Goal: Task Accomplishment & Management: Use online tool/utility

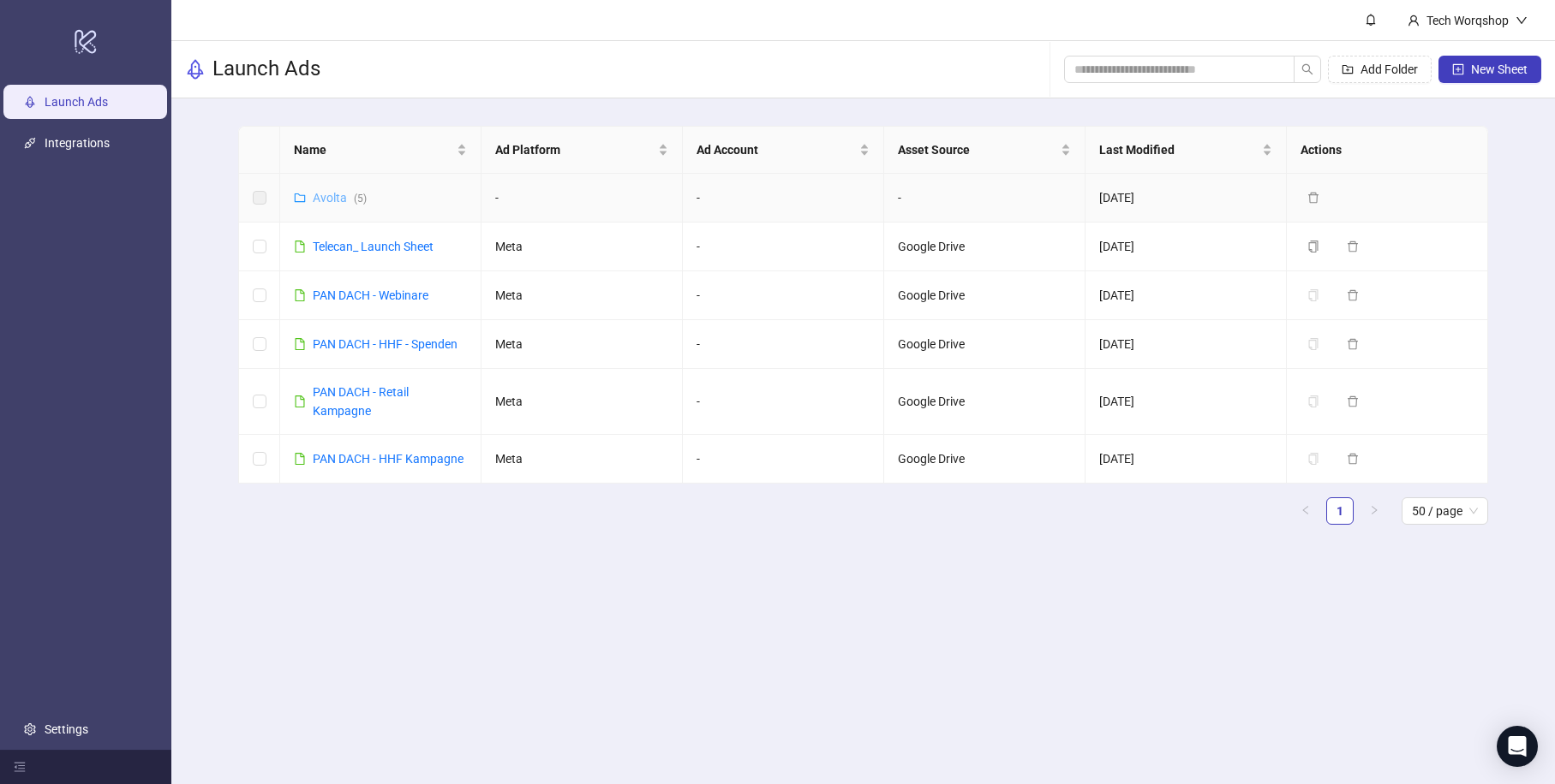
click at [343, 202] on link "Avolta ( 5 )" at bounding box center [339, 197] width 54 height 14
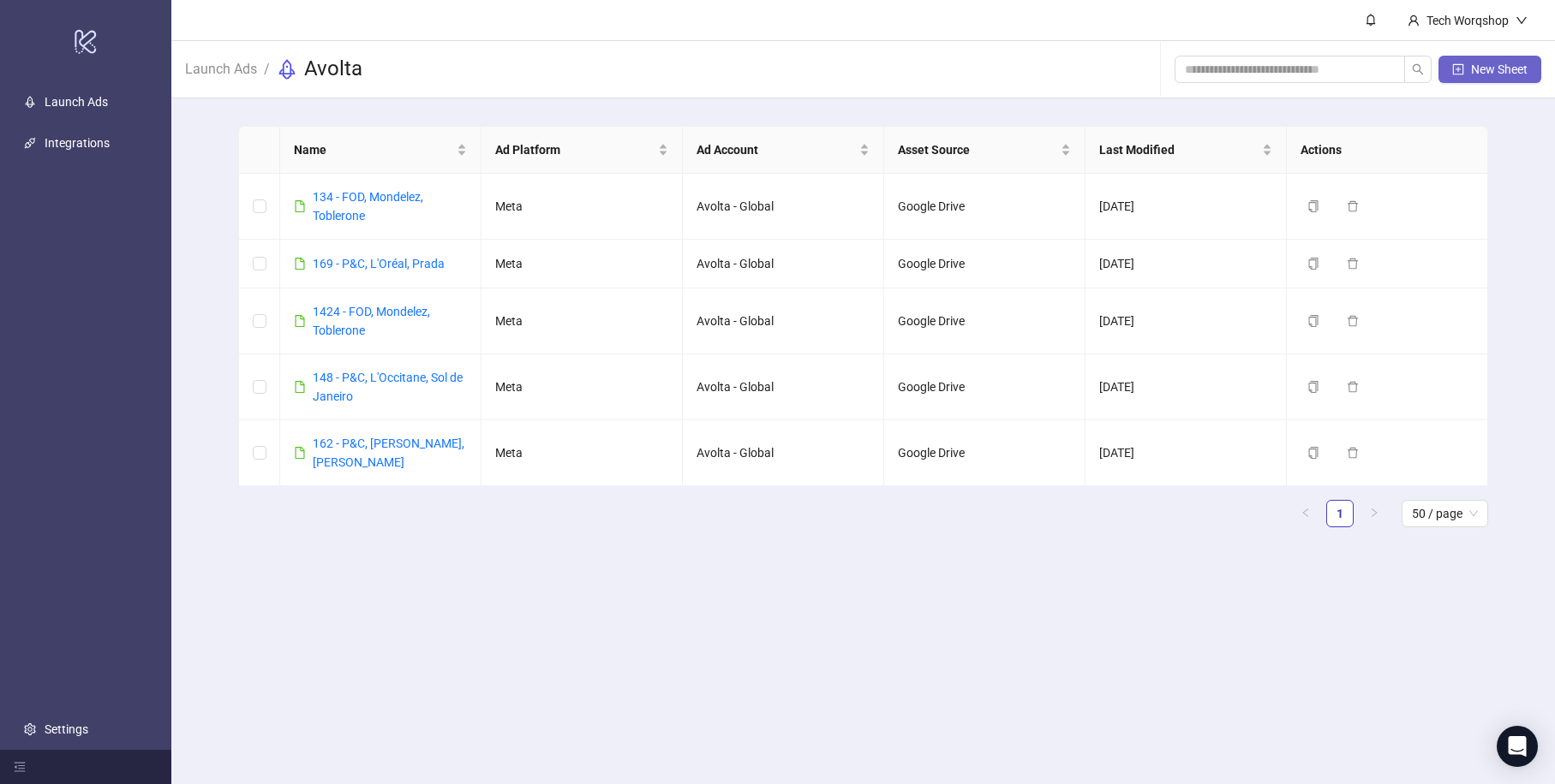
click at [1498, 68] on span "New Sheet" at bounding box center [1499, 69] width 56 height 14
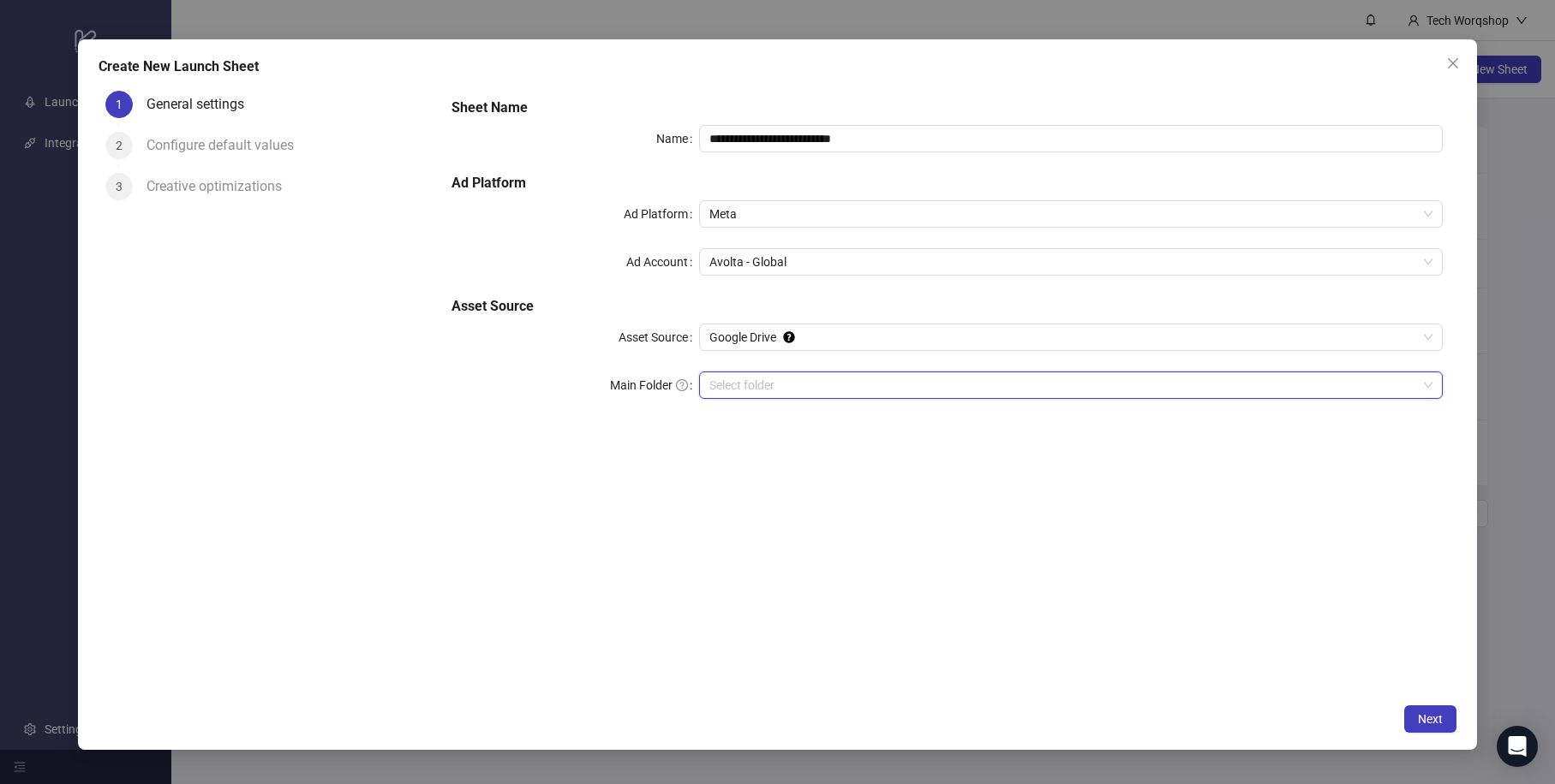
click at [774, 382] on input "Main Folder" at bounding box center [1063, 386] width 708 height 26
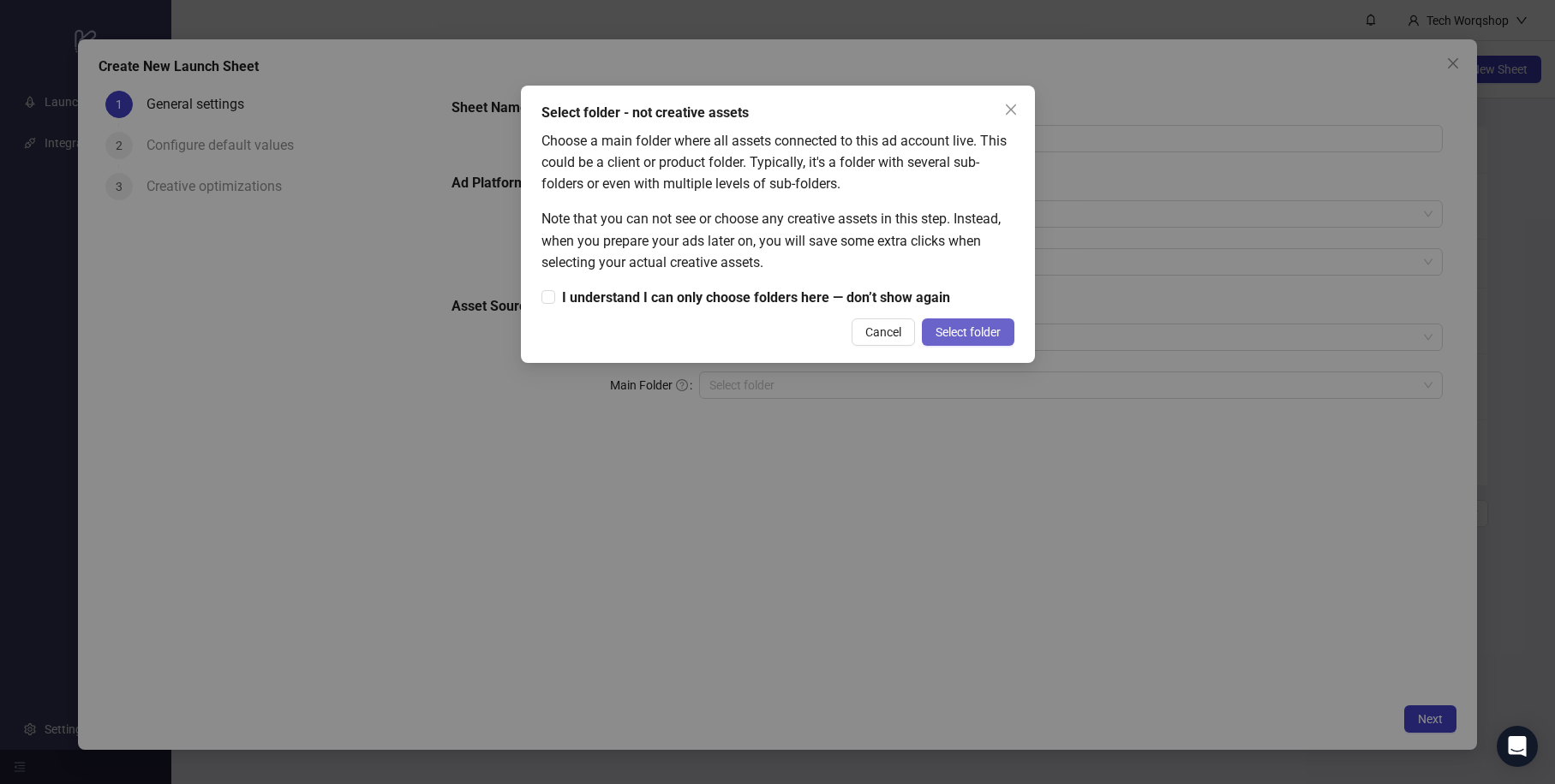
click at [983, 328] on span "Select folder" at bounding box center [968, 332] width 65 height 14
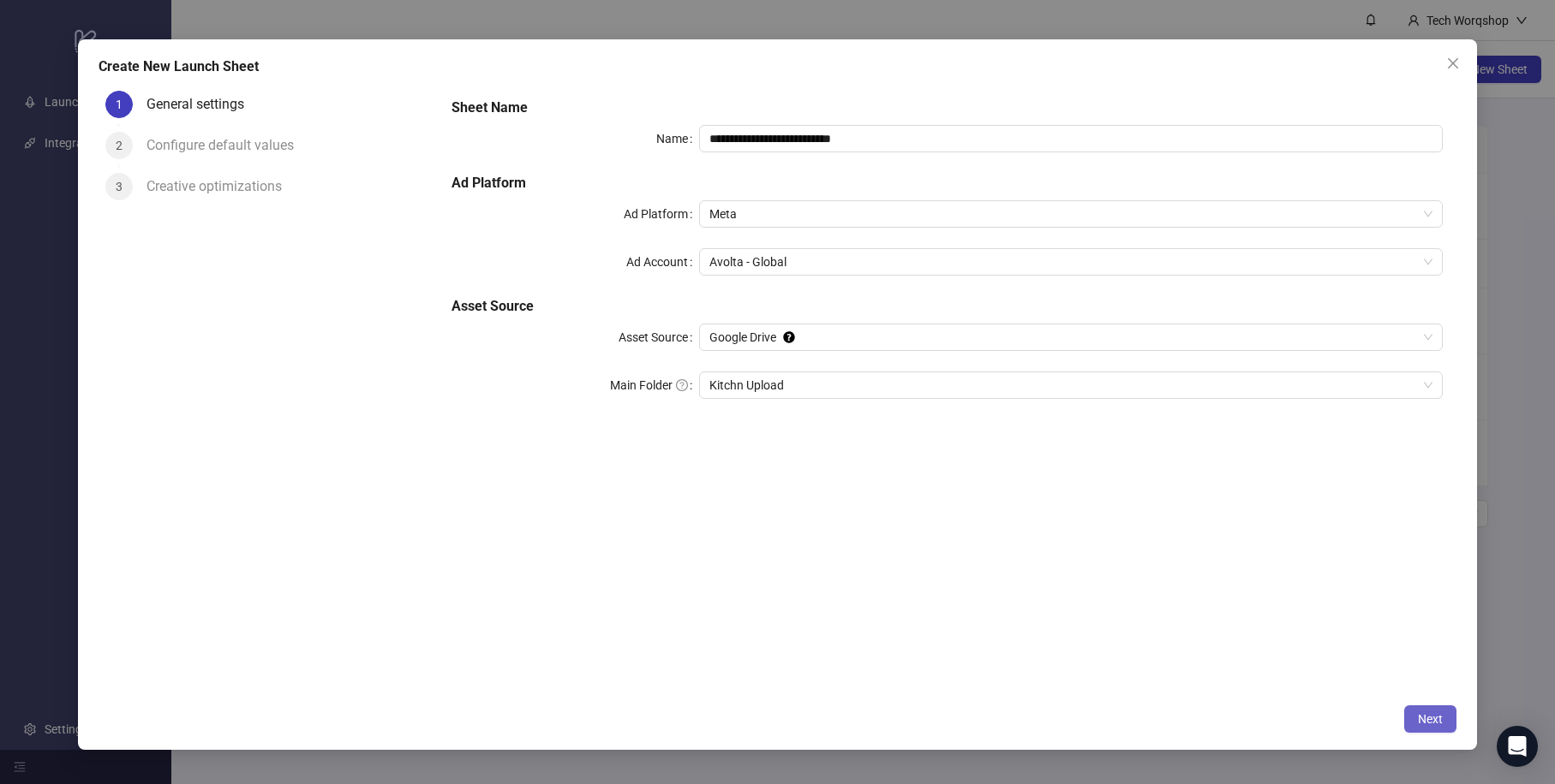
click at [1452, 726] on button "Next" at bounding box center [1430, 719] width 52 height 28
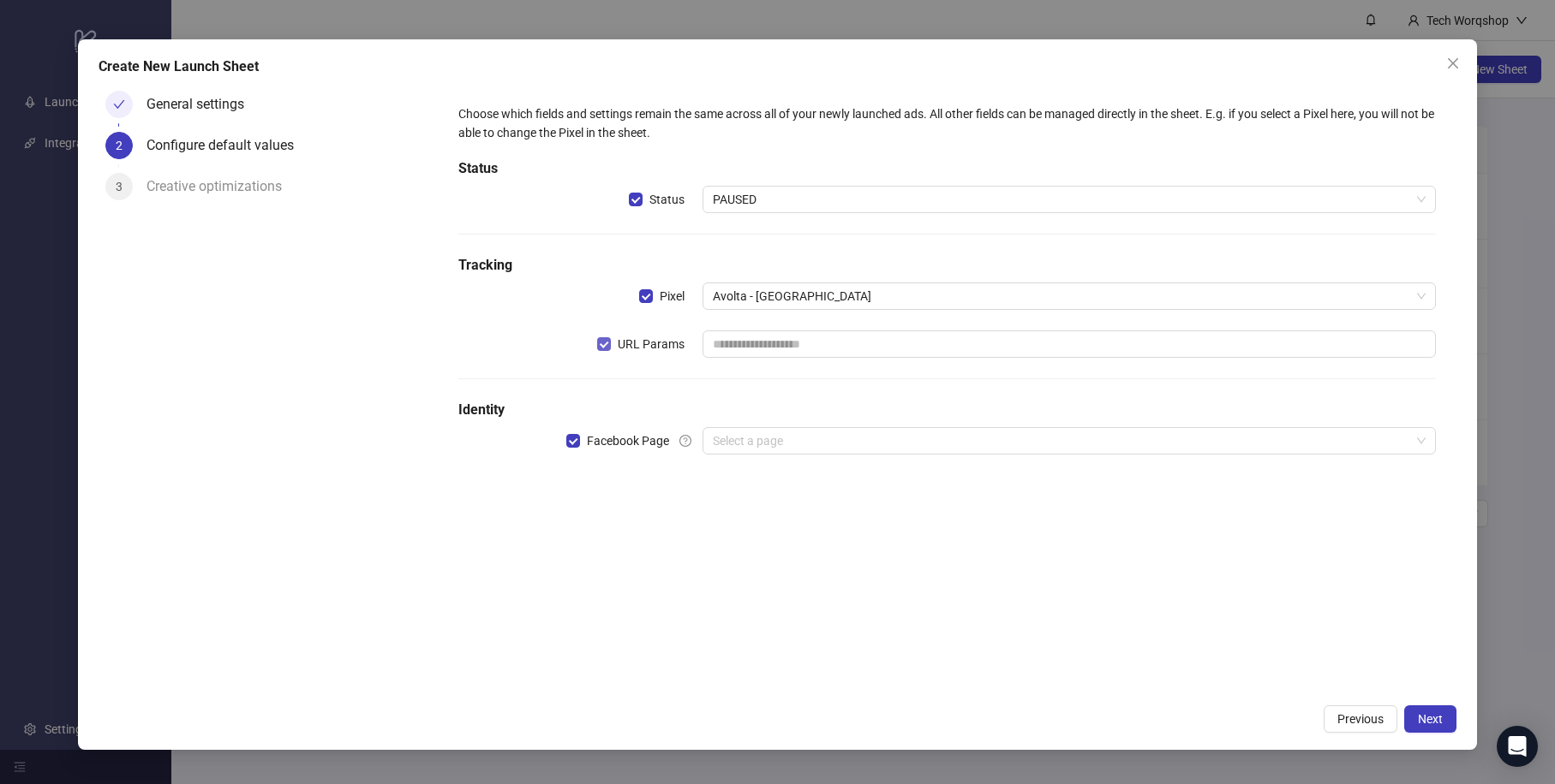
click at [611, 337] on span "URL Params" at bounding box center [650, 344] width 80 height 18
click at [805, 306] on span "Avolta - [GEOGRAPHIC_DATA]" at bounding box center [1068, 297] width 712 height 26
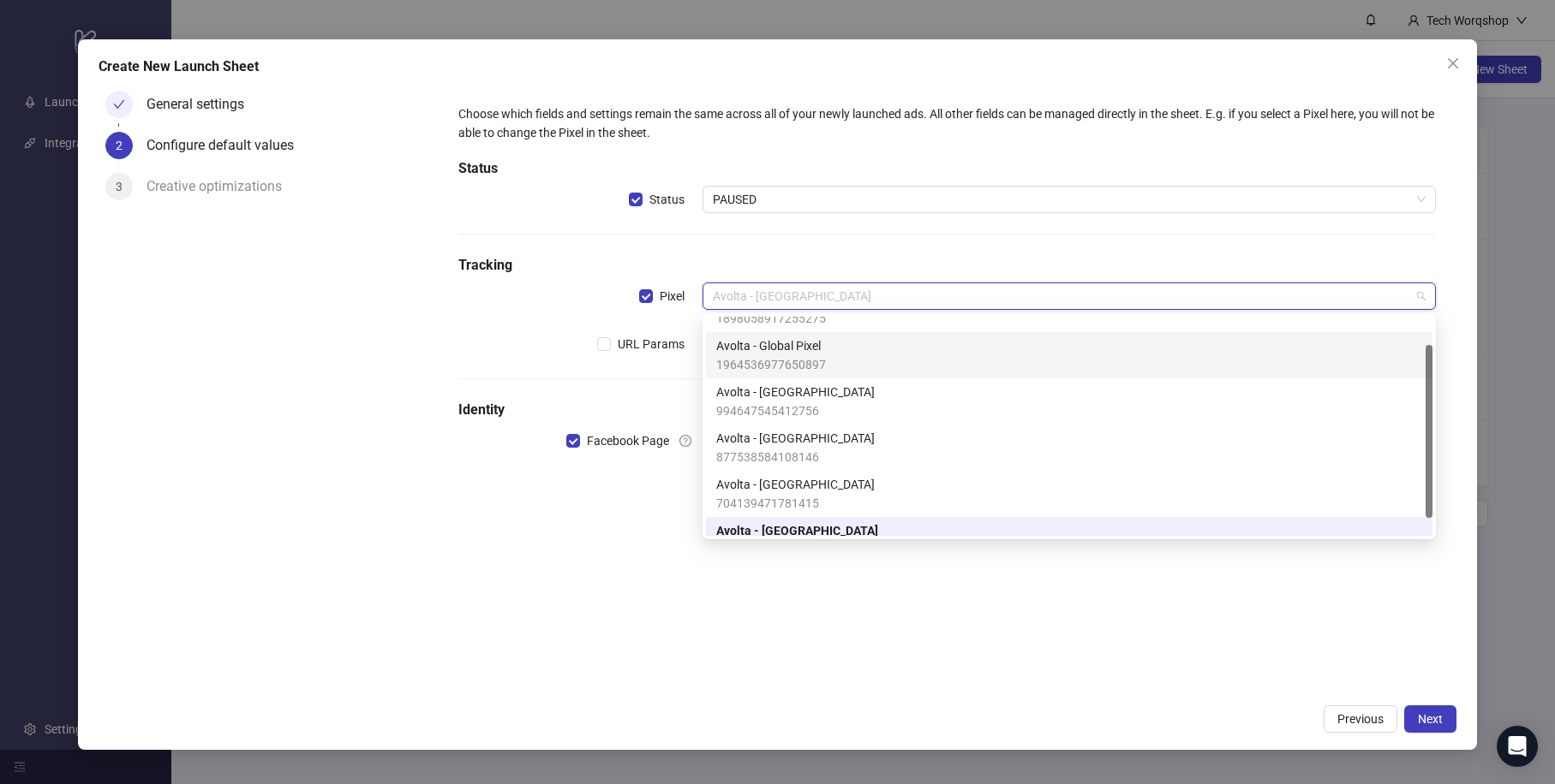
scroll to position [31, 0]
click at [826, 345] on div "Avolta - Global Pixel 1964536977650897" at bounding box center [1068, 355] width 706 height 38
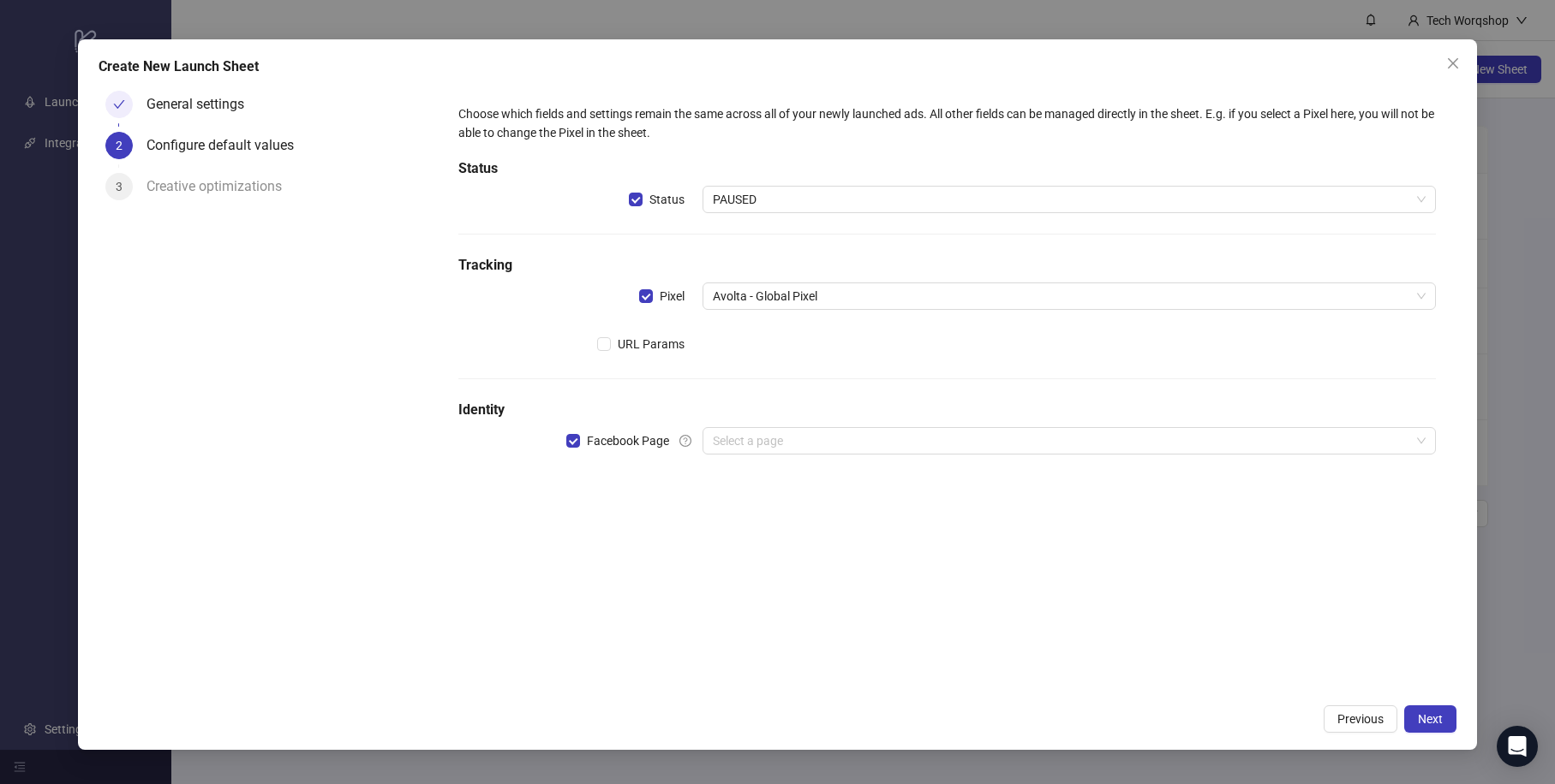
click at [694, 515] on div "Choose which fields and settings remain the same across all of your newly launc…" at bounding box center [946, 389] width 1018 height 611
click at [689, 442] on icon "question-circle" at bounding box center [685, 440] width 12 height 12
click at [638, 499] on div "Choose which fields and settings remain the same across all of your newly launc…" at bounding box center [946, 389] width 1018 height 611
click at [772, 447] on input "search" at bounding box center [1061, 441] width 697 height 26
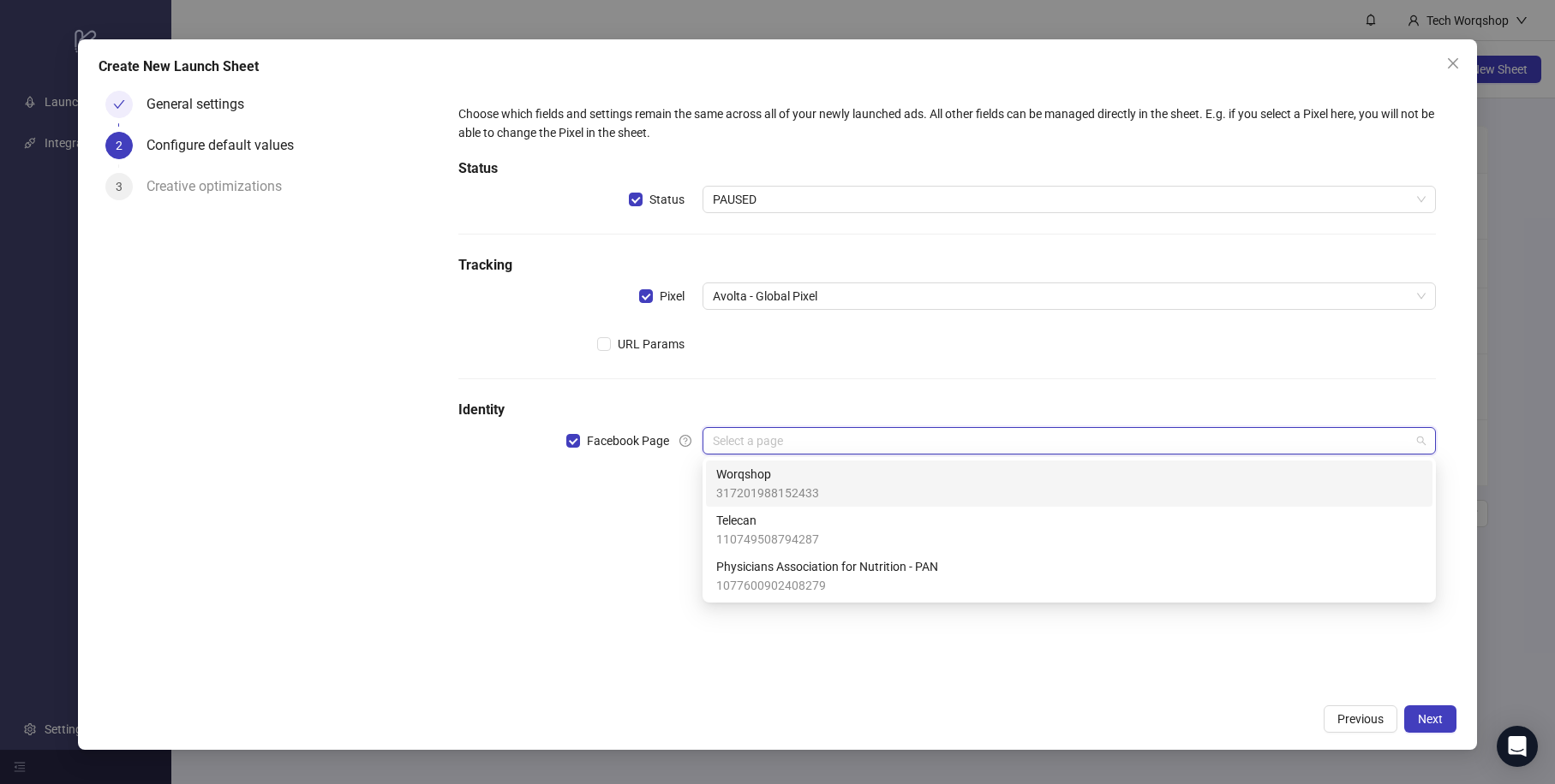
click at [778, 478] on span "Worqshop" at bounding box center [767, 474] width 103 height 18
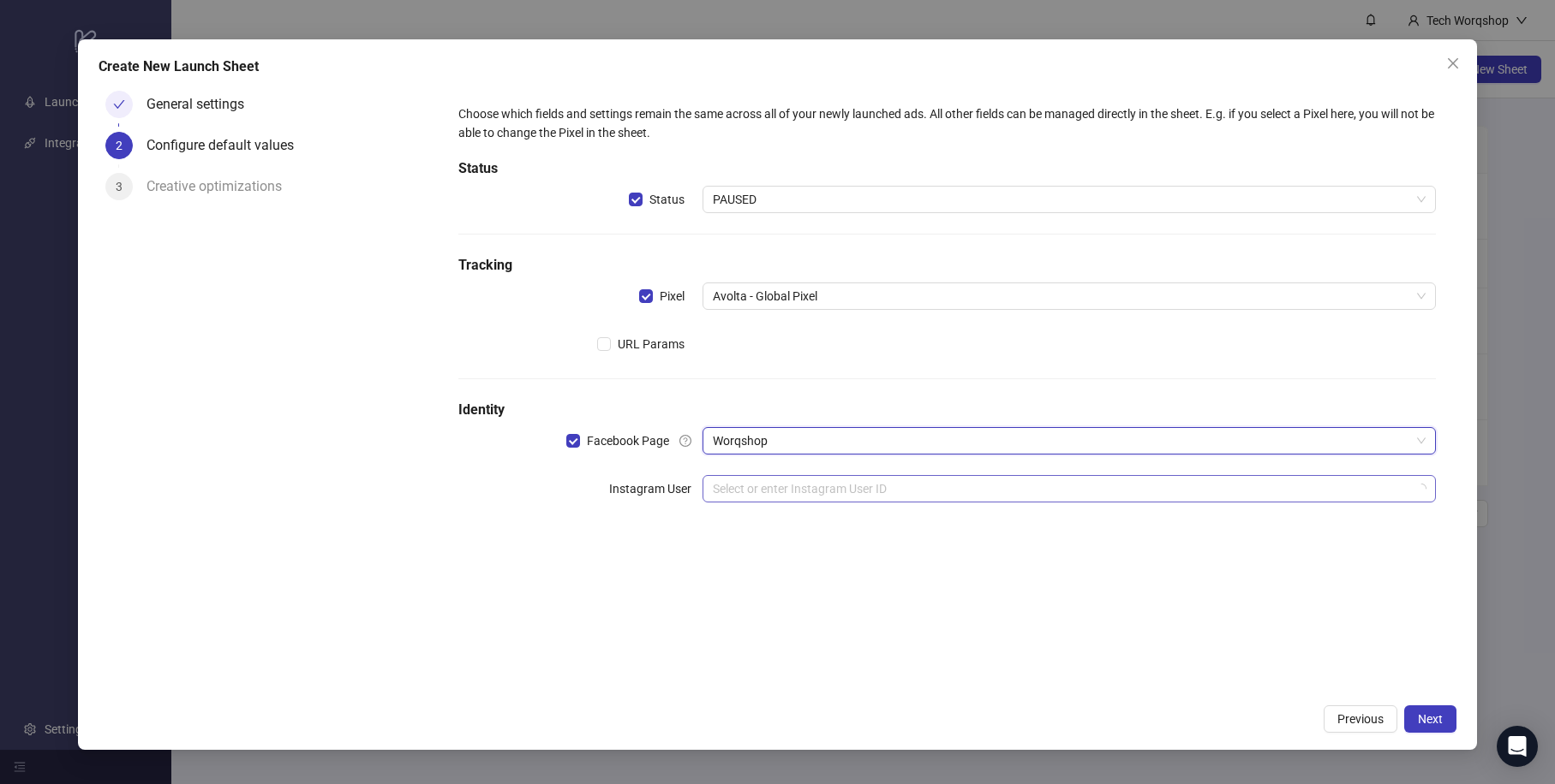
click at [809, 491] on input "search" at bounding box center [1061, 489] width 697 height 26
click at [732, 481] on input "search" at bounding box center [1061, 489] width 697 height 26
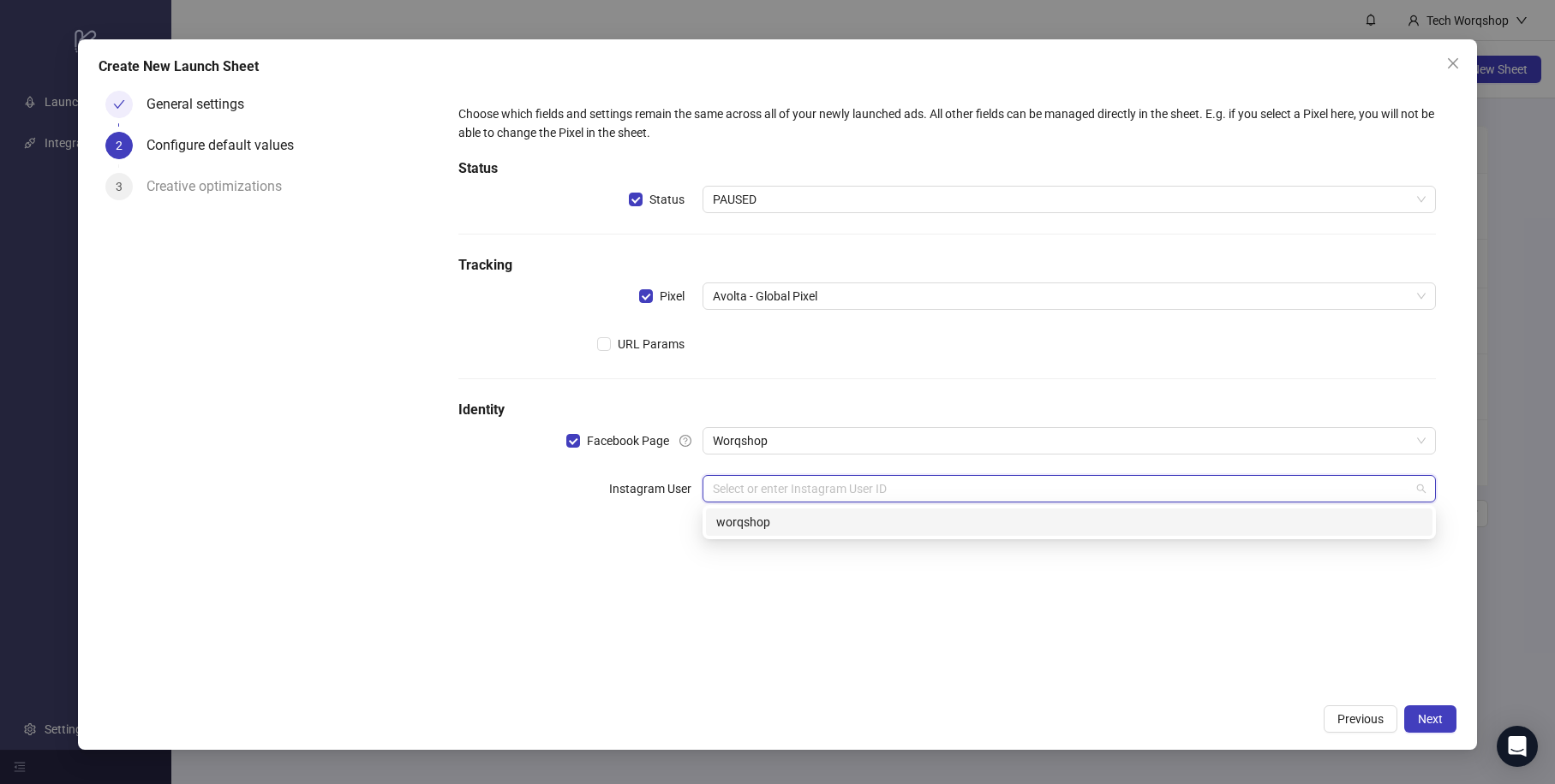
click at [750, 515] on div "worqshop" at bounding box center [1068, 522] width 706 height 18
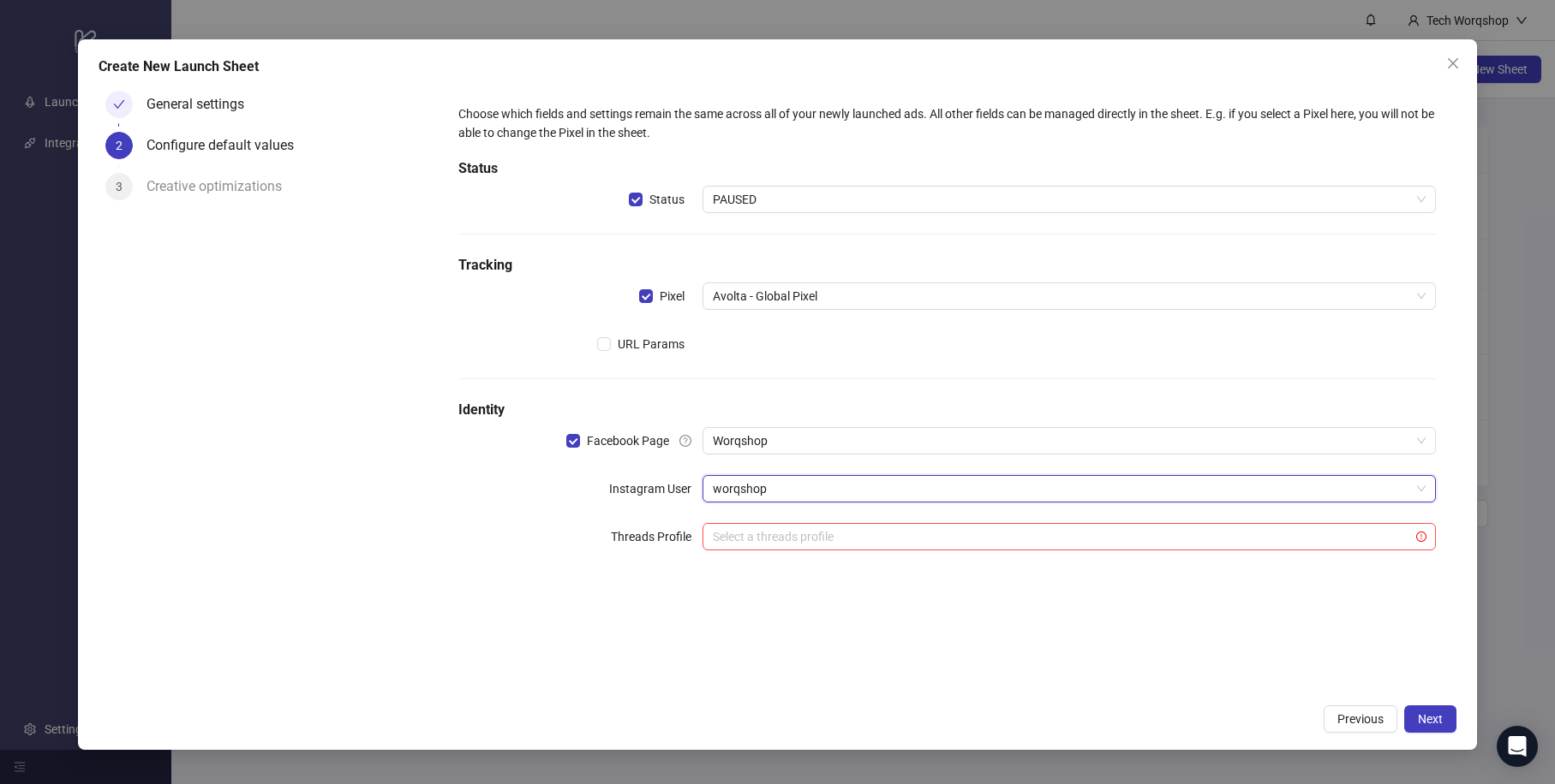
click at [835, 610] on div "Choose which fields and settings remain the same across all of your newly launc…" at bounding box center [946, 389] width 1018 height 611
click at [1445, 716] on button "Next" at bounding box center [1430, 719] width 52 height 28
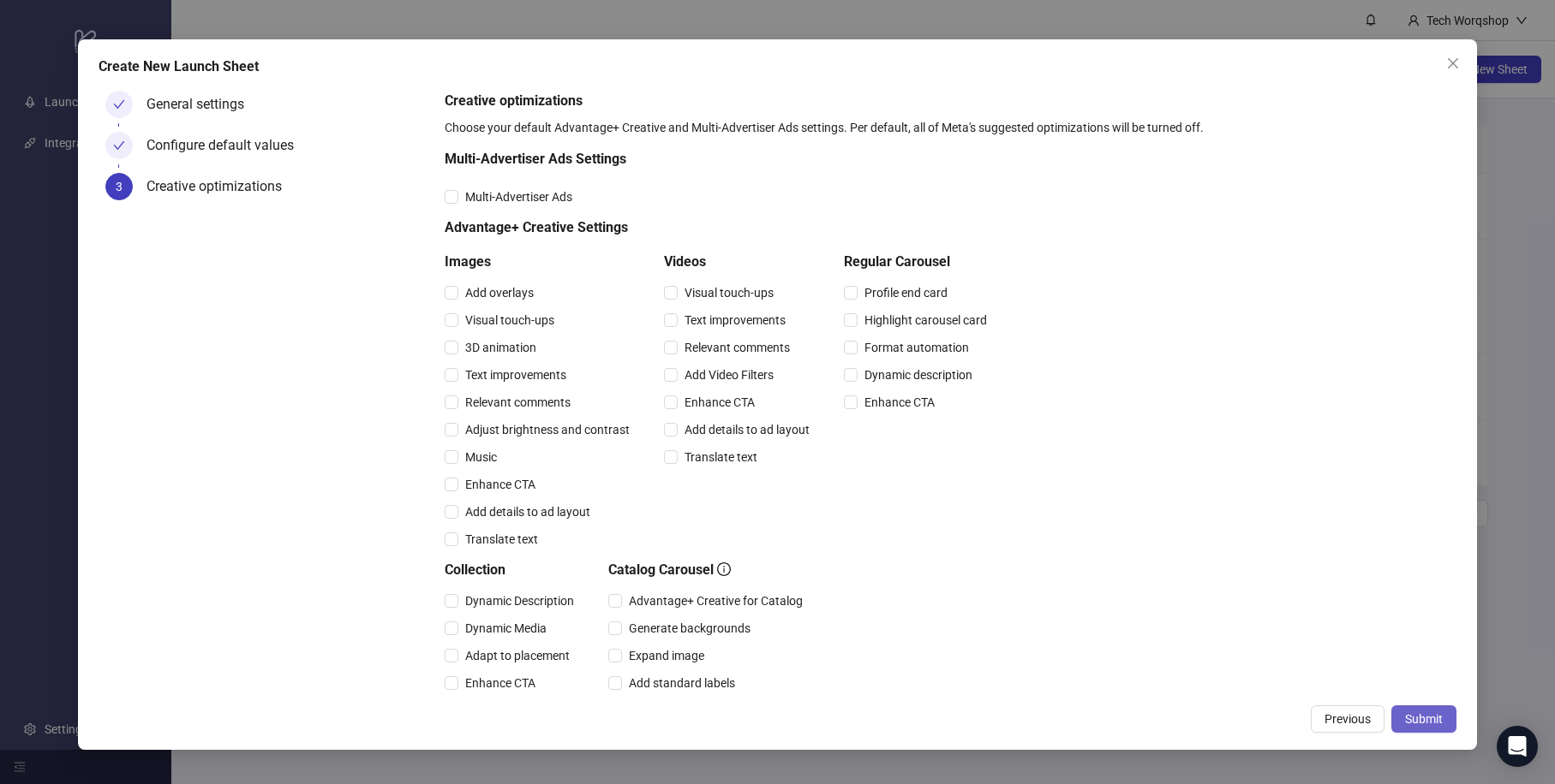
click at [1425, 720] on span "Submit" at bounding box center [1424, 718] width 38 height 14
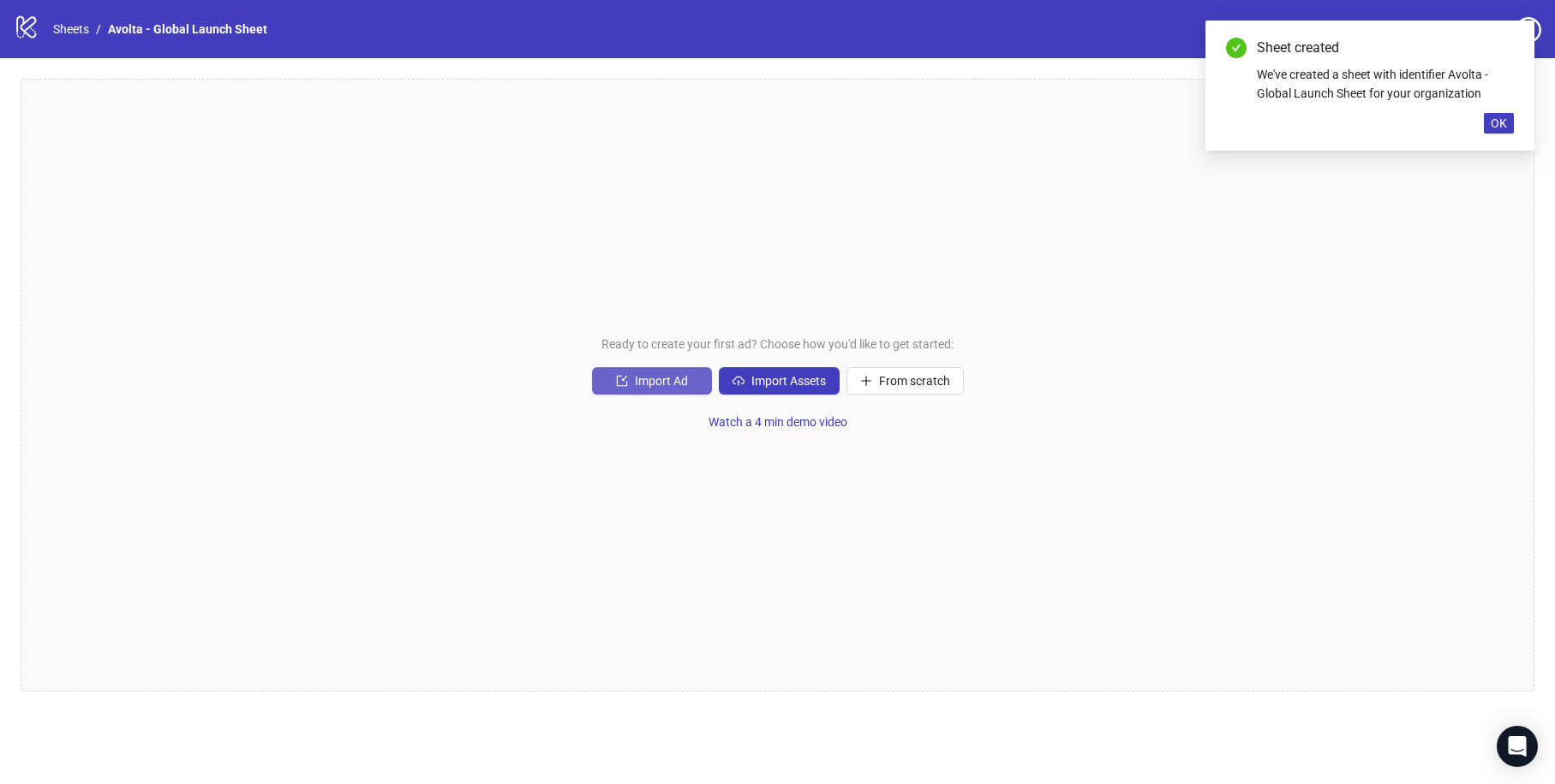
click at [687, 384] on span "Import Ad" at bounding box center [660, 381] width 53 height 14
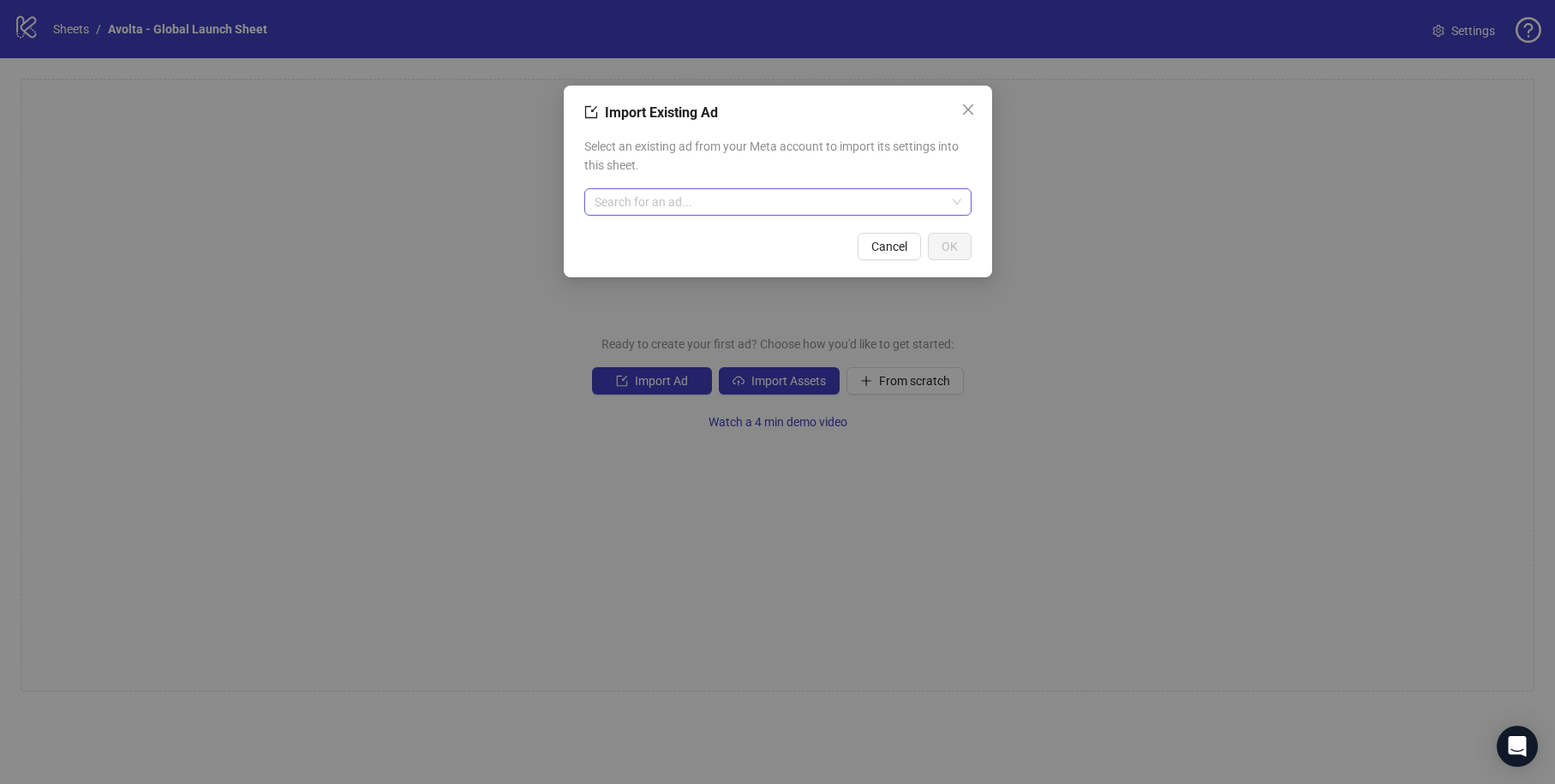
click at [677, 214] on input "search" at bounding box center [771, 202] width 352 height 26
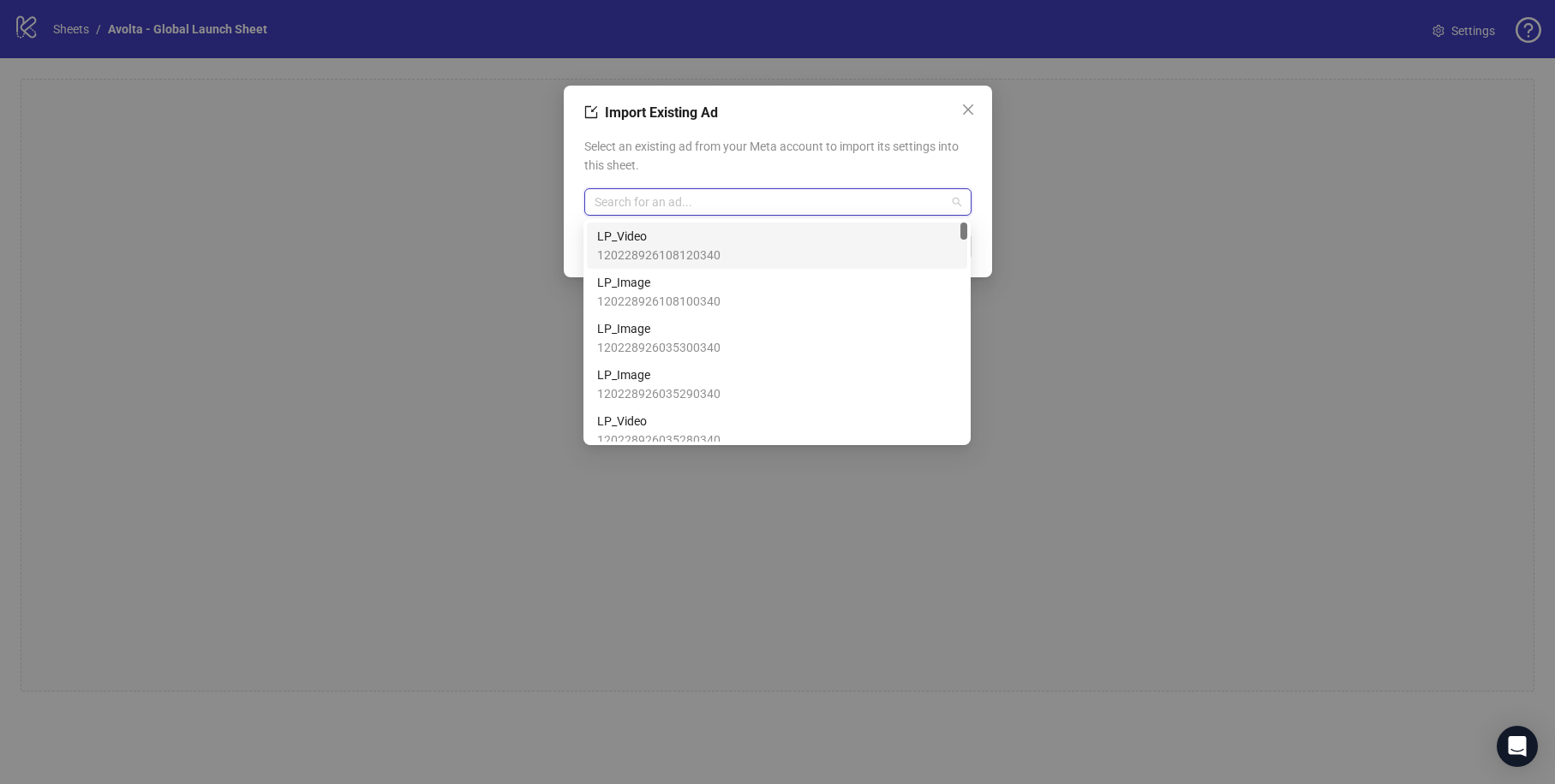
paste input "**********"
type input "**********"
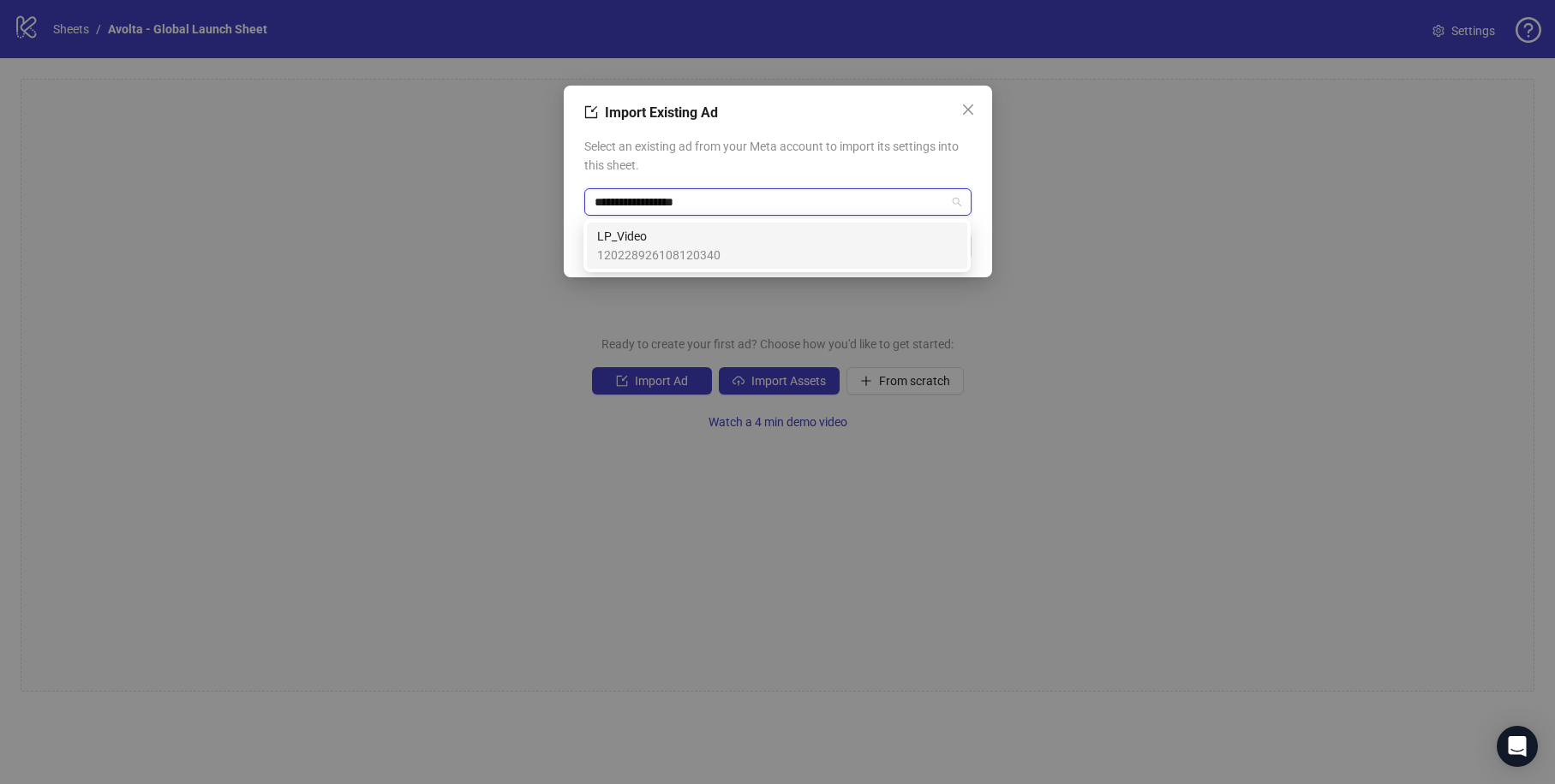
click at [687, 241] on span "LP_Video" at bounding box center [658, 236] width 123 height 18
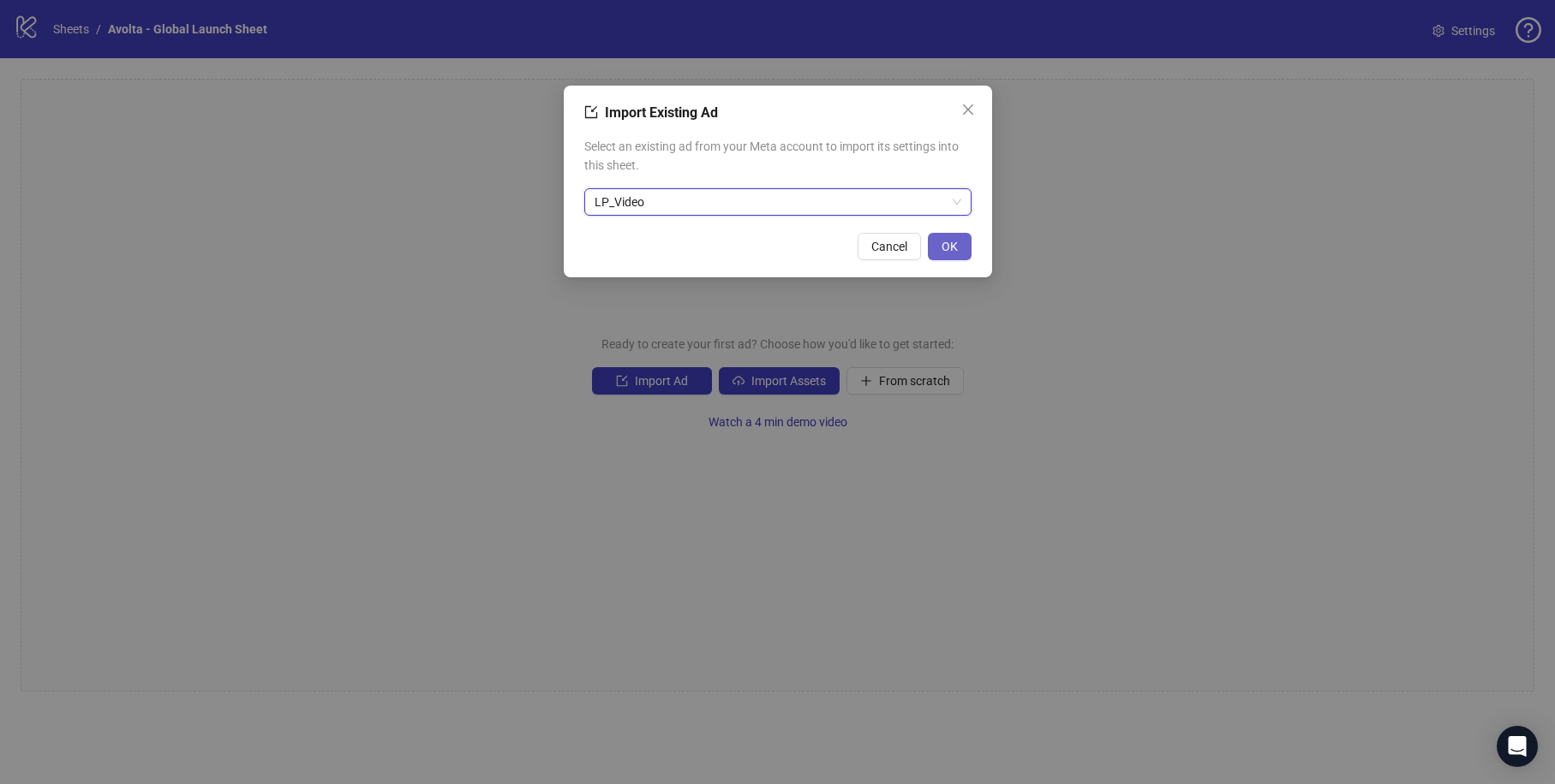
click at [958, 251] on button "OK" at bounding box center [949, 247] width 43 height 28
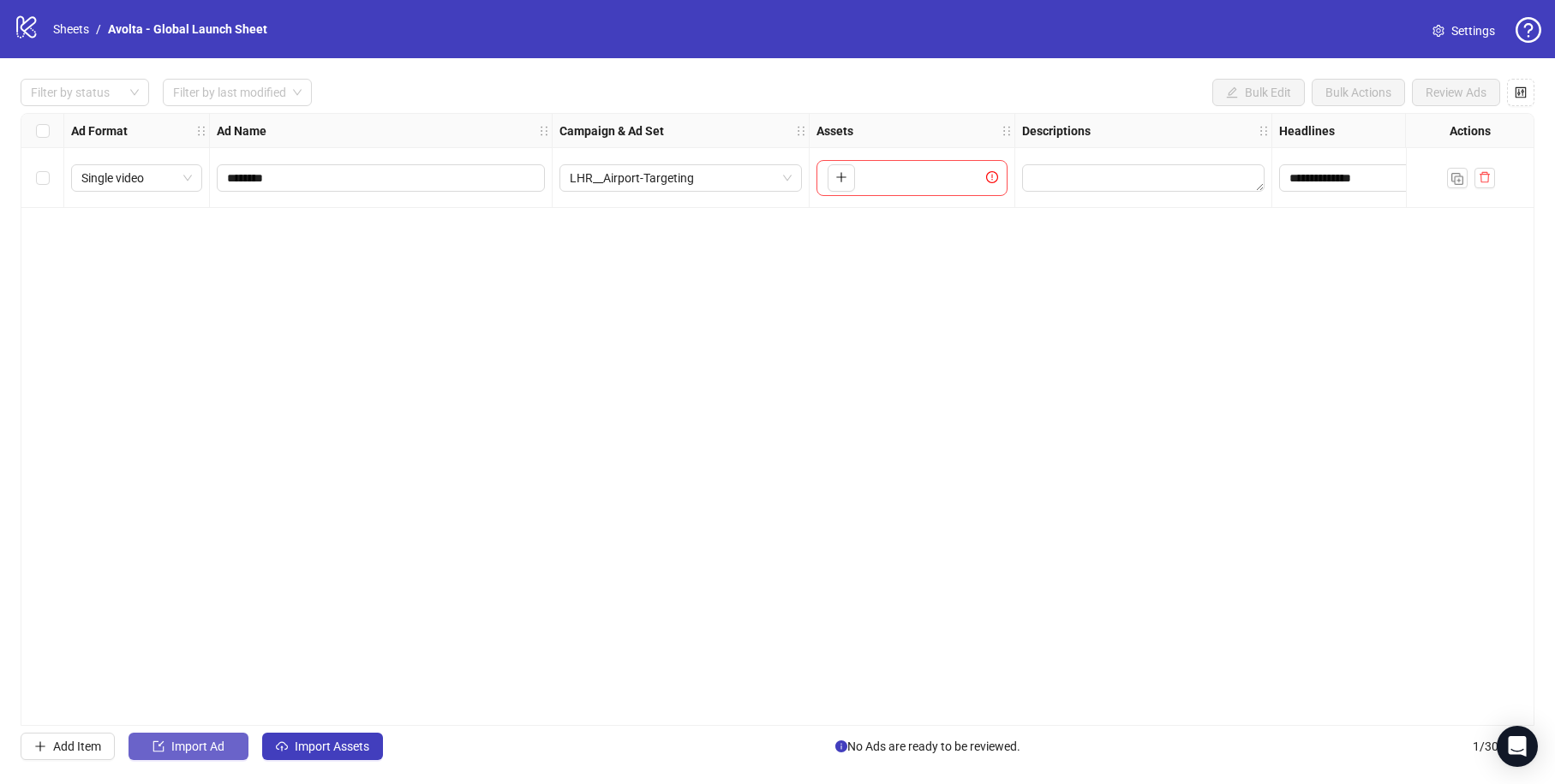
click at [219, 755] on button "Import Ad" at bounding box center [189, 747] width 120 height 28
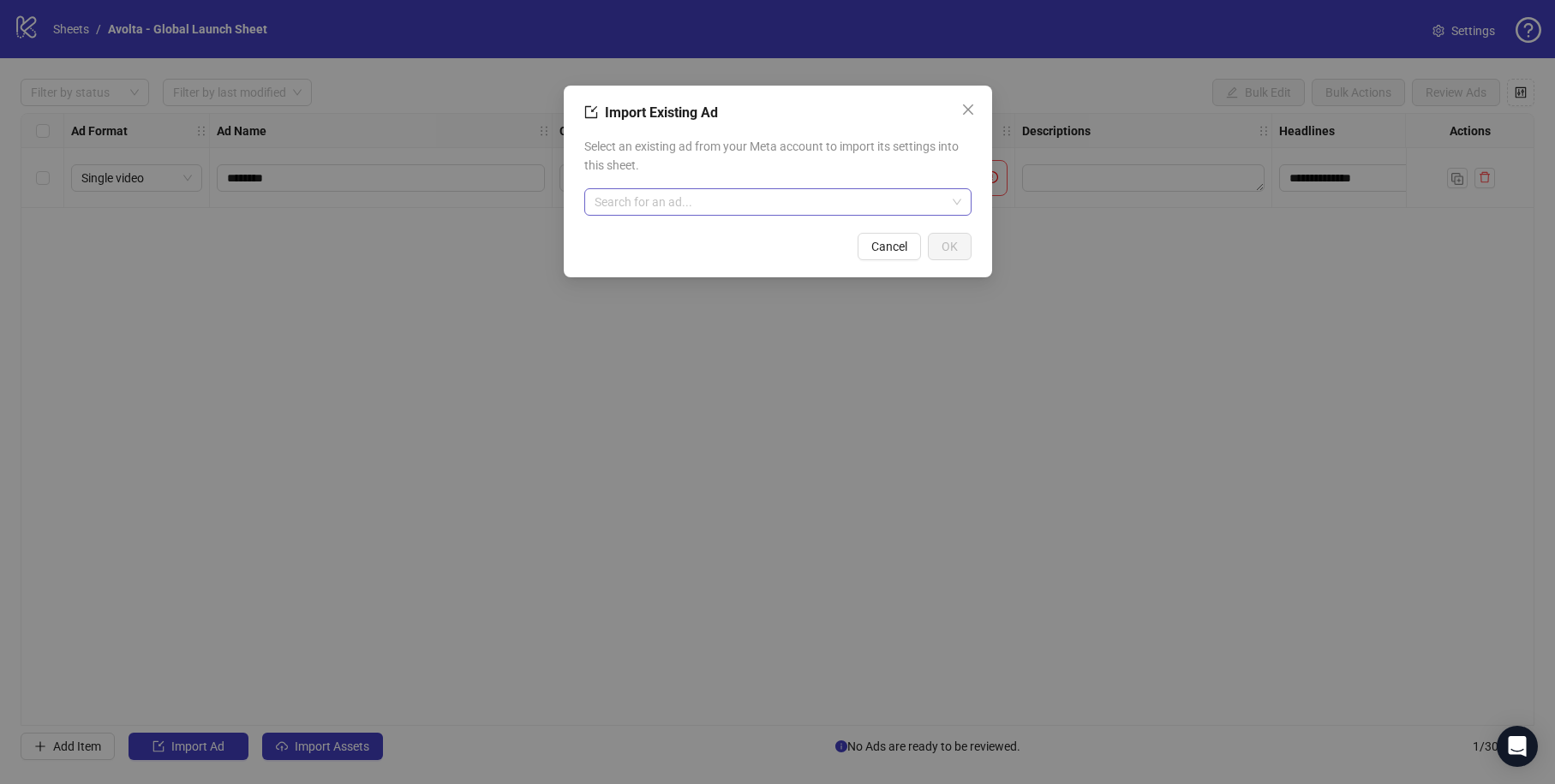
click at [674, 211] on input "search" at bounding box center [771, 202] width 352 height 26
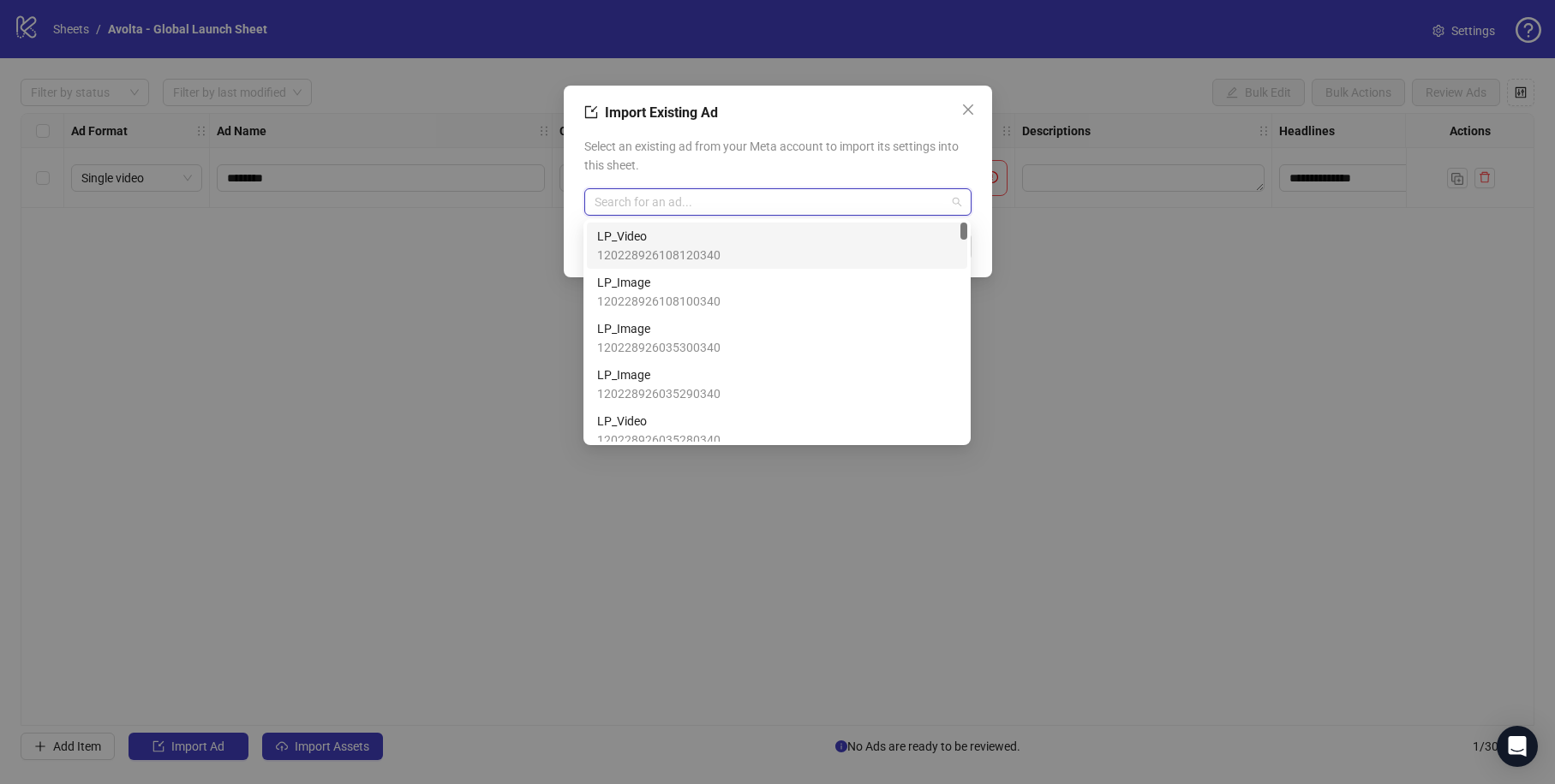
paste input "**********"
type input "**********"
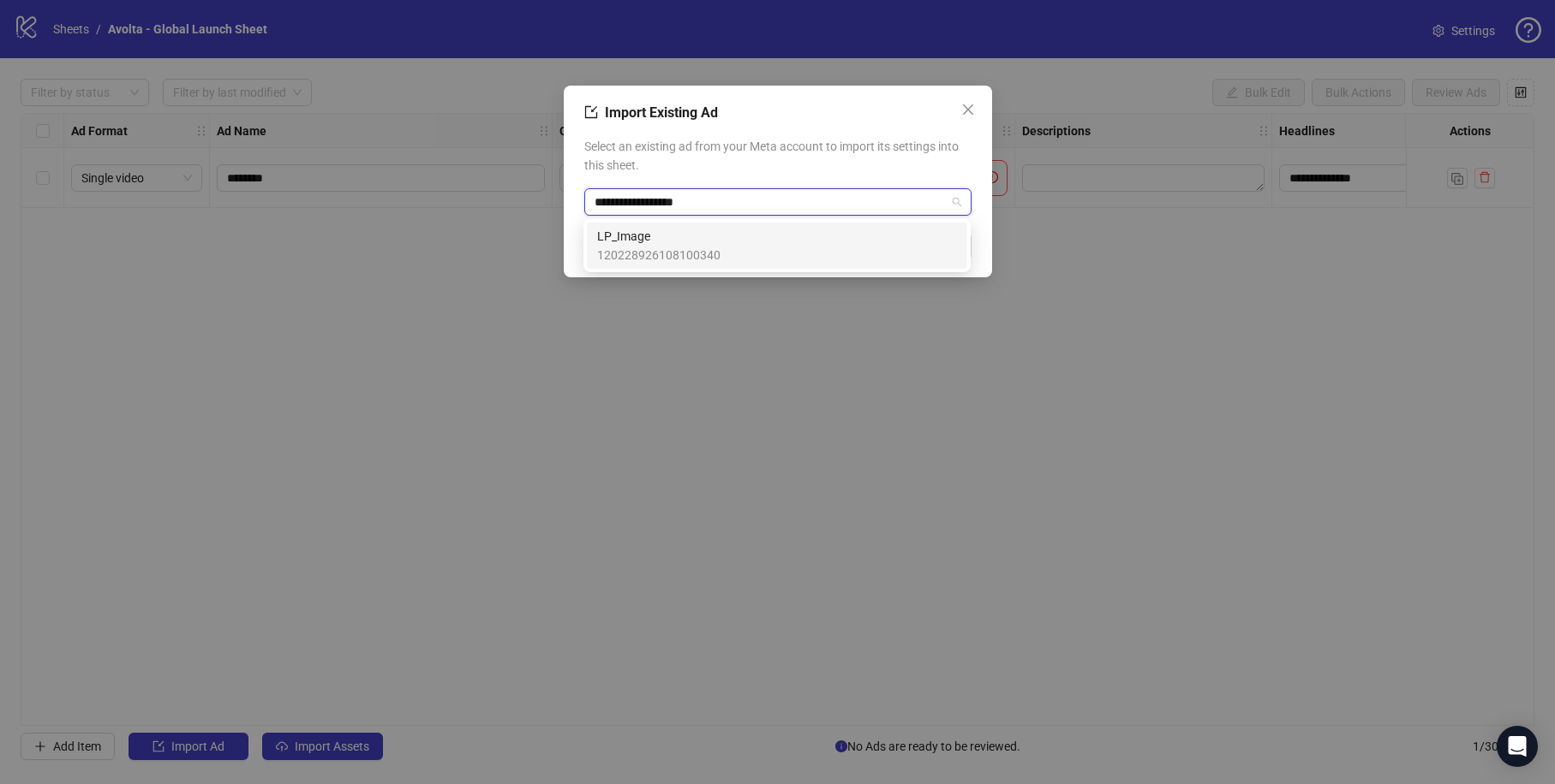
click at [772, 252] on div "LP_Image 120228926108100340" at bounding box center [776, 245] width 360 height 38
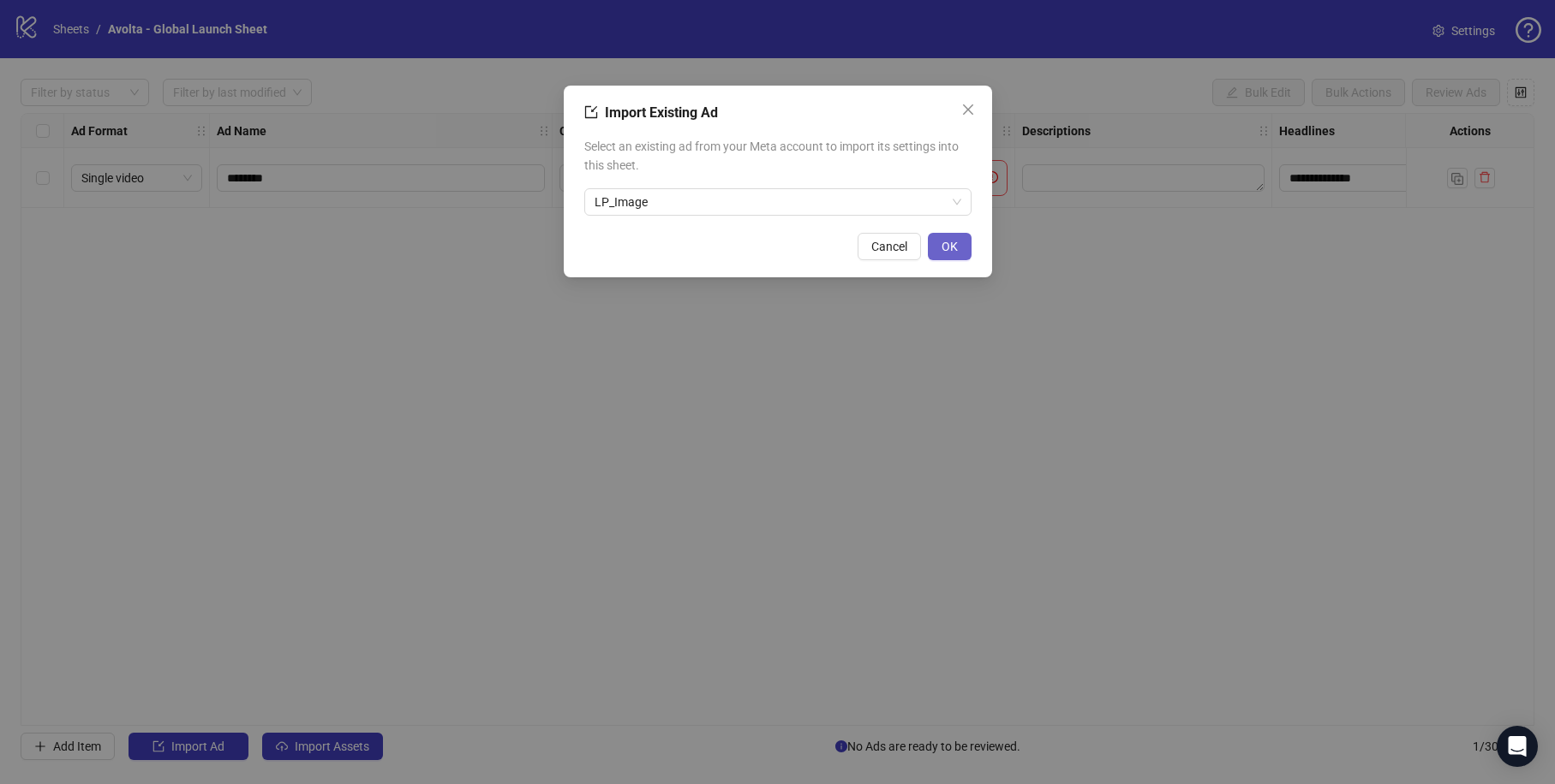
click at [959, 252] on button "OK" at bounding box center [949, 247] width 43 height 28
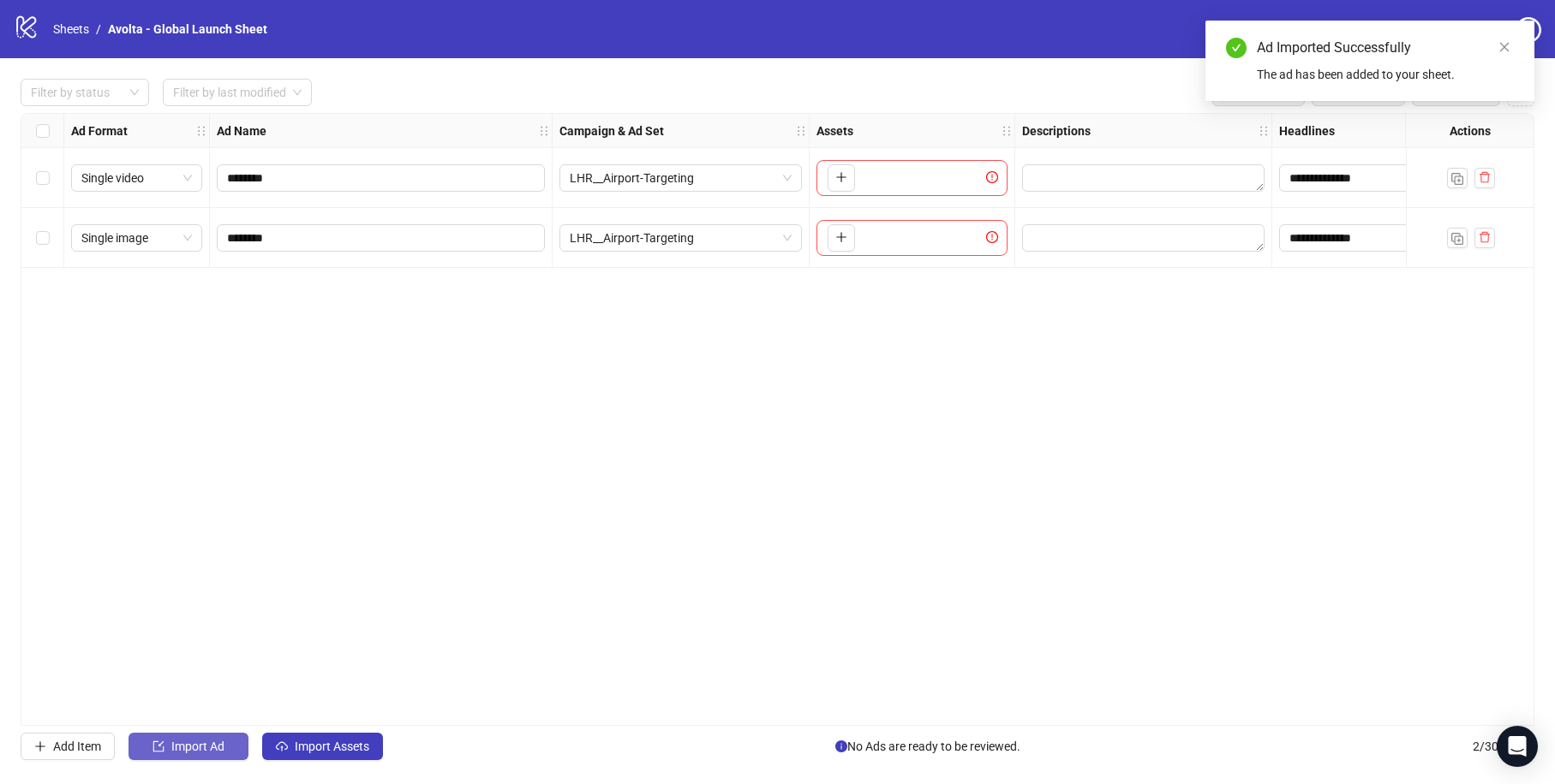
click at [220, 743] on span "Import Ad" at bounding box center [197, 746] width 53 height 14
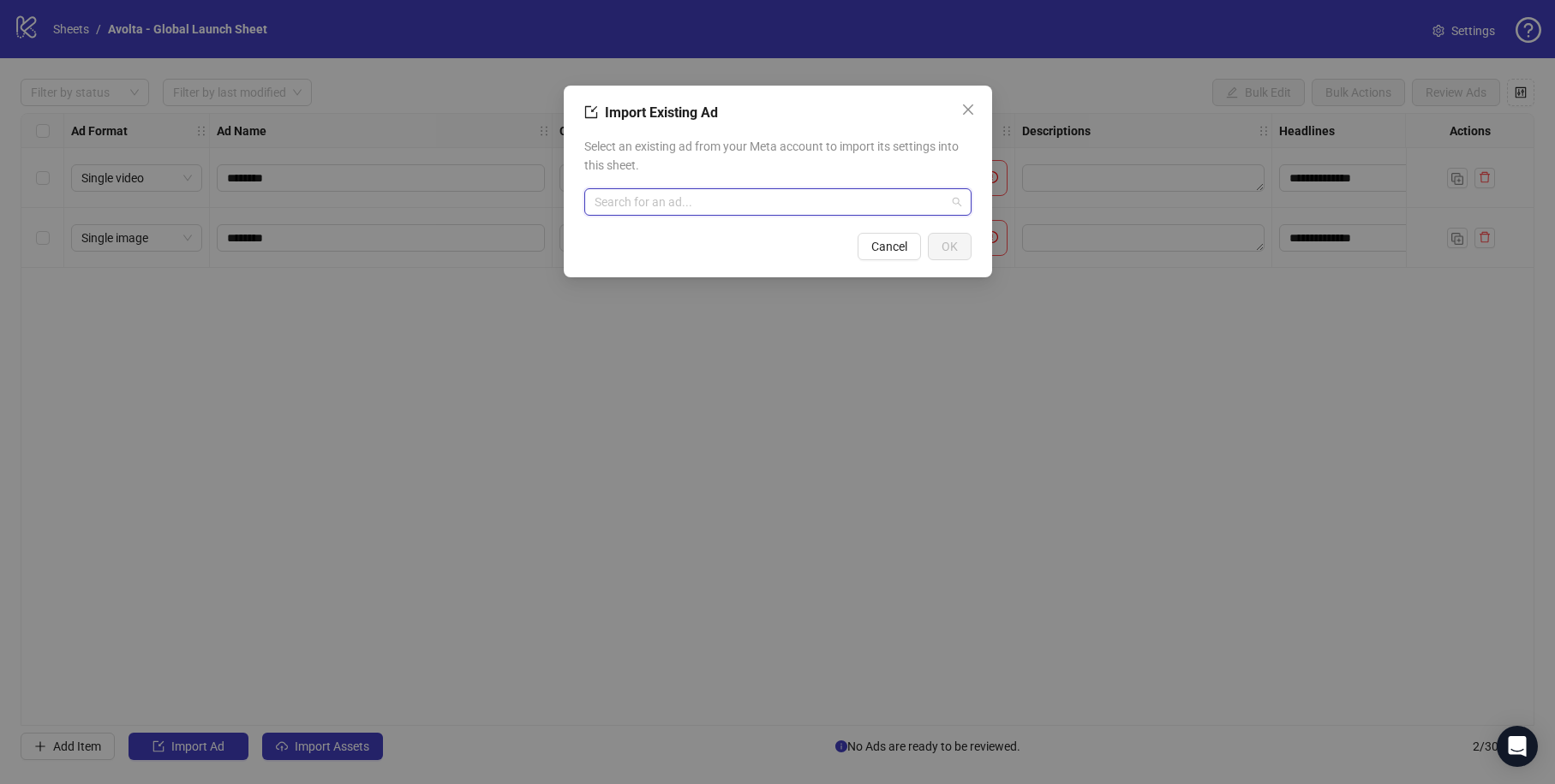
click at [603, 203] on input "search" at bounding box center [771, 202] width 352 height 26
paste input "**********"
type input "**********"
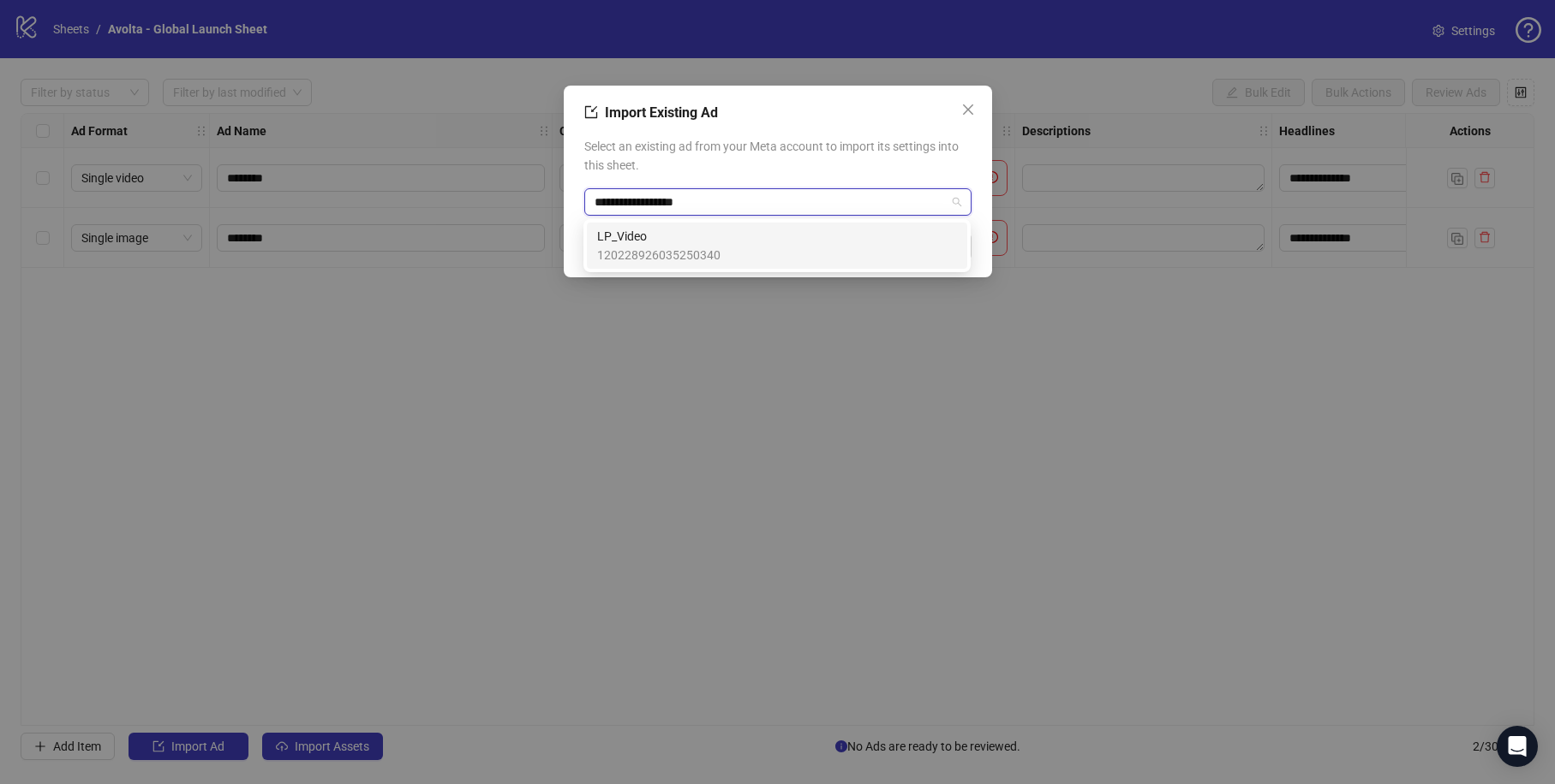
click at [881, 251] on div "LP_Video 120228926035250340" at bounding box center [776, 245] width 360 height 38
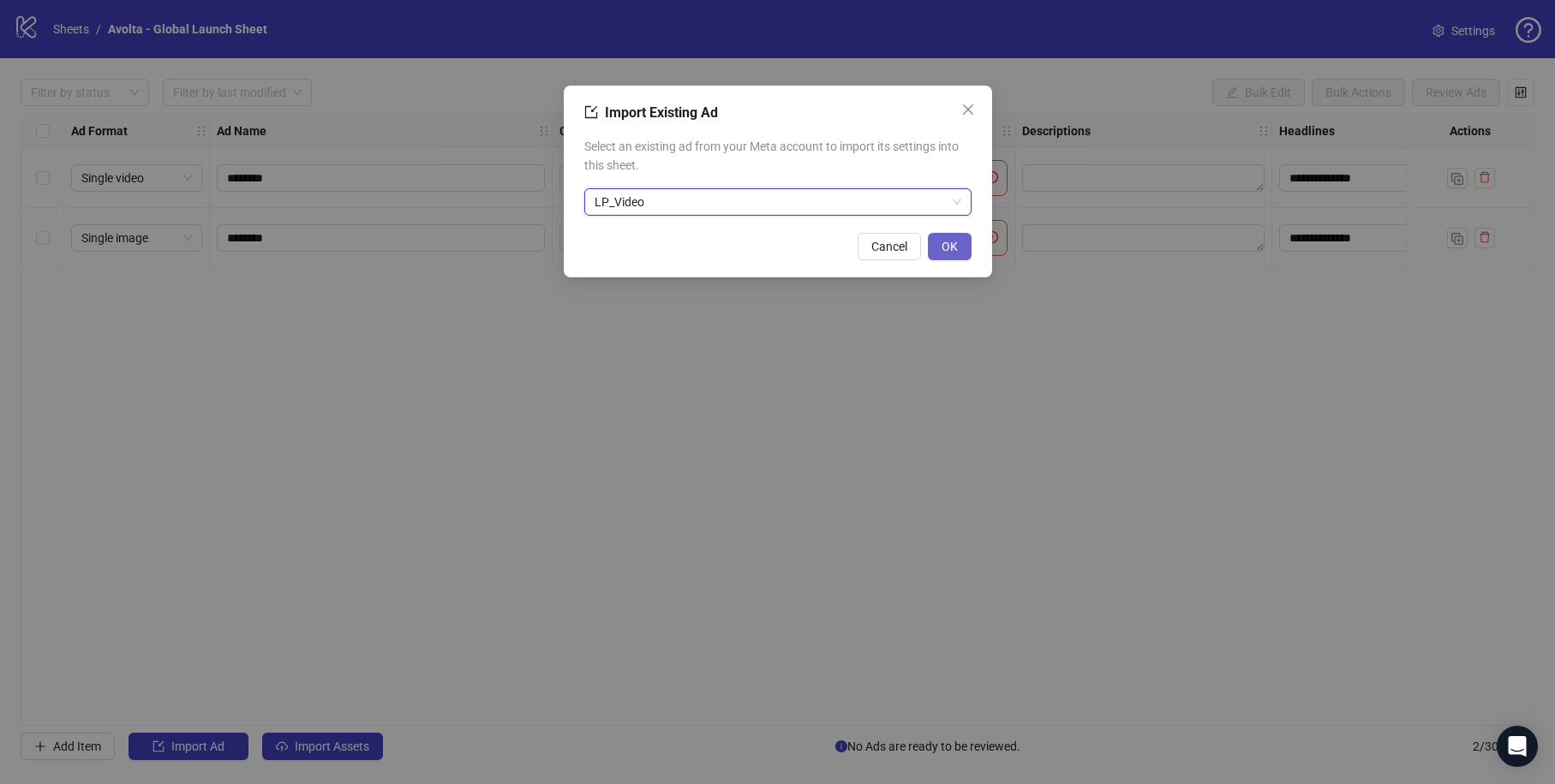
click at [936, 252] on button "OK" at bounding box center [949, 247] width 43 height 28
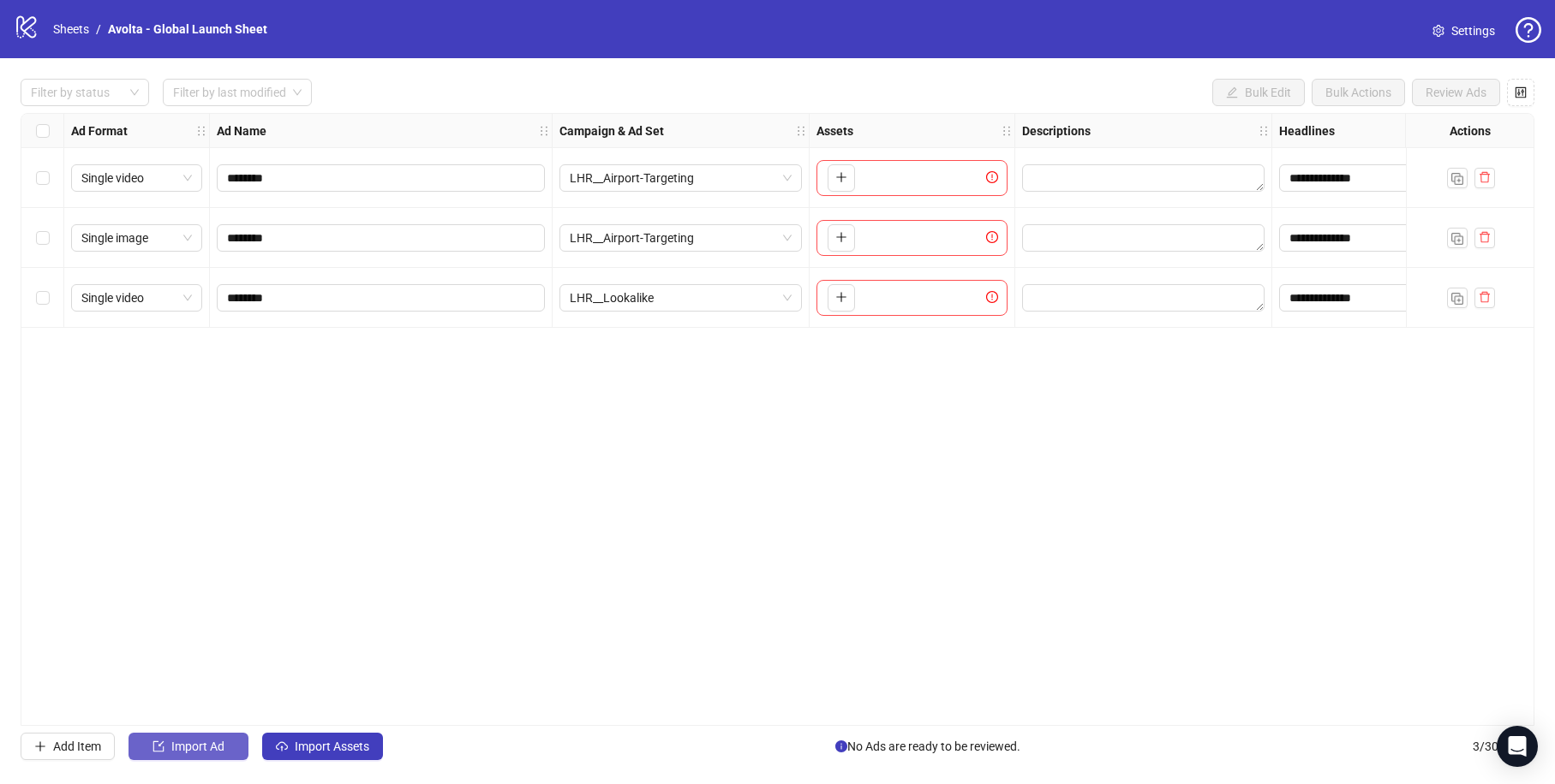
click at [179, 756] on button "Import Ad" at bounding box center [189, 747] width 120 height 28
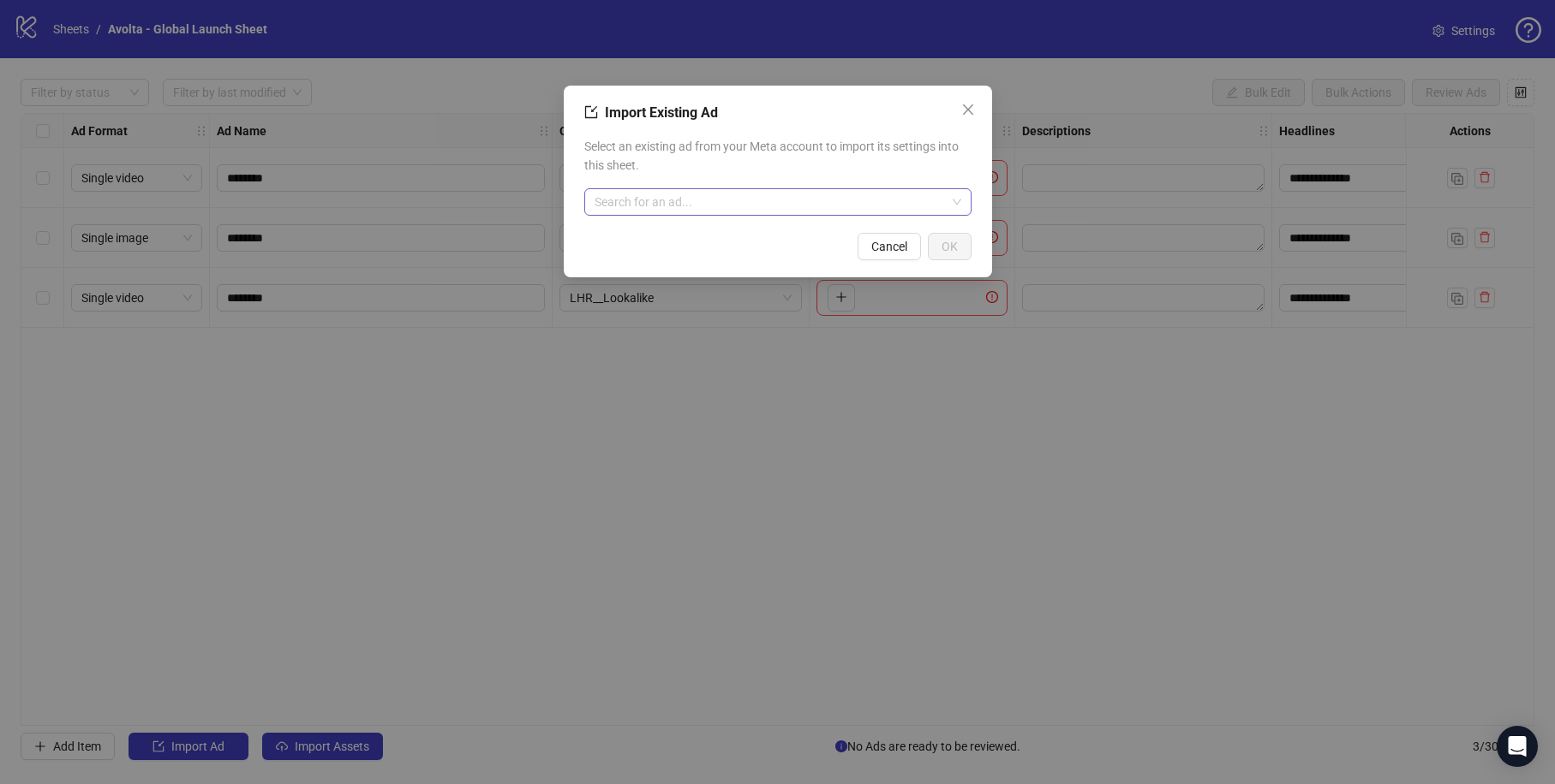
click at [611, 202] on input "search" at bounding box center [771, 202] width 352 height 26
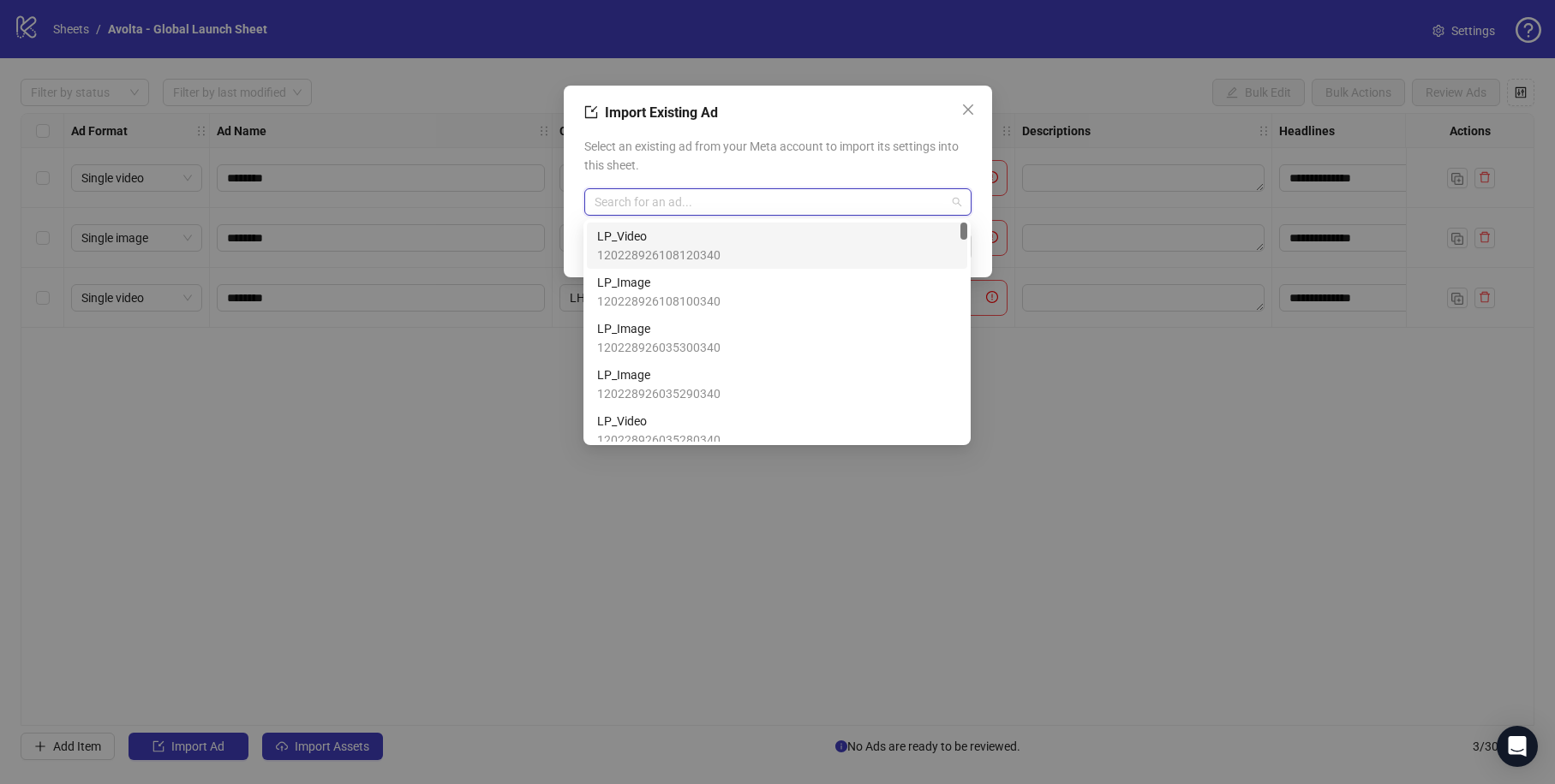
paste input "**********"
type input "**********"
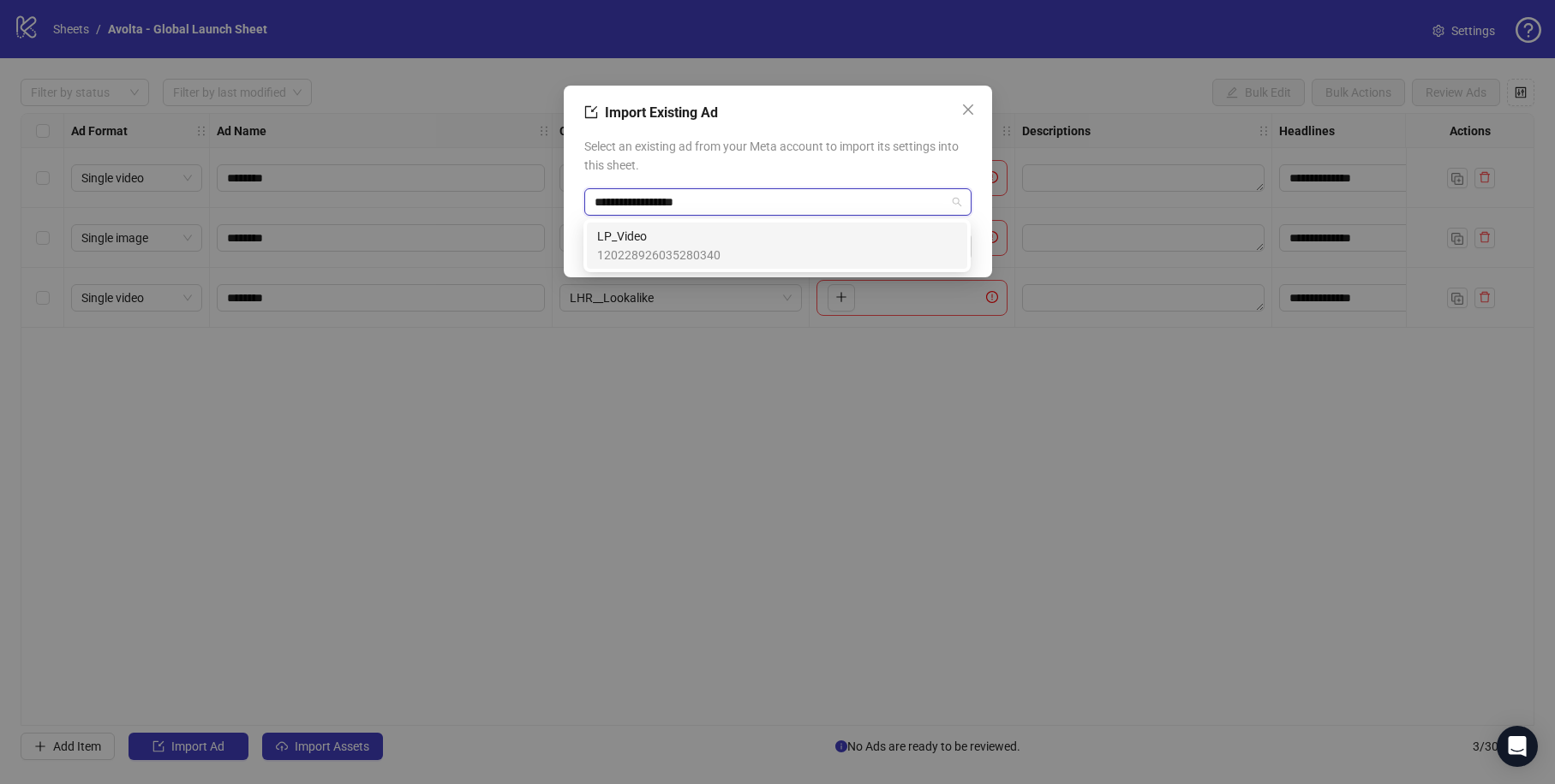
click at [700, 238] on span "LP_Video" at bounding box center [658, 236] width 123 height 18
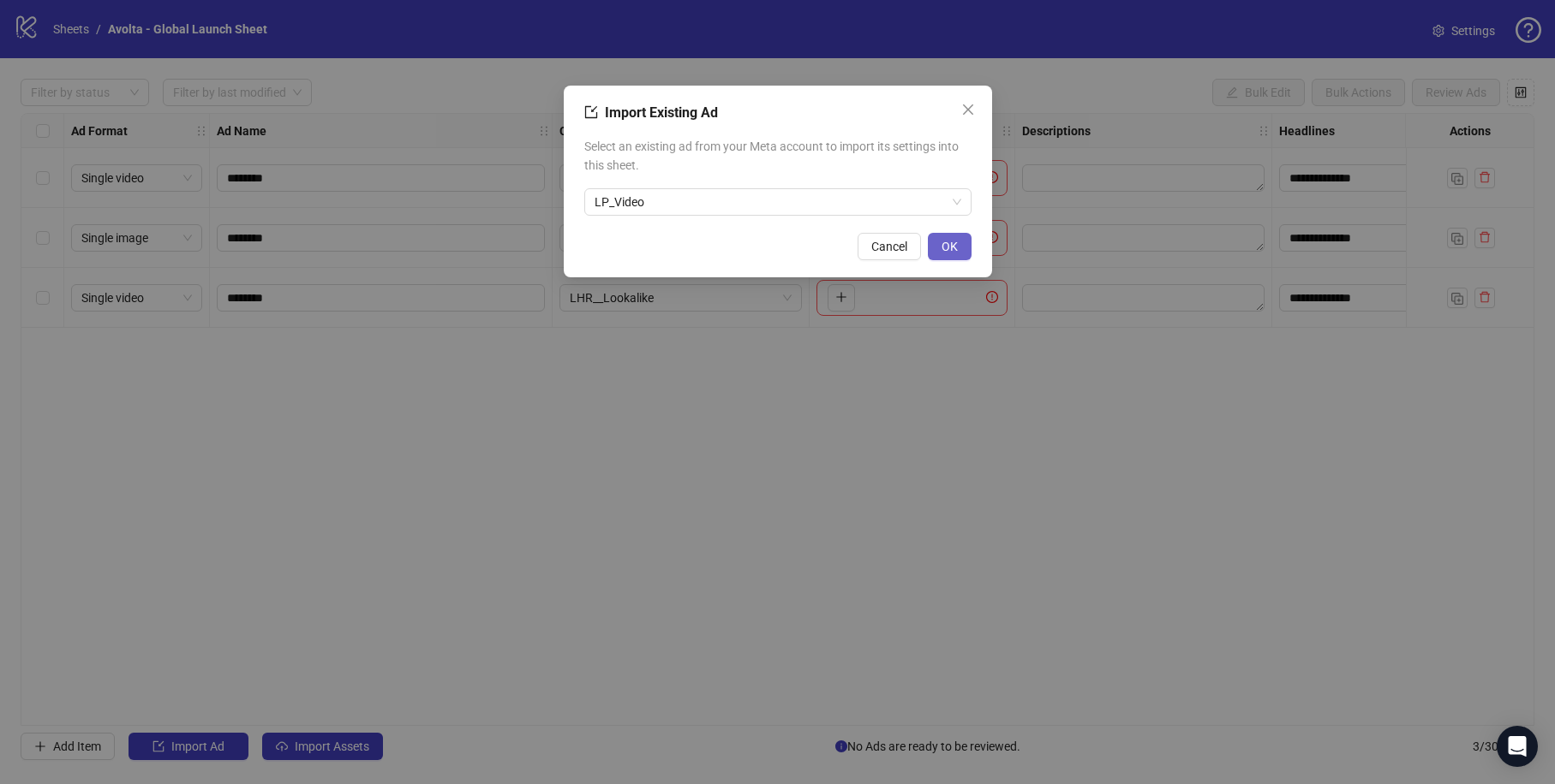
click at [956, 238] on button "OK" at bounding box center [949, 247] width 43 height 28
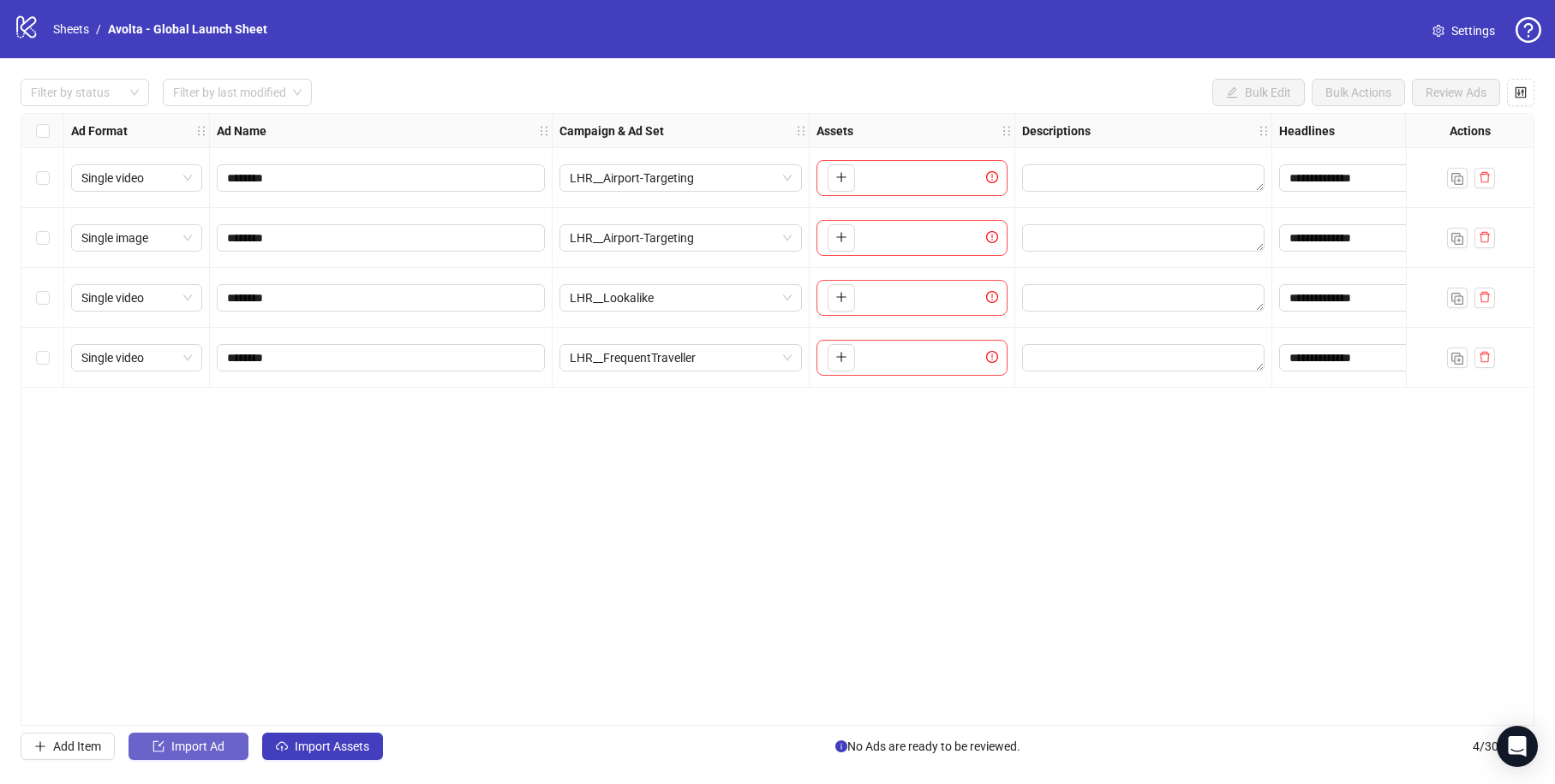
click at [181, 747] on span "Import Ad" at bounding box center [197, 746] width 53 height 14
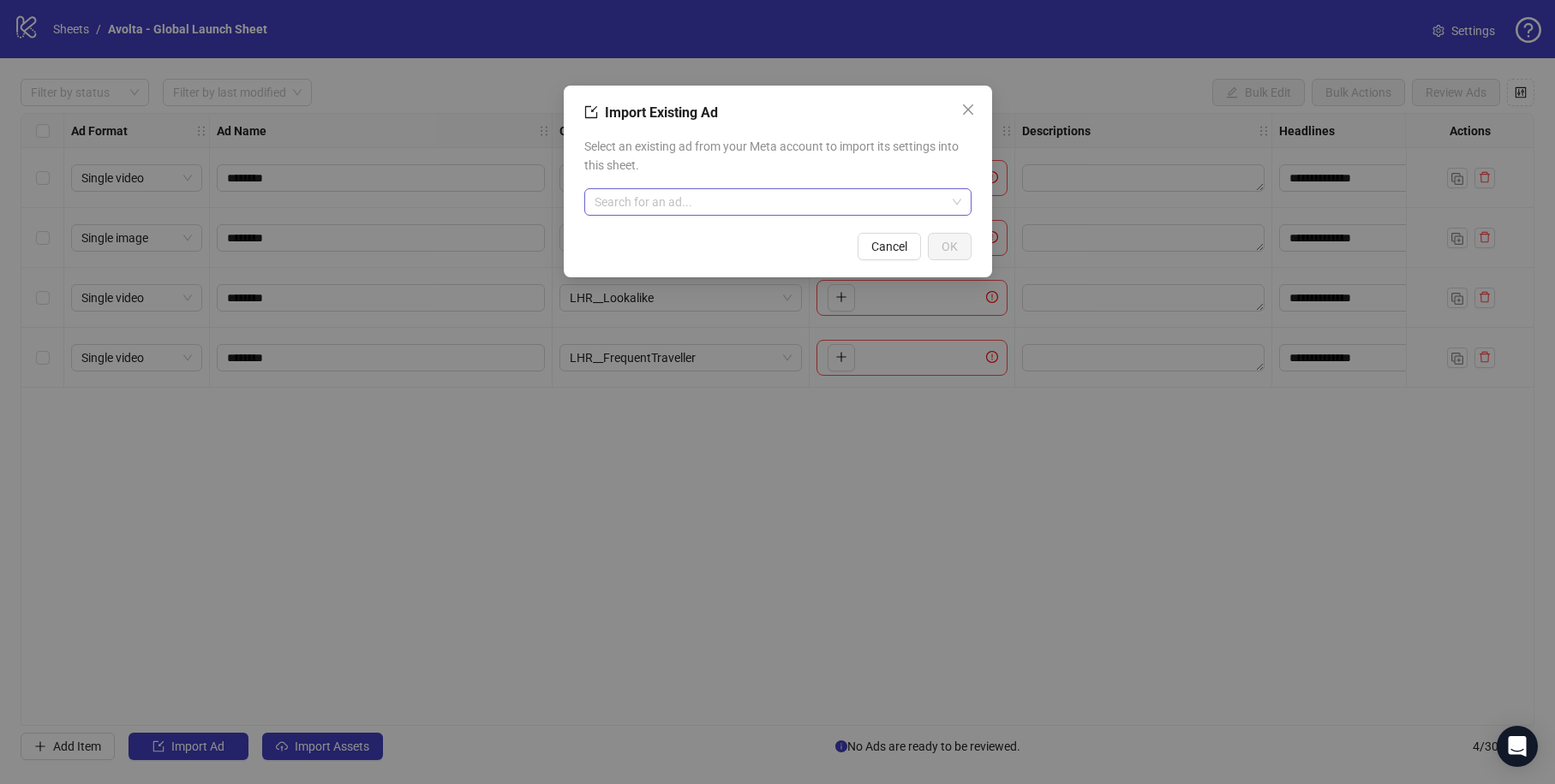
click at [795, 207] on input "search" at bounding box center [771, 202] width 352 height 26
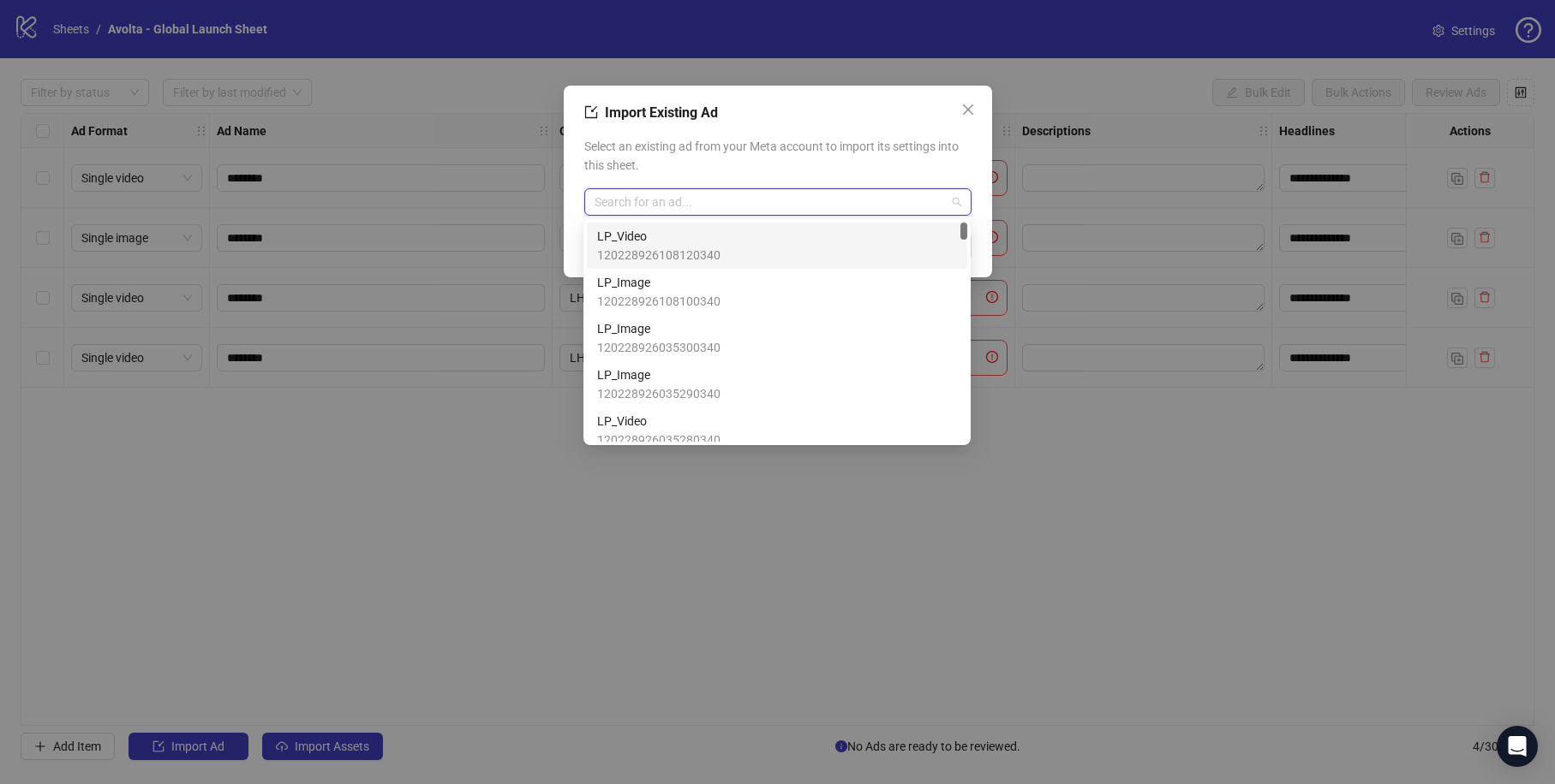
paste input "**********"
type input "**********"
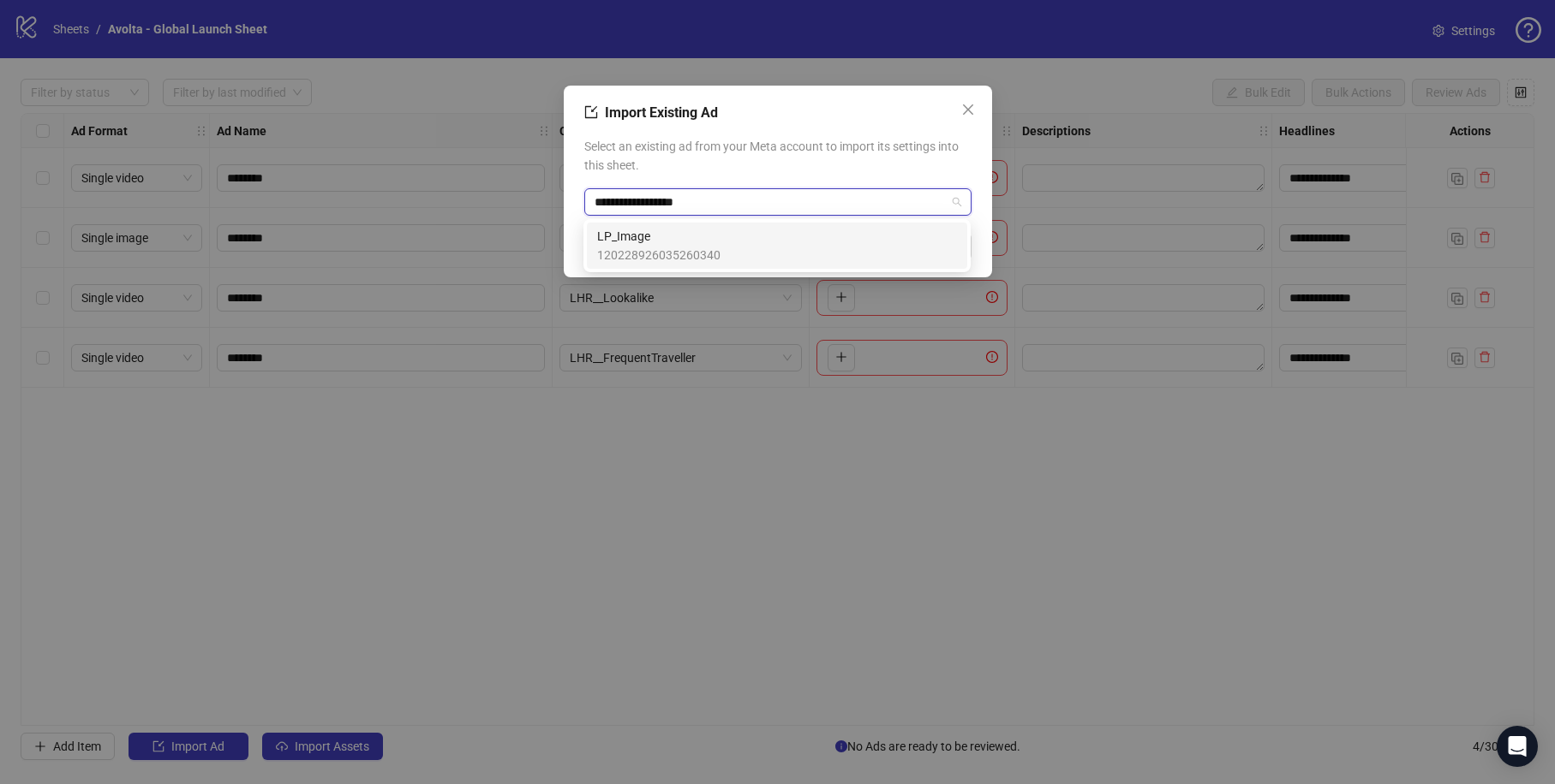
click at [875, 251] on div "LP_Image 120228926035260340" at bounding box center [776, 245] width 360 height 38
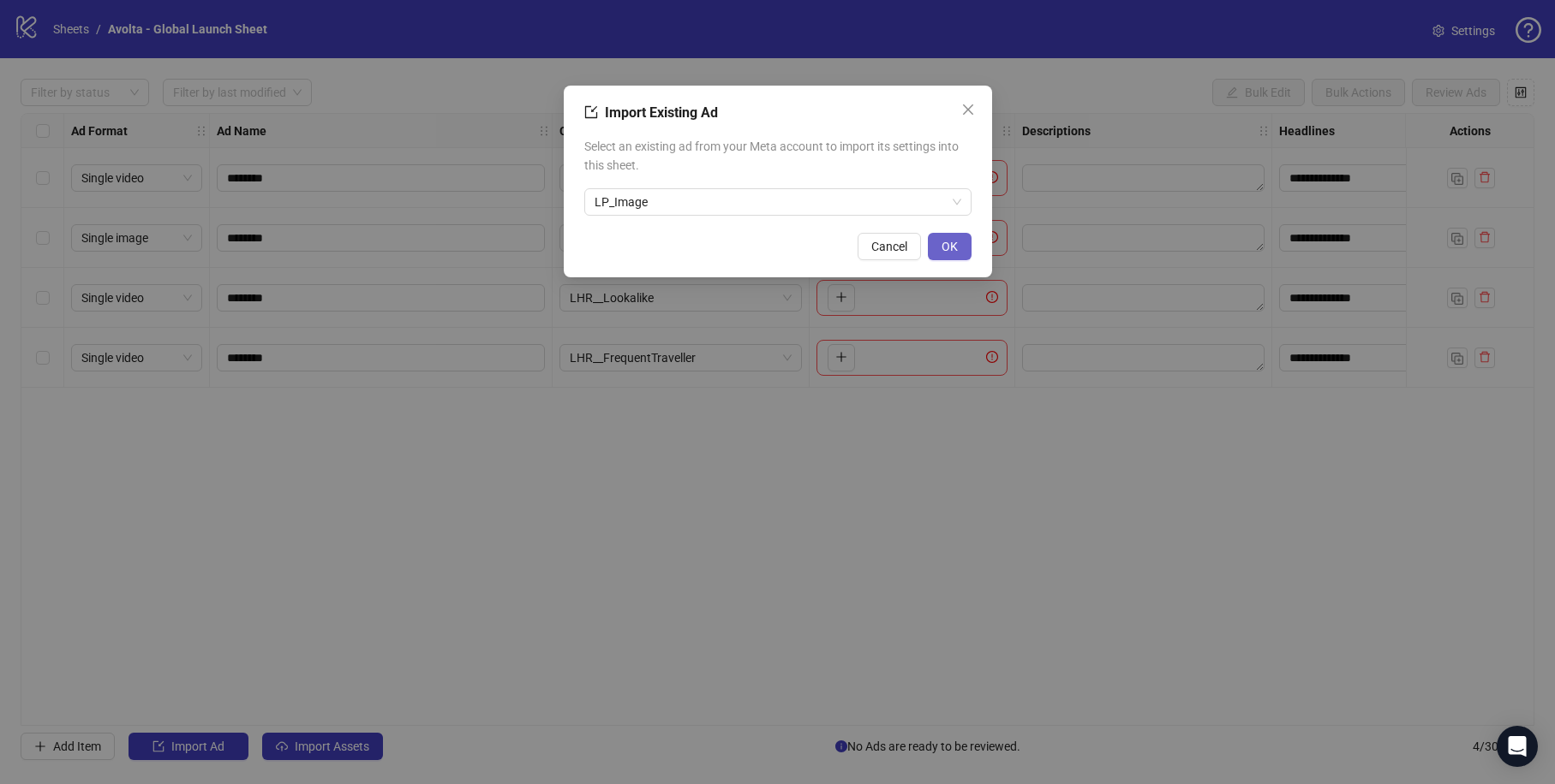
click at [957, 244] on button "OK" at bounding box center [949, 247] width 43 height 28
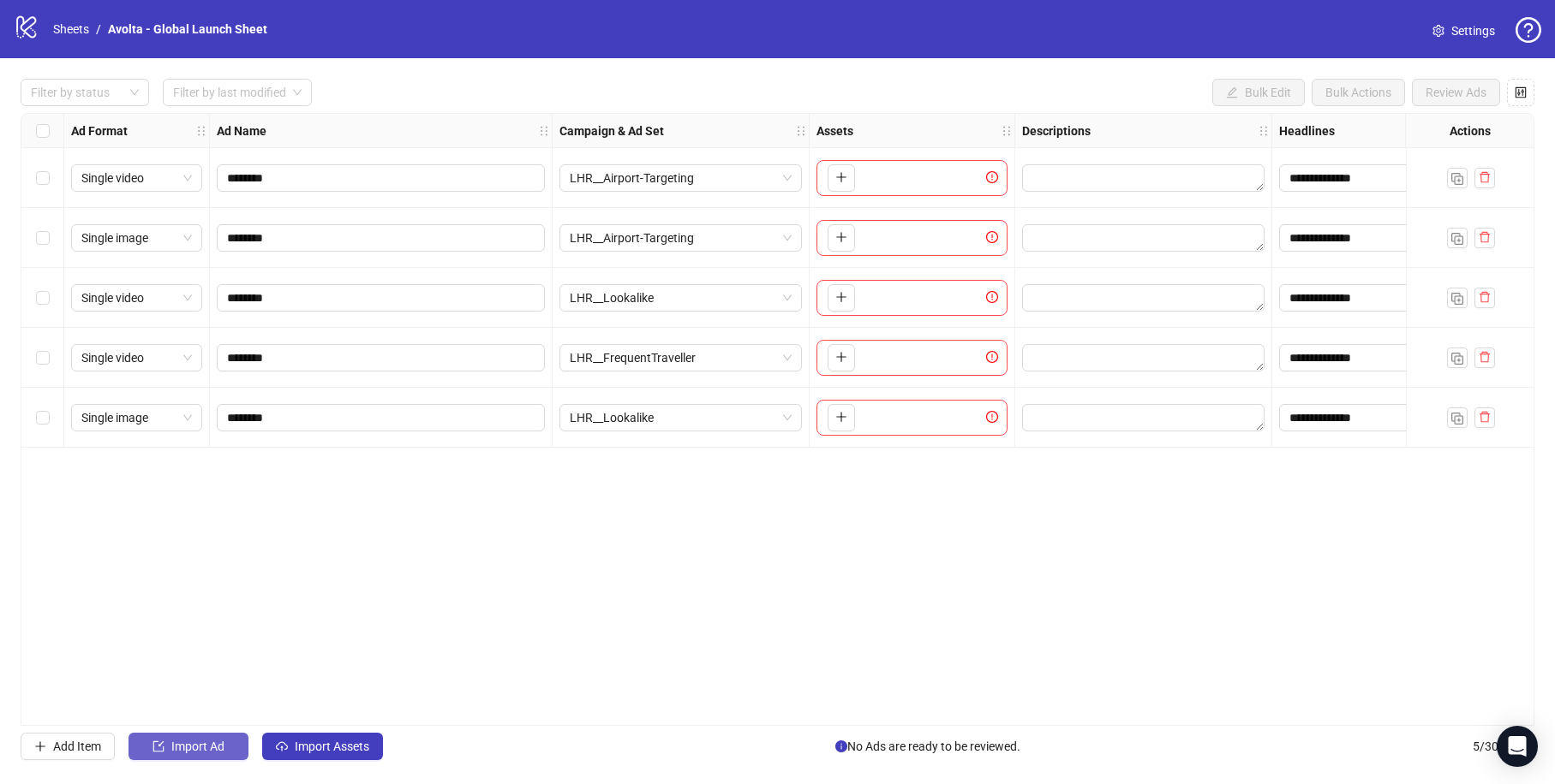
click at [215, 748] on span "Import Ad" at bounding box center [197, 746] width 53 height 14
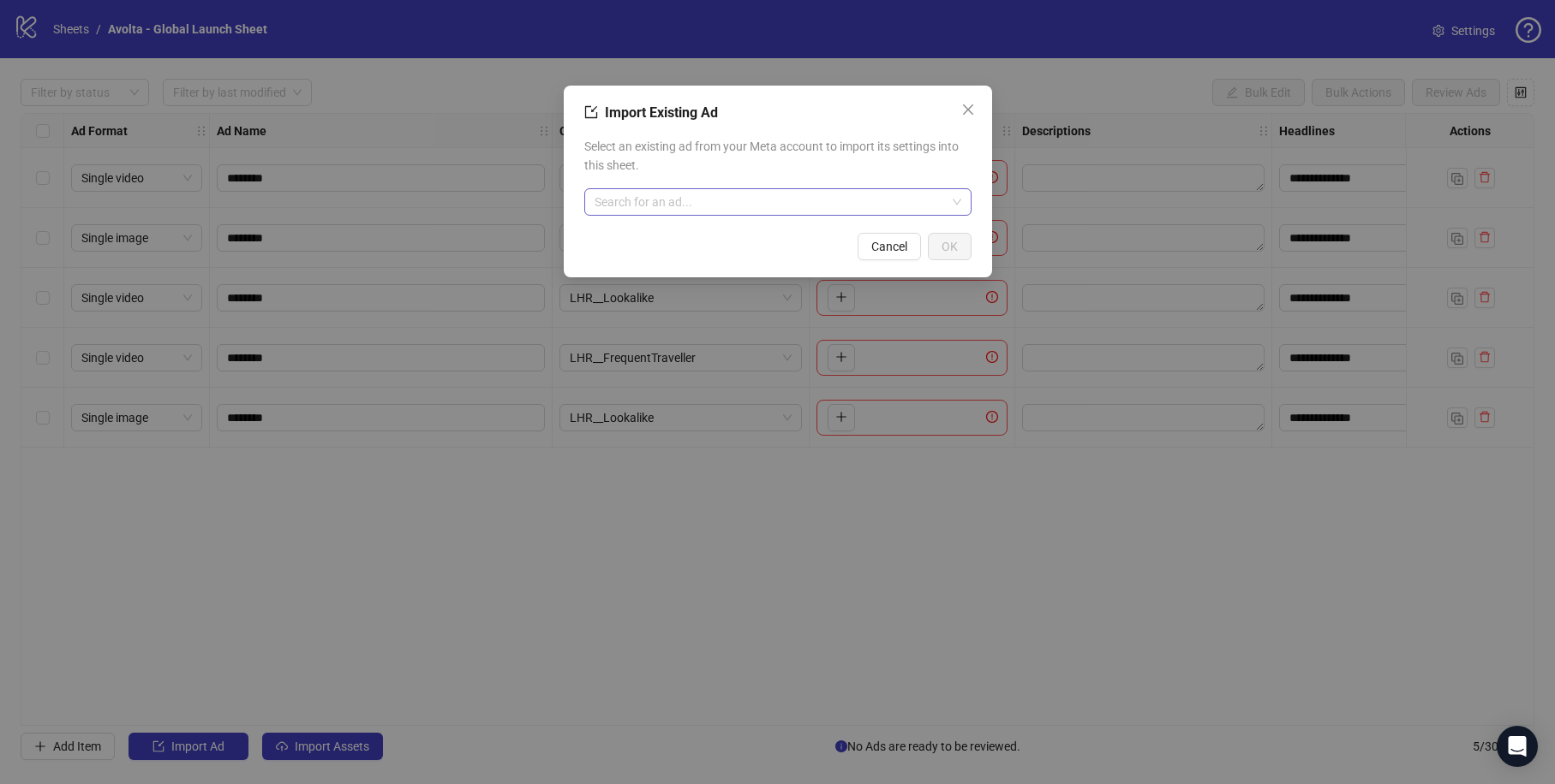
click at [638, 199] on input "search" at bounding box center [771, 202] width 352 height 26
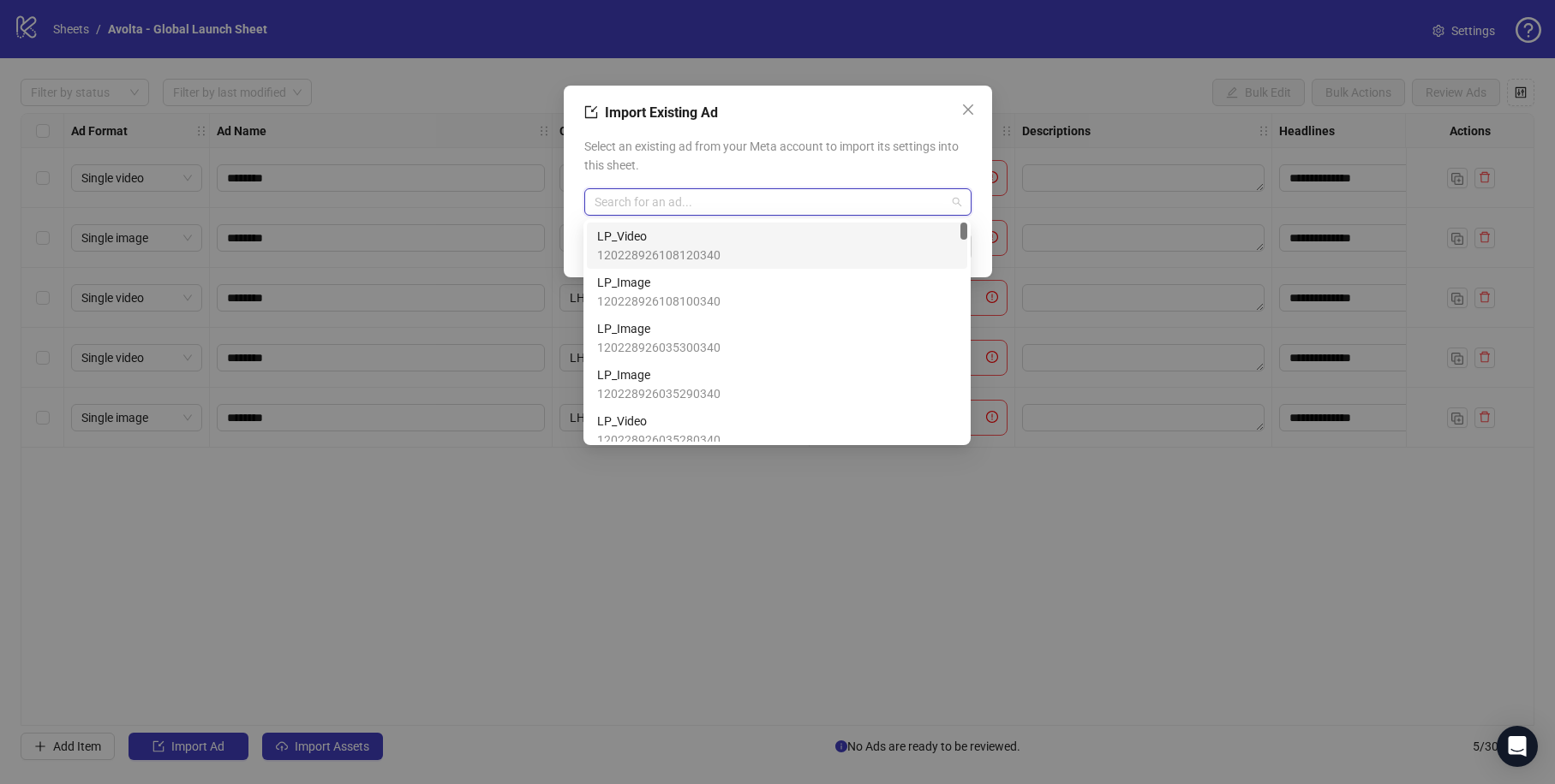
paste input "**********"
type input "**********"
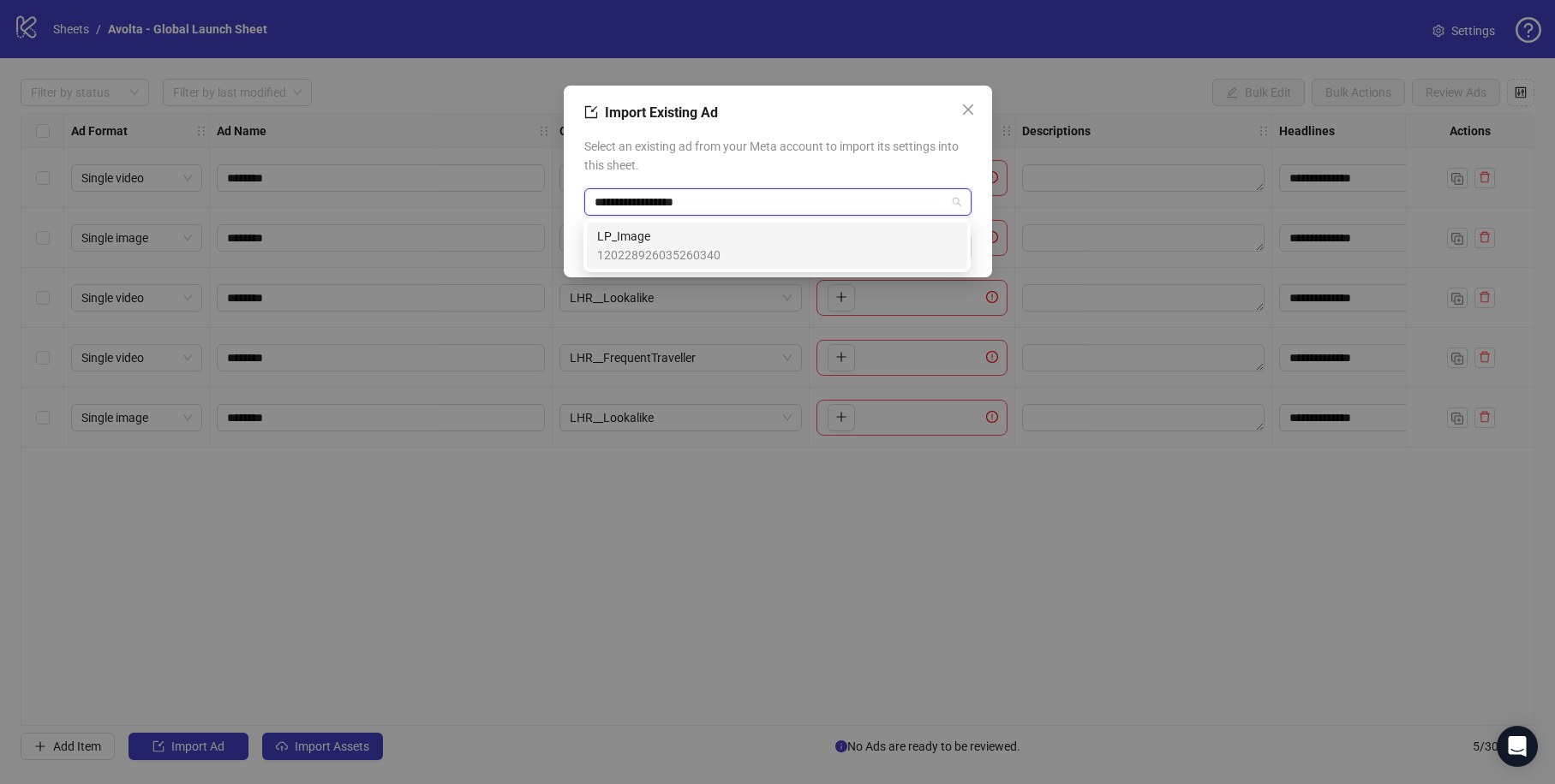
click at [680, 244] on span "LP_Image" at bounding box center [658, 236] width 123 height 18
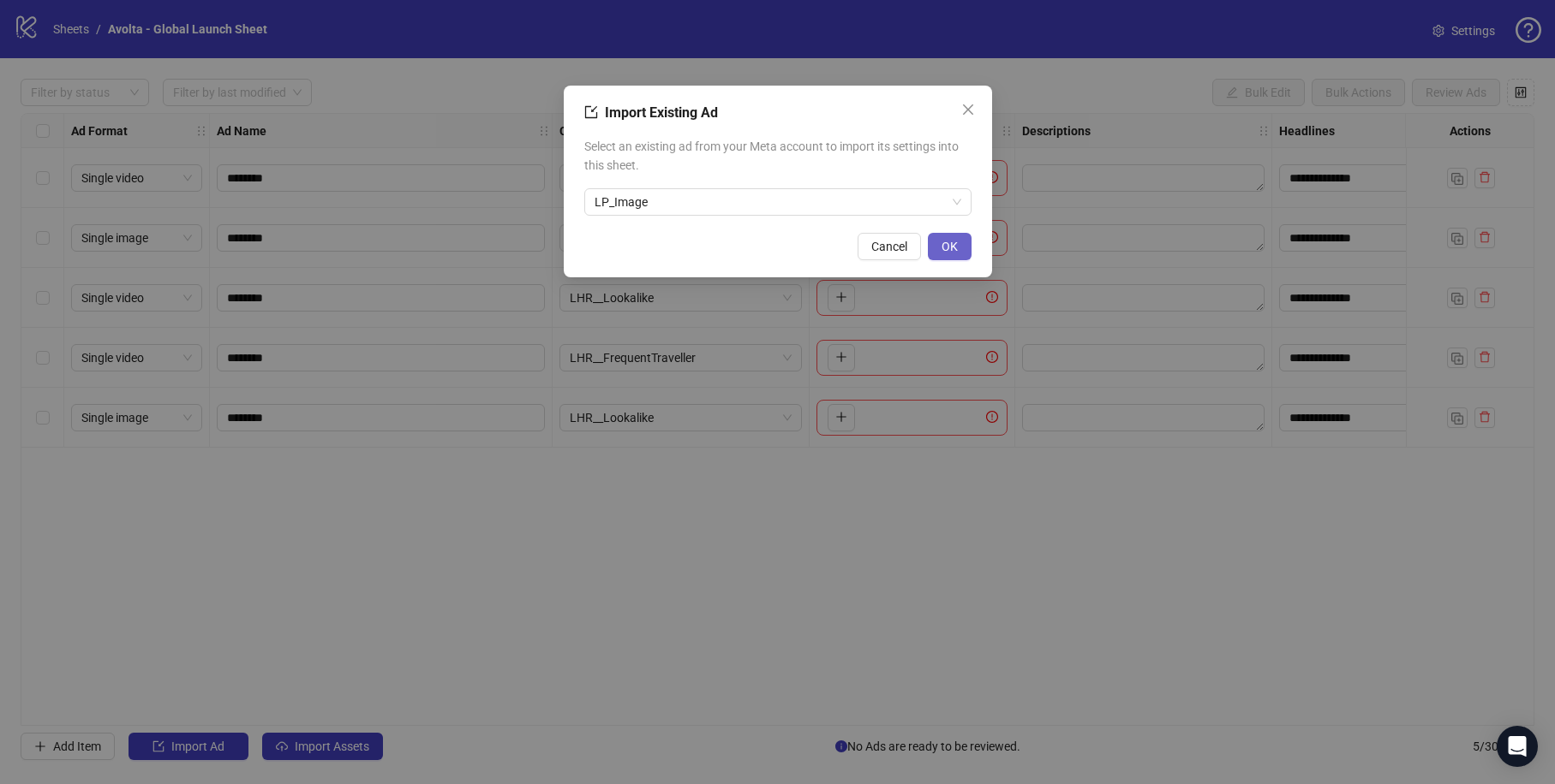
click at [953, 245] on span "OK" at bounding box center [950, 246] width 17 height 14
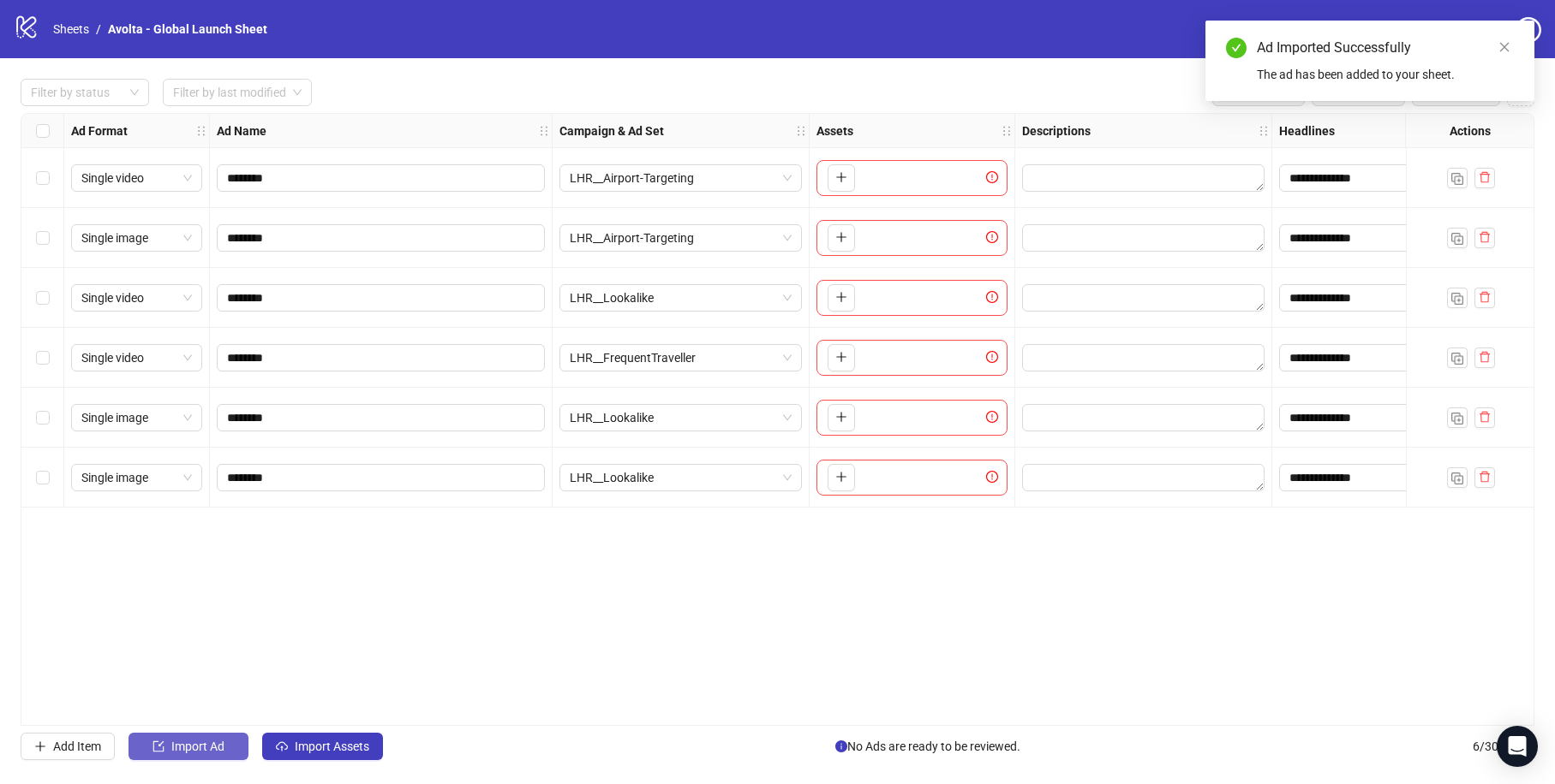
click at [222, 743] on span "Import Ad" at bounding box center [197, 746] width 53 height 14
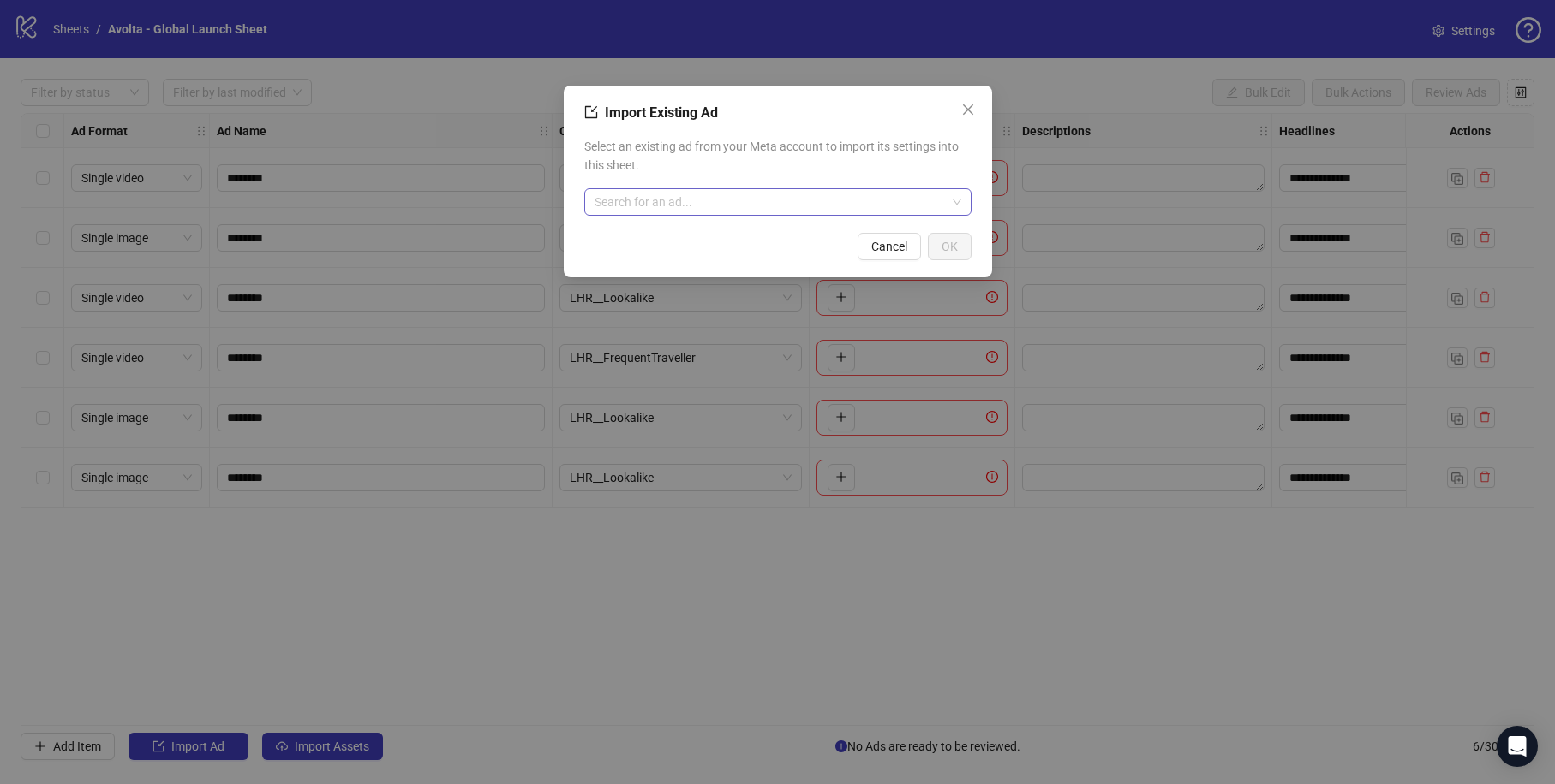
click at [699, 198] on input "search" at bounding box center [771, 202] width 352 height 26
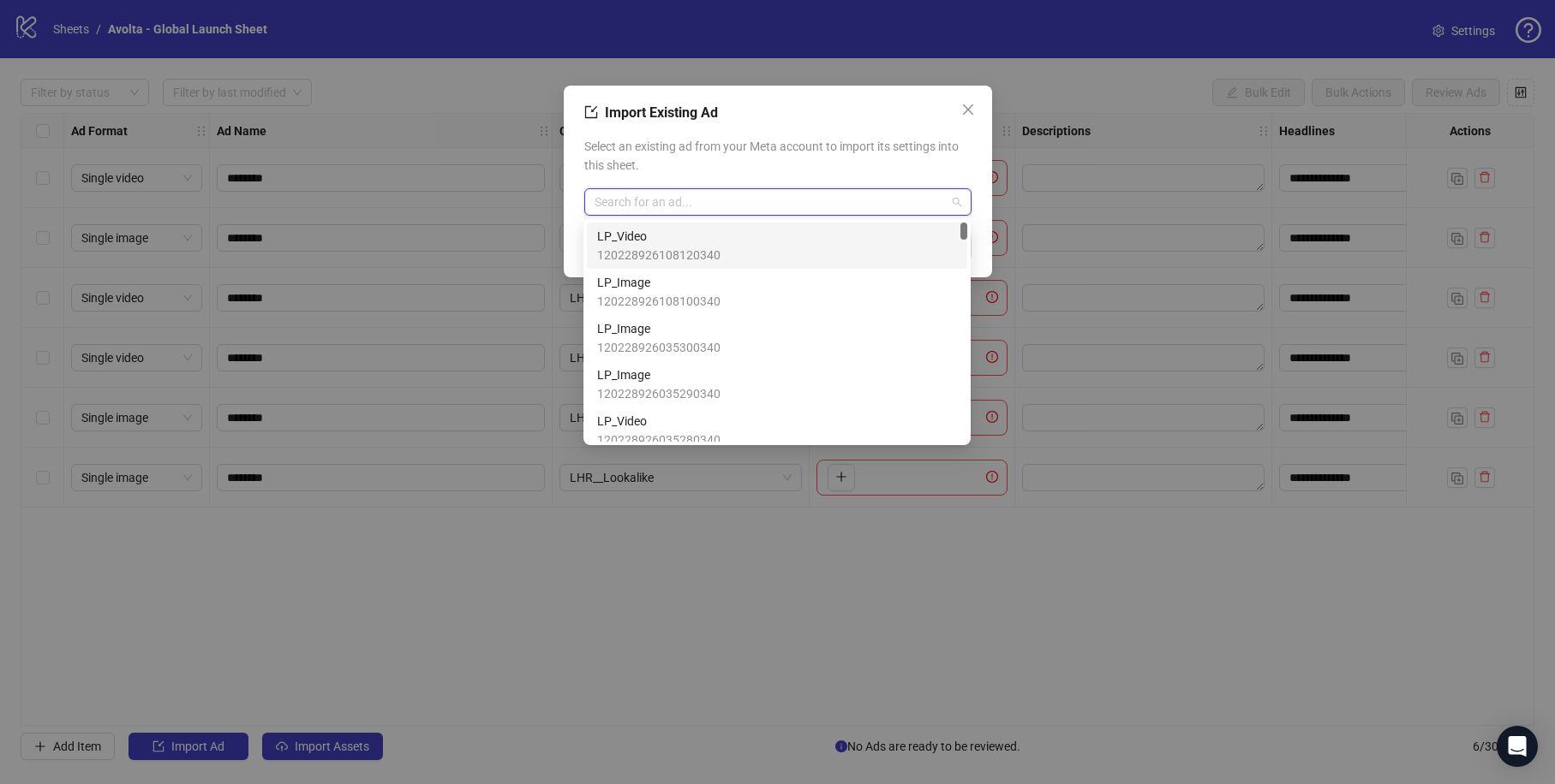
paste input "**********"
type input "**********"
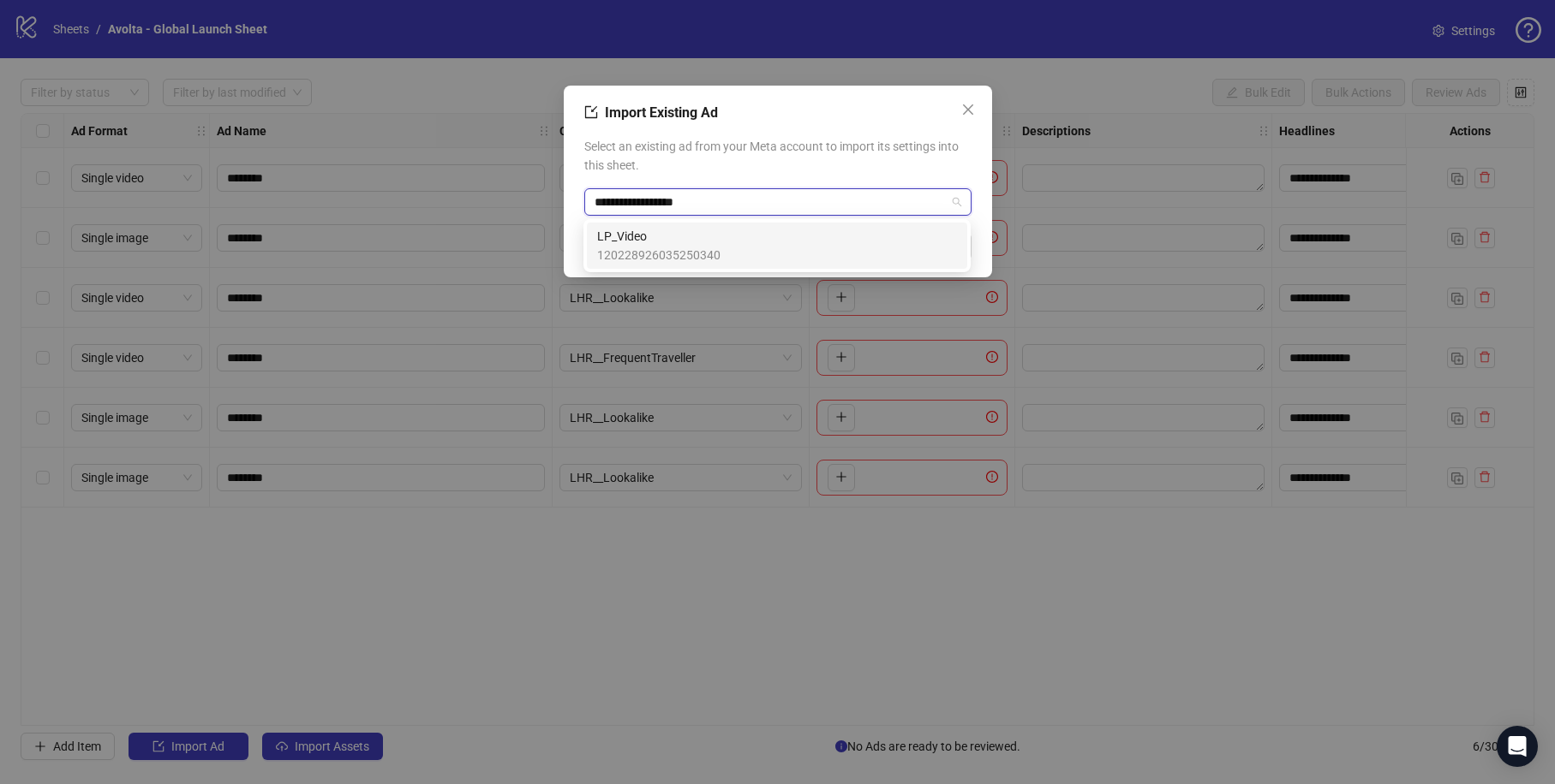
click at [719, 242] on div "LP_Video 120228926035250340" at bounding box center [776, 245] width 360 height 38
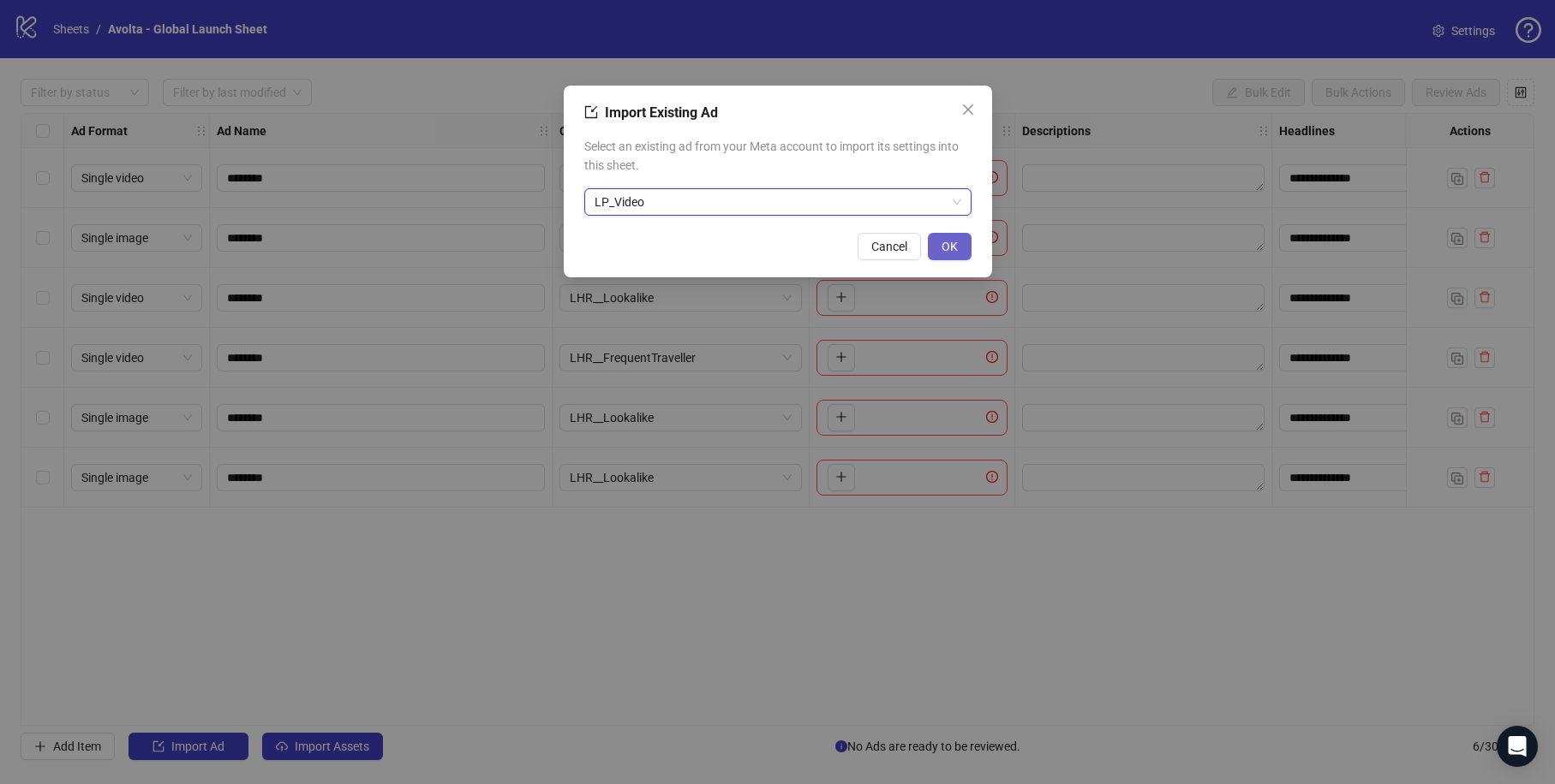
click at [961, 247] on button "OK" at bounding box center [949, 247] width 43 height 28
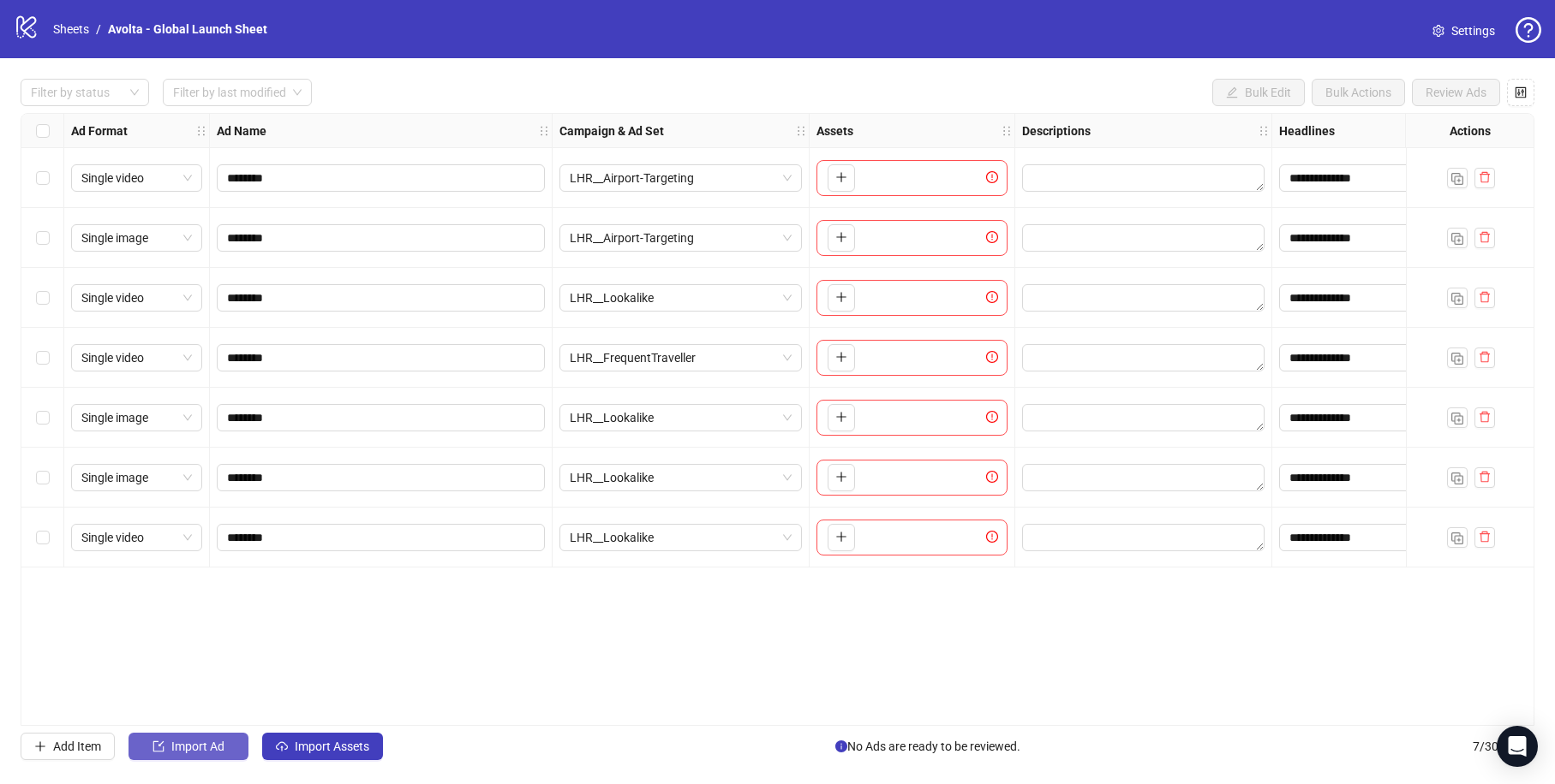
click at [221, 744] on span "Import Ad" at bounding box center [197, 746] width 53 height 14
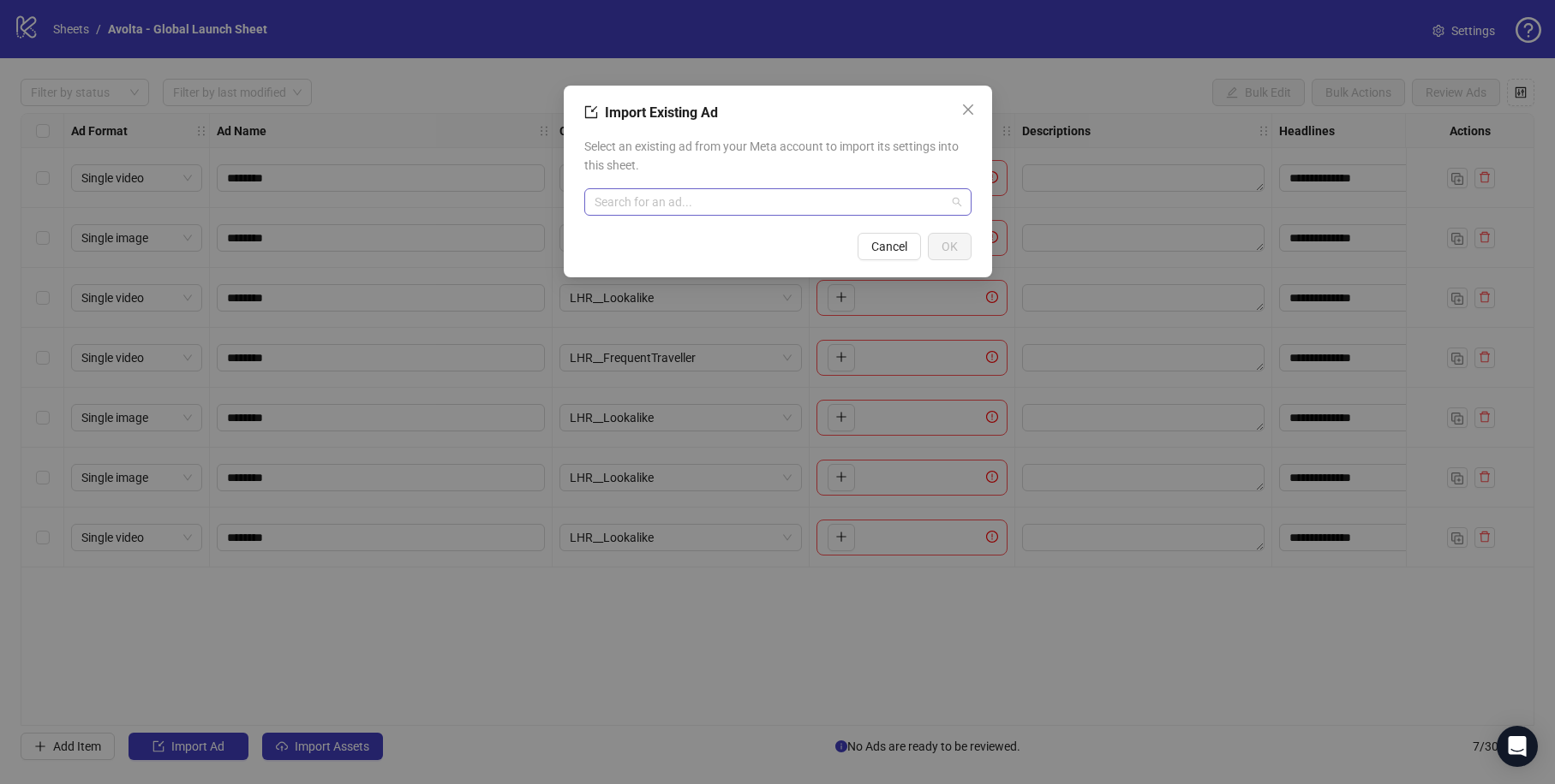
click at [740, 201] on input "search" at bounding box center [771, 202] width 352 height 26
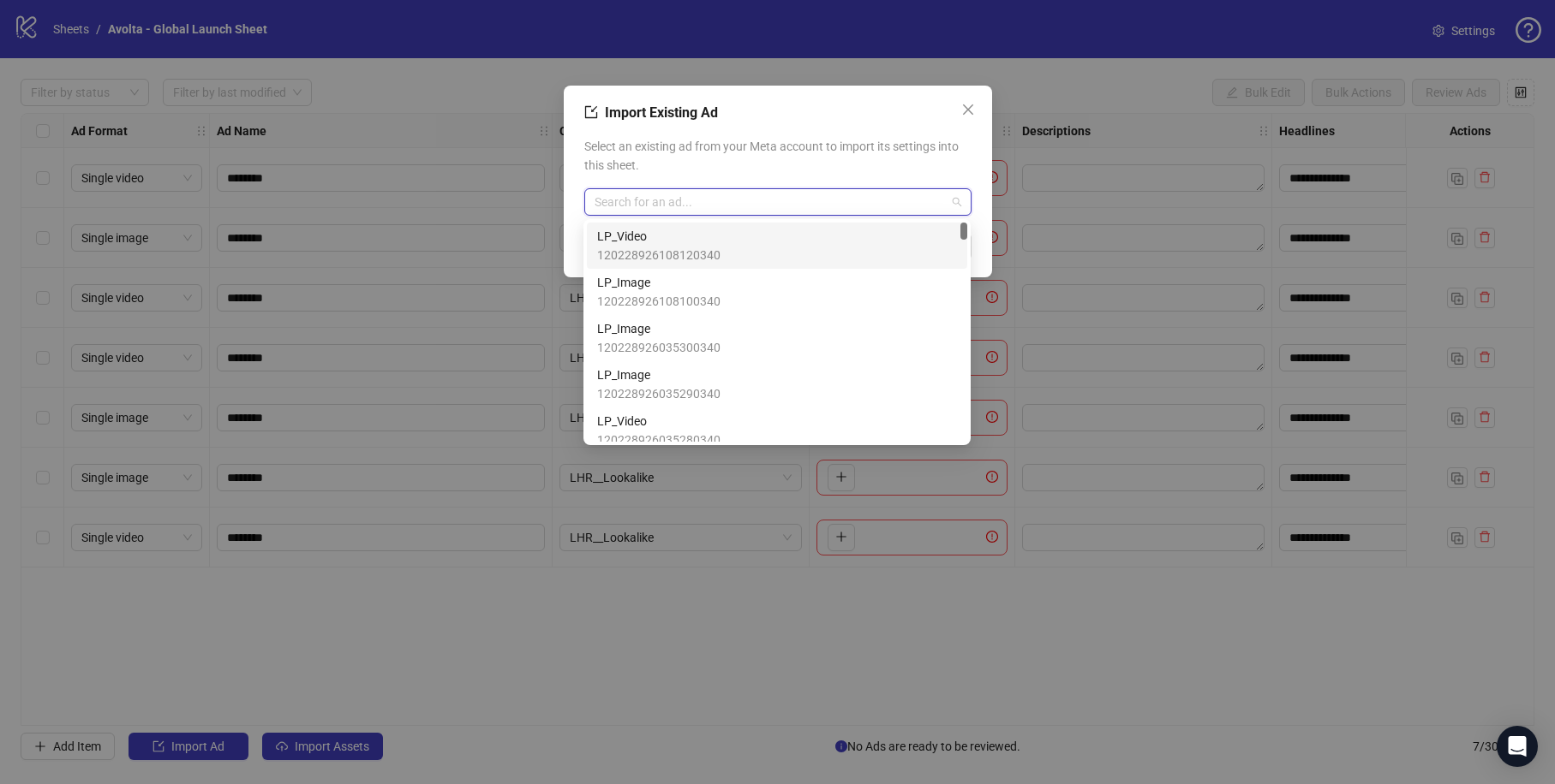
paste input "**********"
type input "**********"
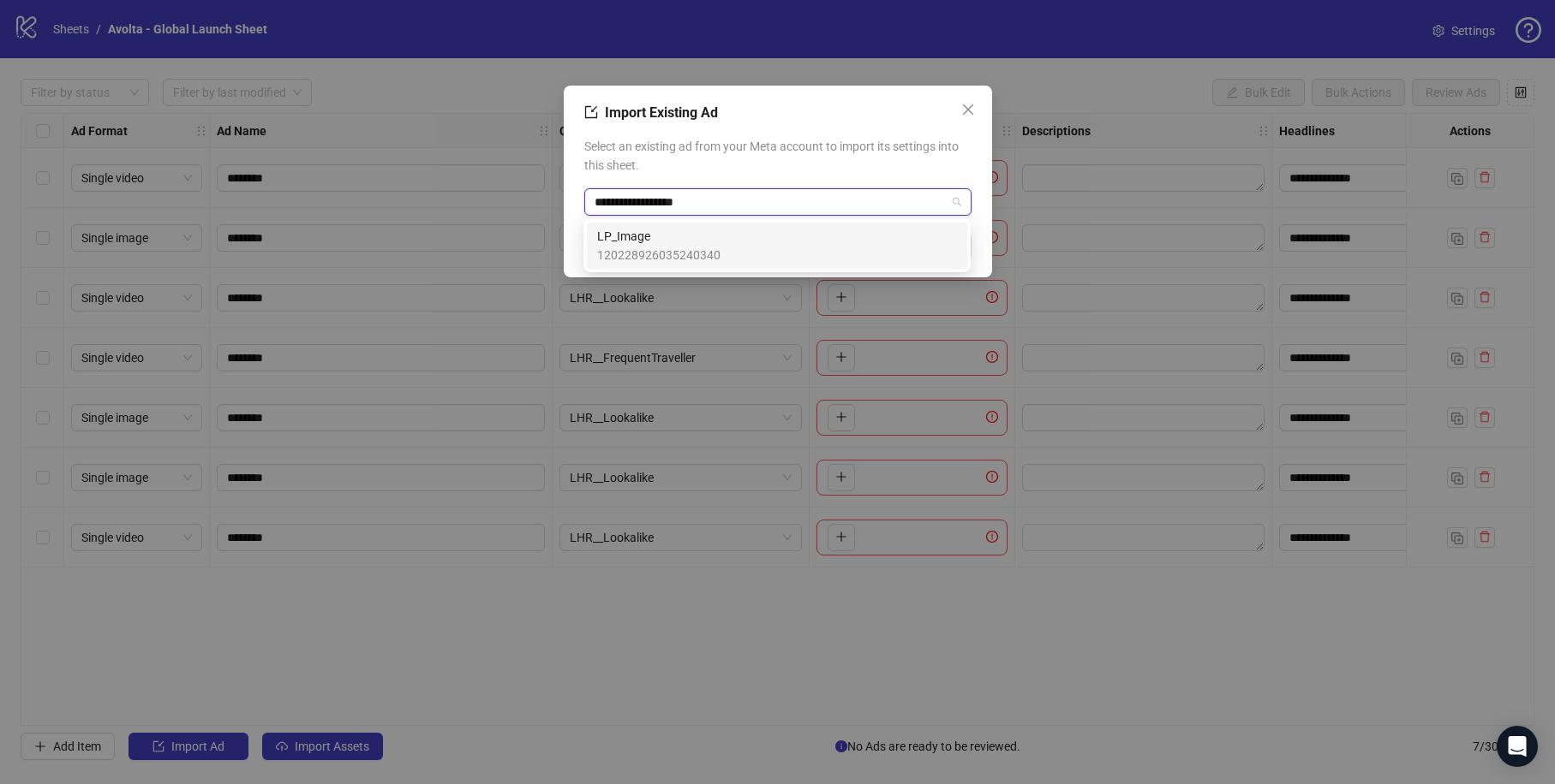
click at [883, 235] on div "LP_Image 120228926035240340" at bounding box center [776, 245] width 360 height 38
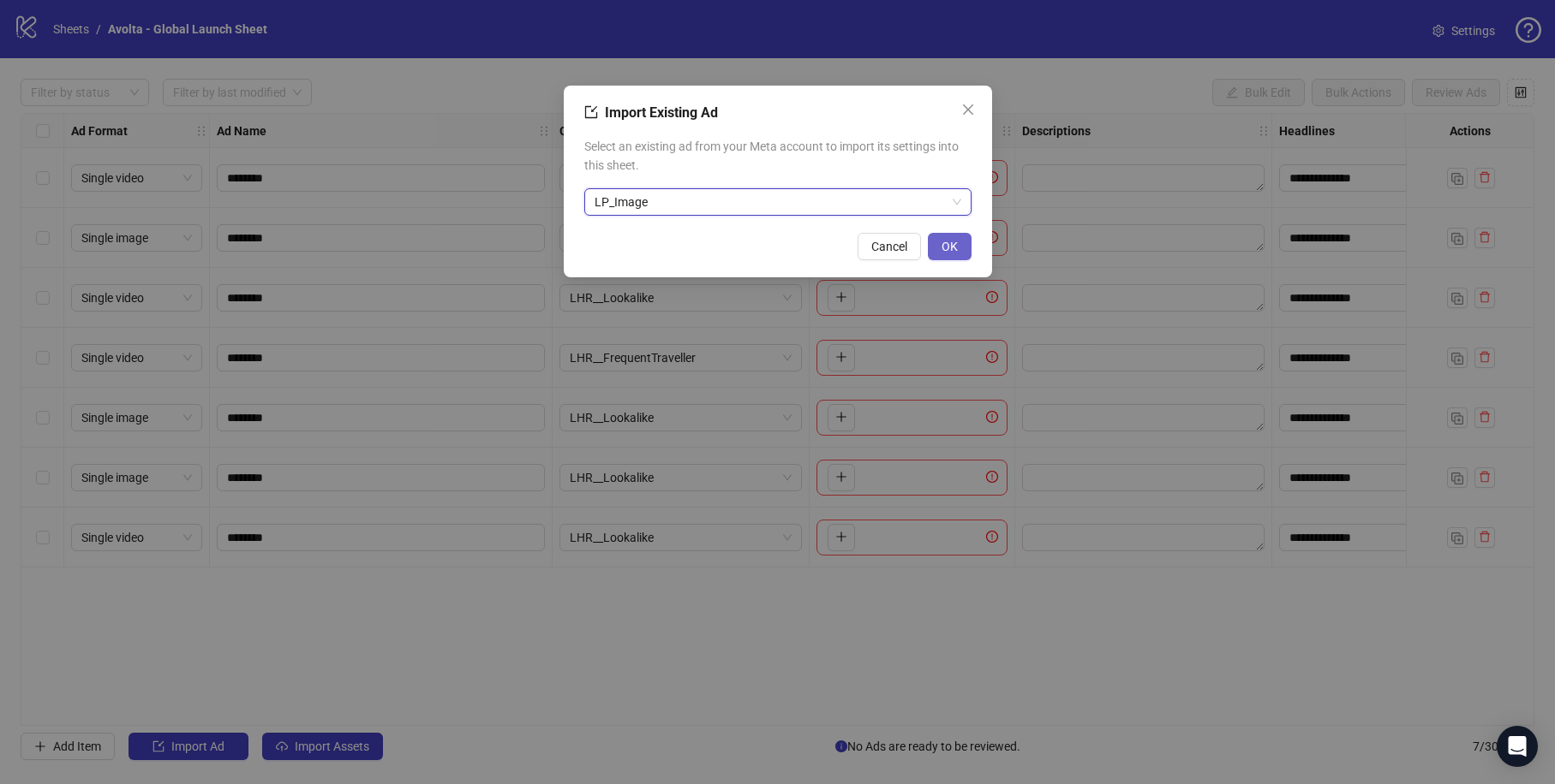
click at [962, 250] on button "OK" at bounding box center [949, 247] width 43 height 28
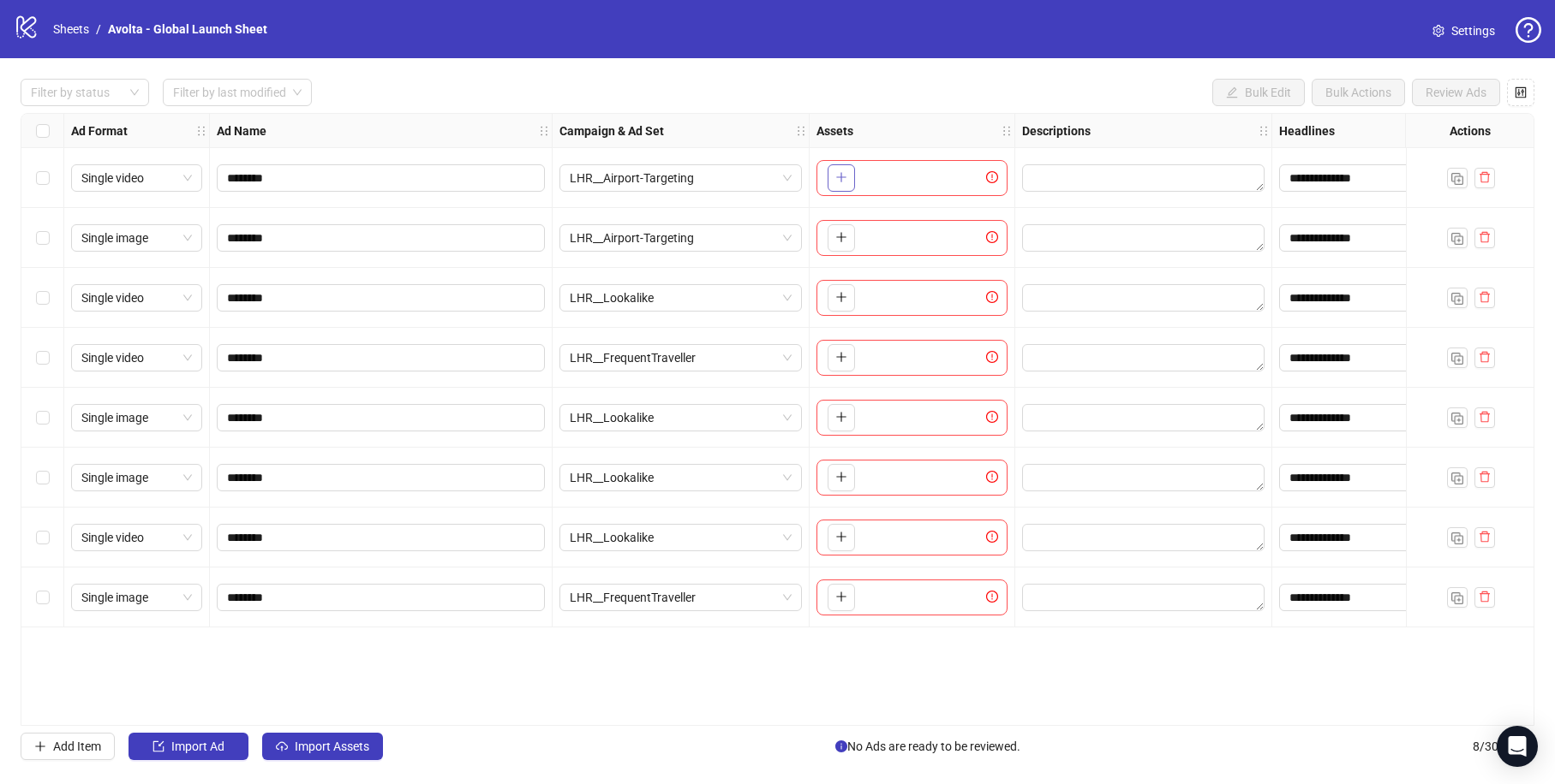
click at [831, 178] on button "button" at bounding box center [842, 178] width 28 height 28
click at [839, 181] on icon "plus" at bounding box center [841, 177] width 12 height 12
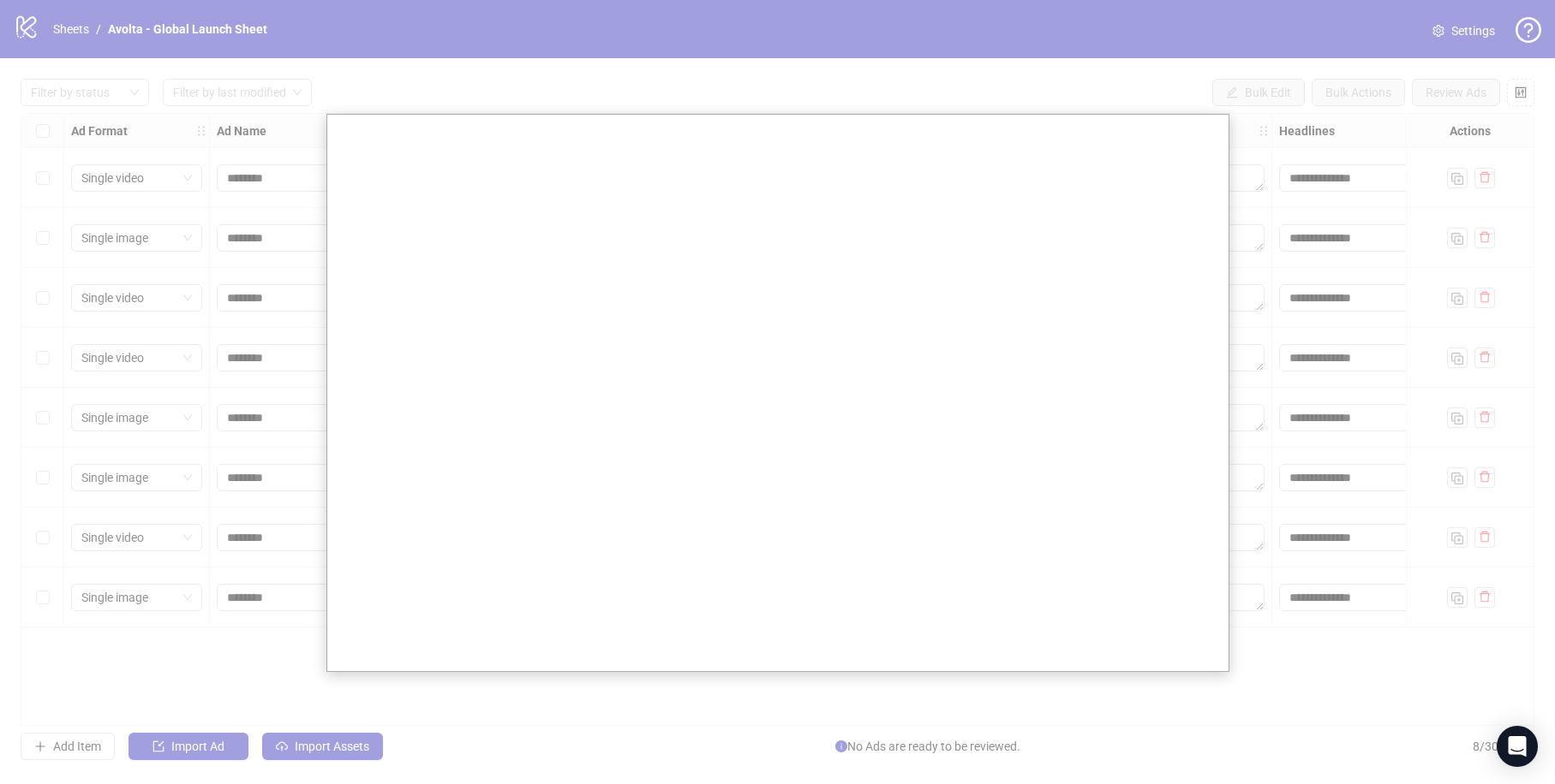
click at [814, 67] on div at bounding box center [777, 392] width 1555 height 784
click at [810, 75] on div at bounding box center [777, 392] width 1555 height 784
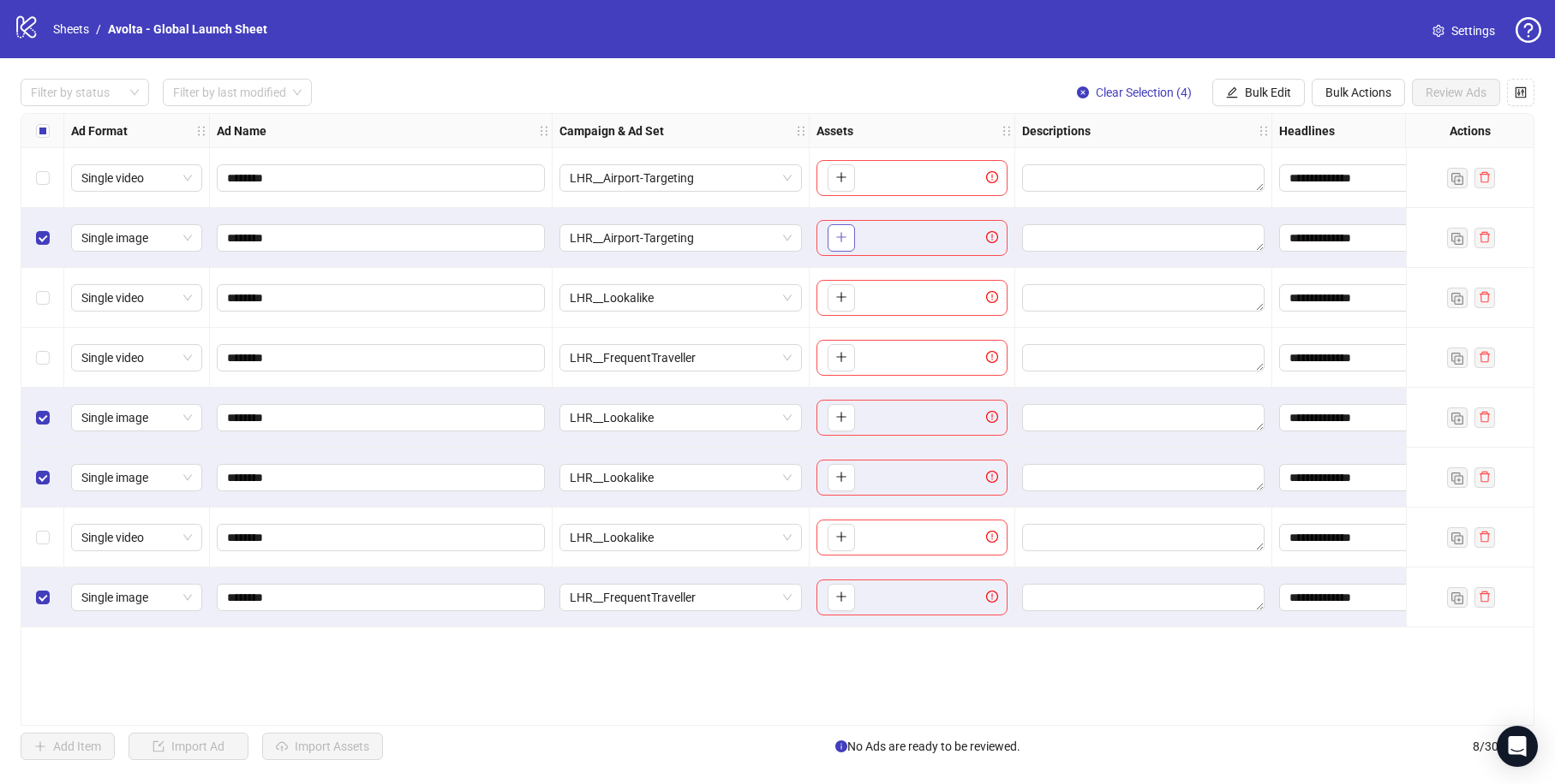
click at [845, 236] on icon "plus" at bounding box center [841, 237] width 12 height 12
click at [851, 229] on icon "close-circle" at bounding box center [854, 226] width 12 height 12
click at [886, 238] on icon "plus" at bounding box center [886, 238] width 1 height 9
click at [1285, 93] on span "Bulk Edit" at bounding box center [1267, 92] width 46 height 14
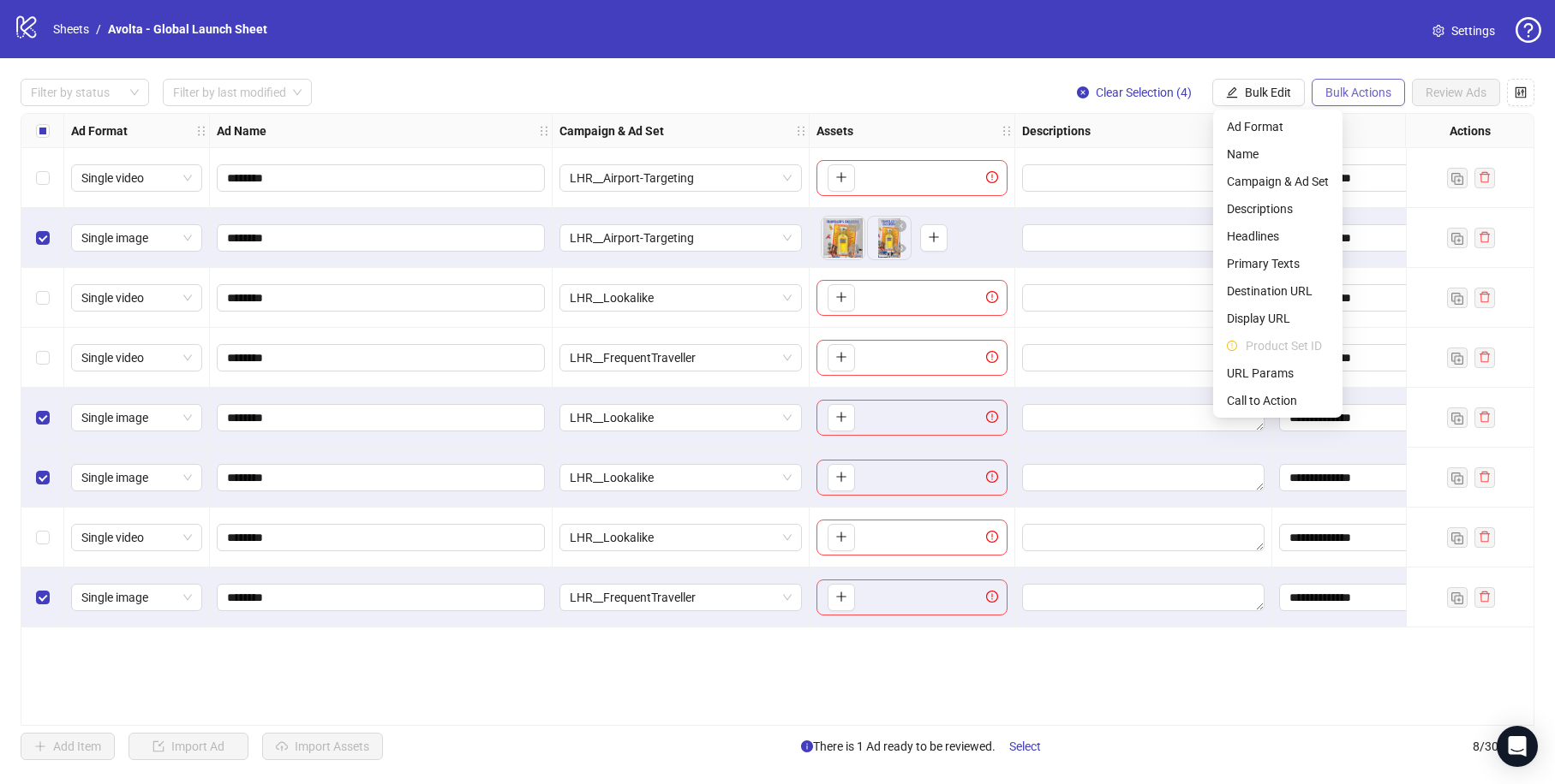
click at [1338, 94] on span "Bulk Actions" at bounding box center [1358, 92] width 66 height 14
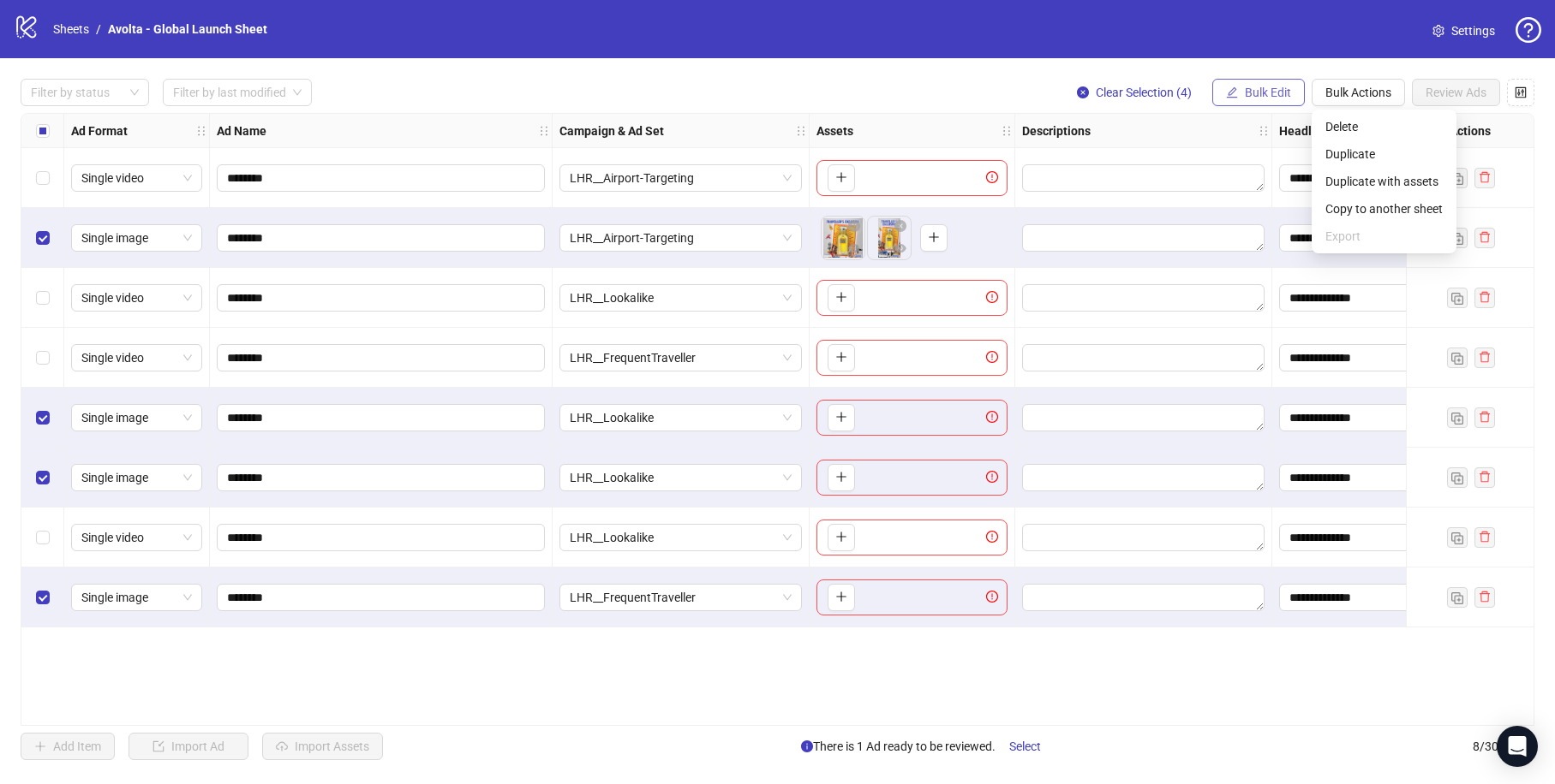
click at [1238, 87] on button "Bulk Edit" at bounding box center [1258, 92] width 93 height 28
click at [924, 82] on div "Filter by status Filter by last modified Clear Selection (4) Bulk Edit Bulk Act…" at bounding box center [777, 92] width 1513 height 28
click at [843, 423] on icon "plus" at bounding box center [841, 416] width 12 height 12
click at [841, 472] on icon "plus" at bounding box center [841, 476] width 12 height 12
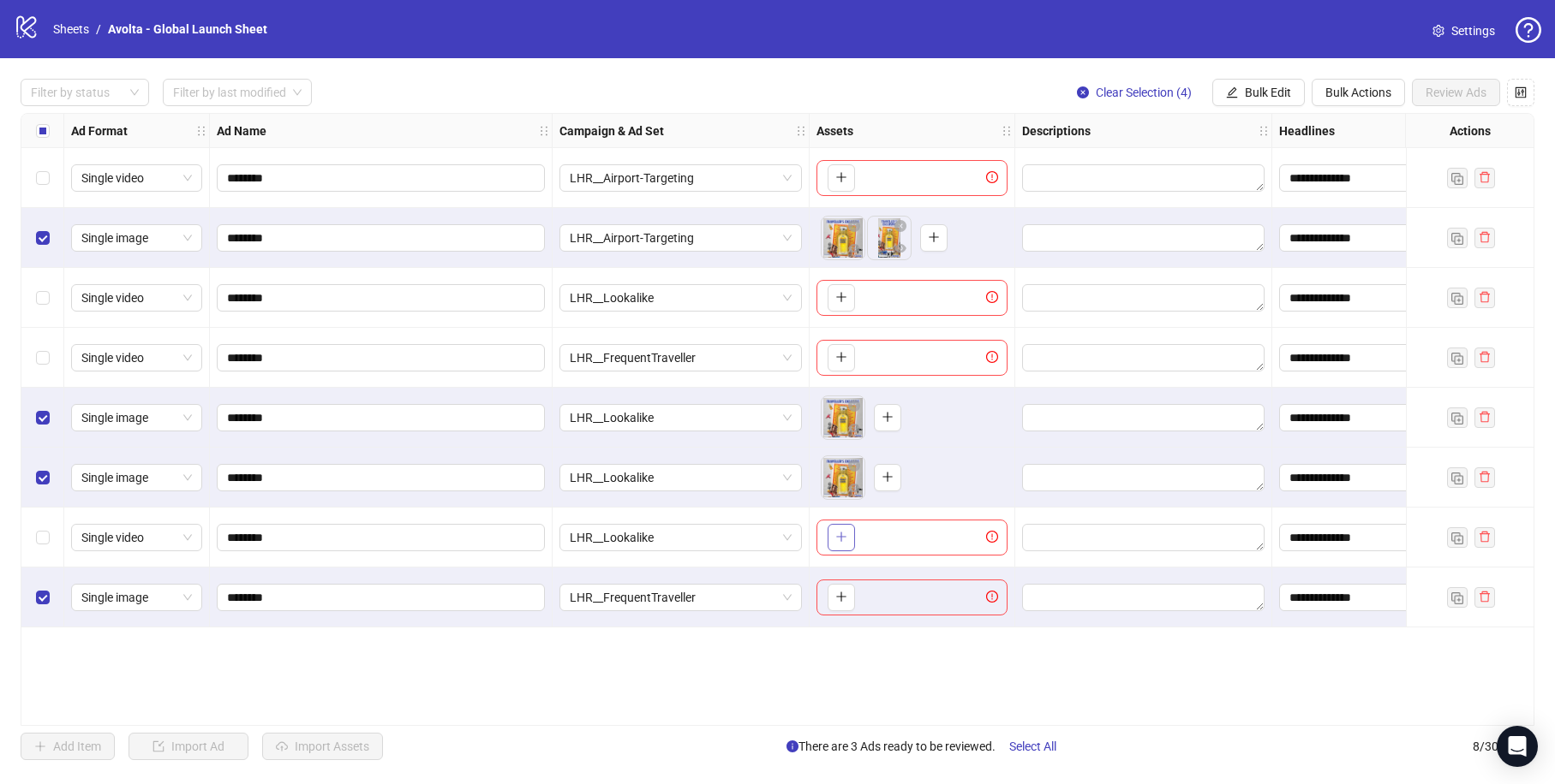
click at [837, 536] on icon "plus" at bounding box center [841, 536] width 12 height 12
click at [884, 535] on icon "plus" at bounding box center [887, 536] width 12 height 12
click at [856, 523] on icon "close-circle" at bounding box center [854, 525] width 12 height 12
click at [841, 606] on button "button" at bounding box center [842, 598] width 28 height 28
click at [885, 422] on icon "plus" at bounding box center [887, 416] width 12 height 12
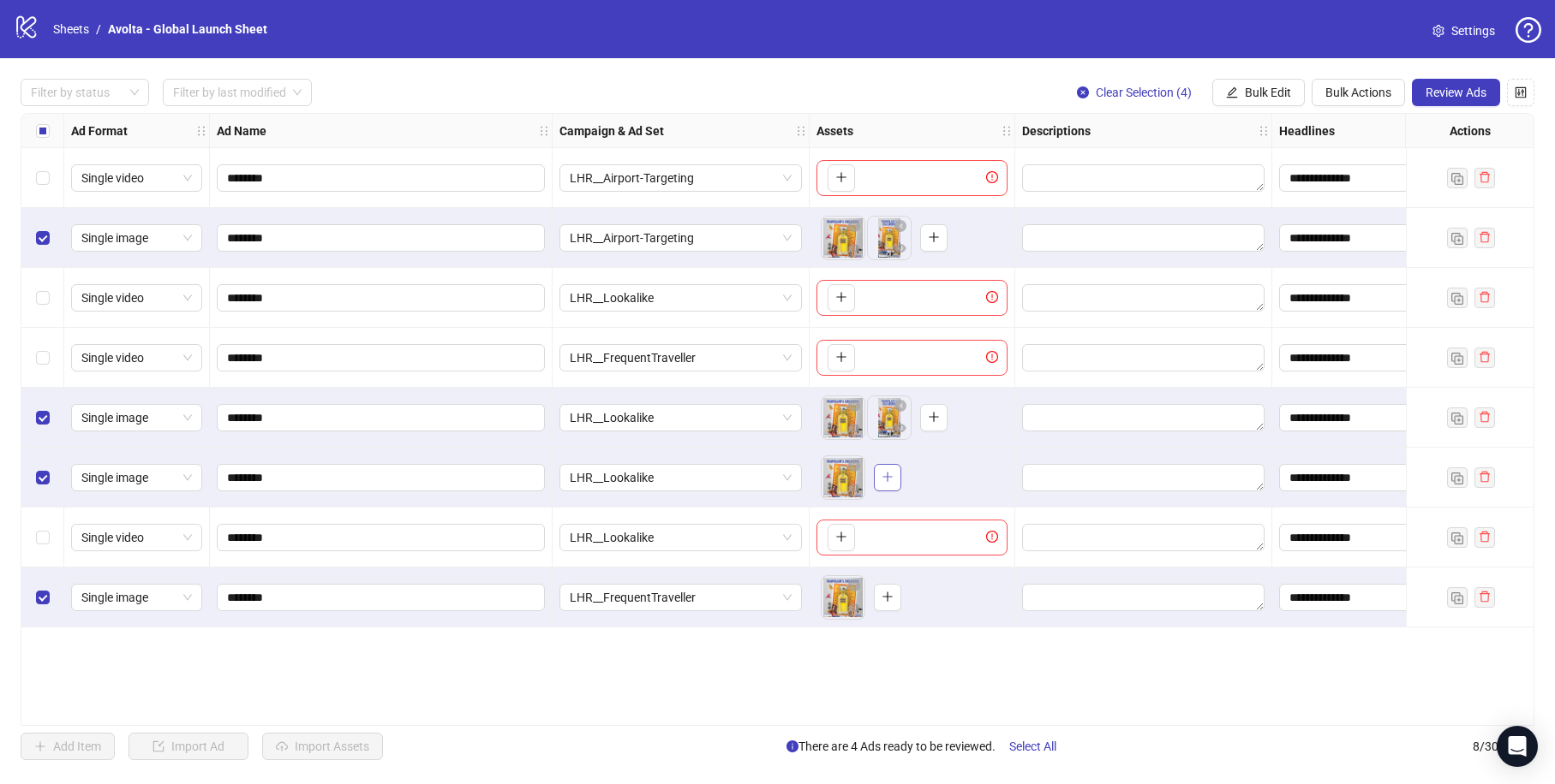
click at [883, 486] on button "button" at bounding box center [888, 478] width 28 height 28
click at [883, 603] on span "button" at bounding box center [887, 596] width 12 height 14
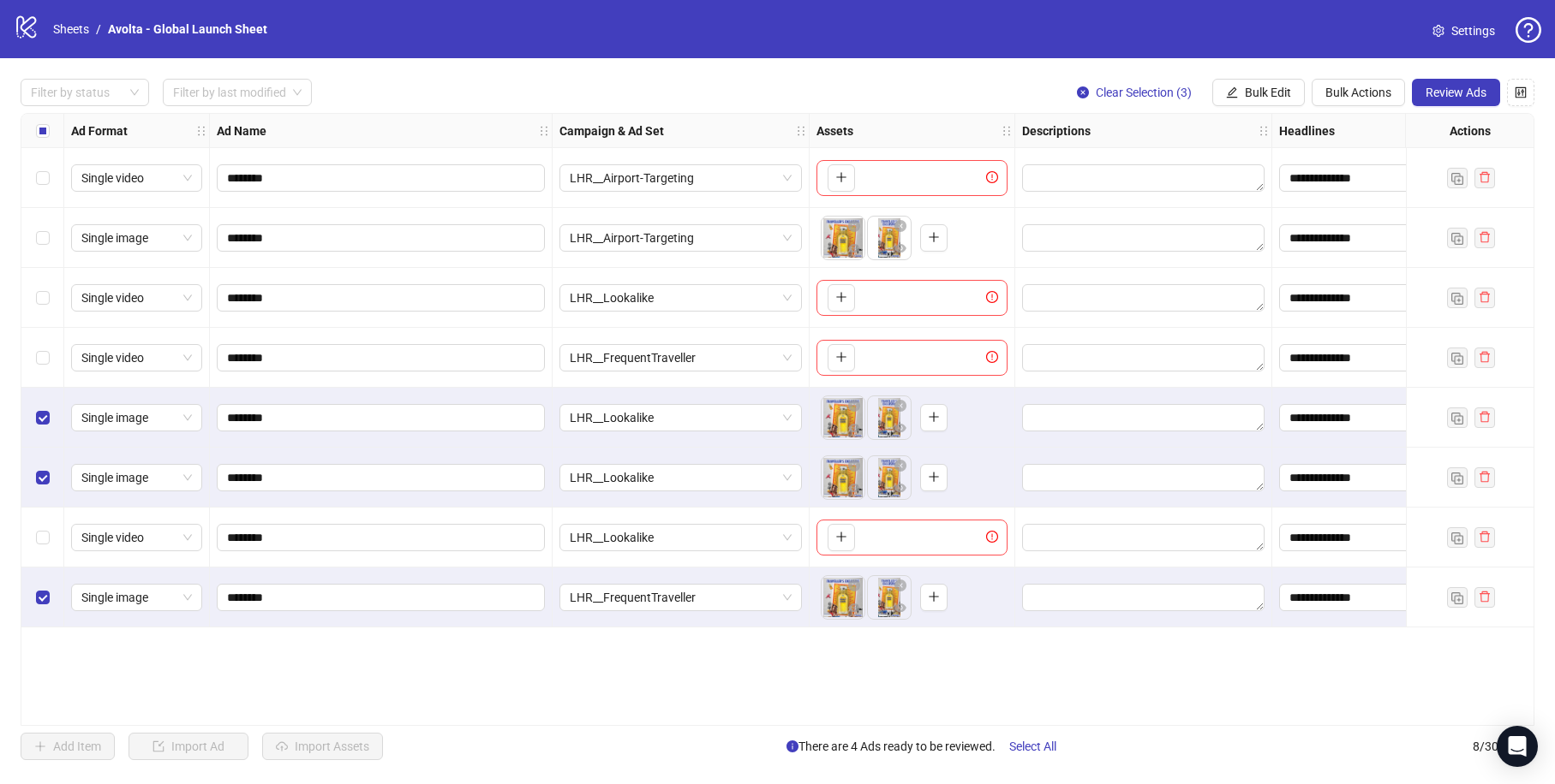
click at [43, 427] on div "Select row 5" at bounding box center [43, 417] width 43 height 60
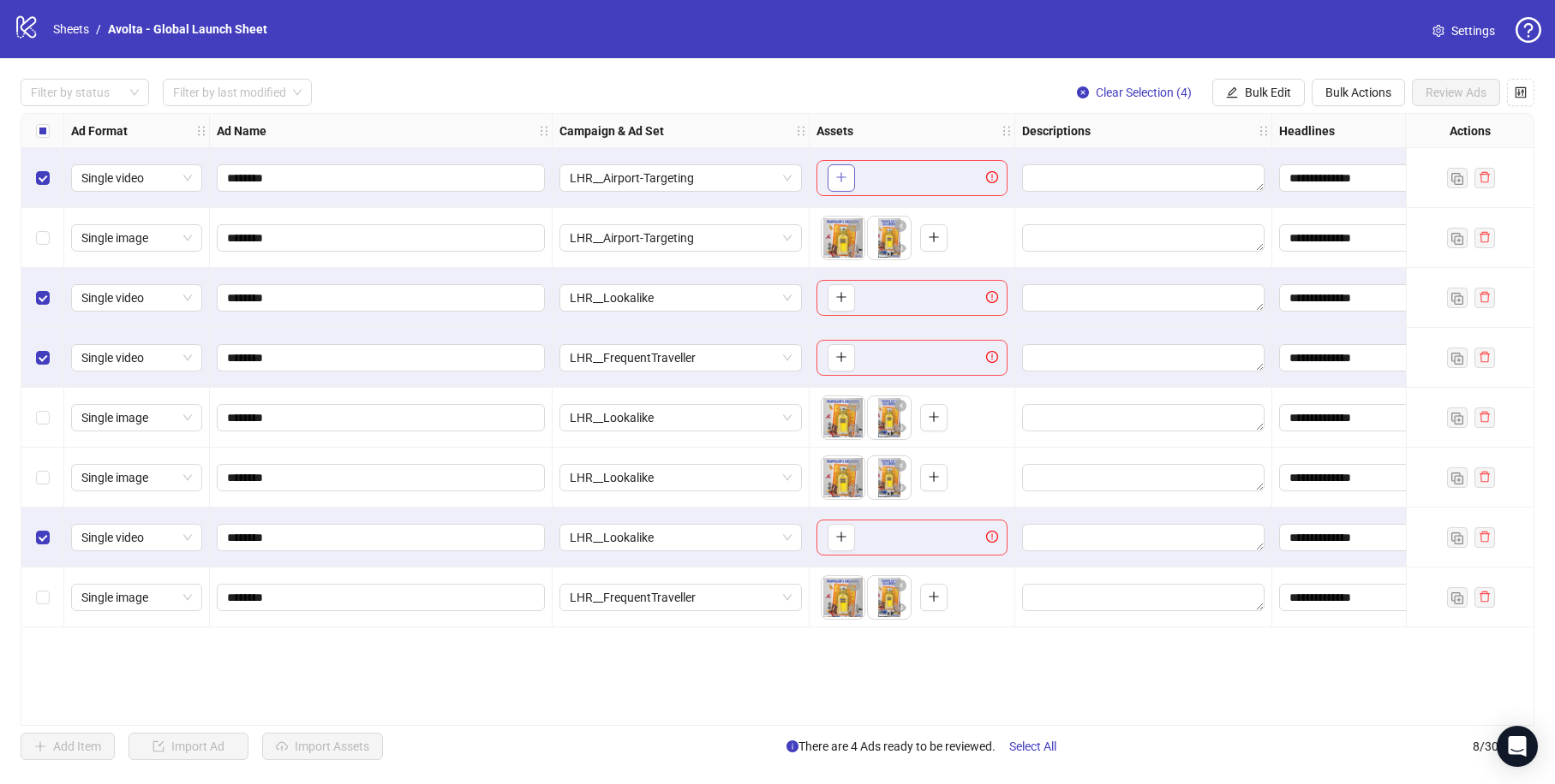
click at [843, 168] on button "button" at bounding box center [842, 178] width 28 height 28
click at [844, 299] on icon "plus" at bounding box center [841, 297] width 12 height 12
click at [843, 363] on span "button" at bounding box center [841, 357] width 12 height 14
click at [842, 542] on icon "plus" at bounding box center [841, 536] width 12 height 12
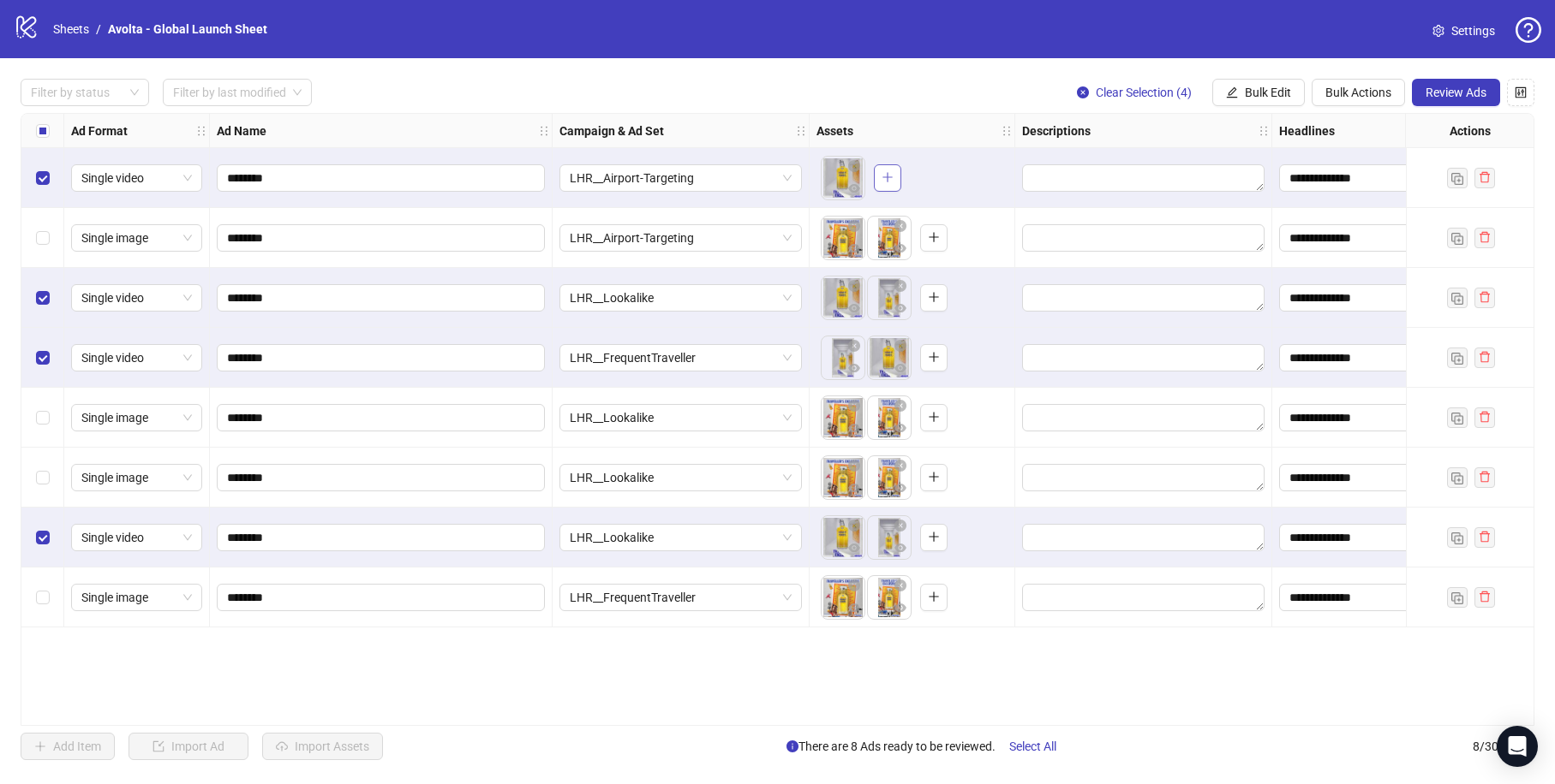
click at [888, 180] on icon "plus" at bounding box center [887, 177] width 12 height 12
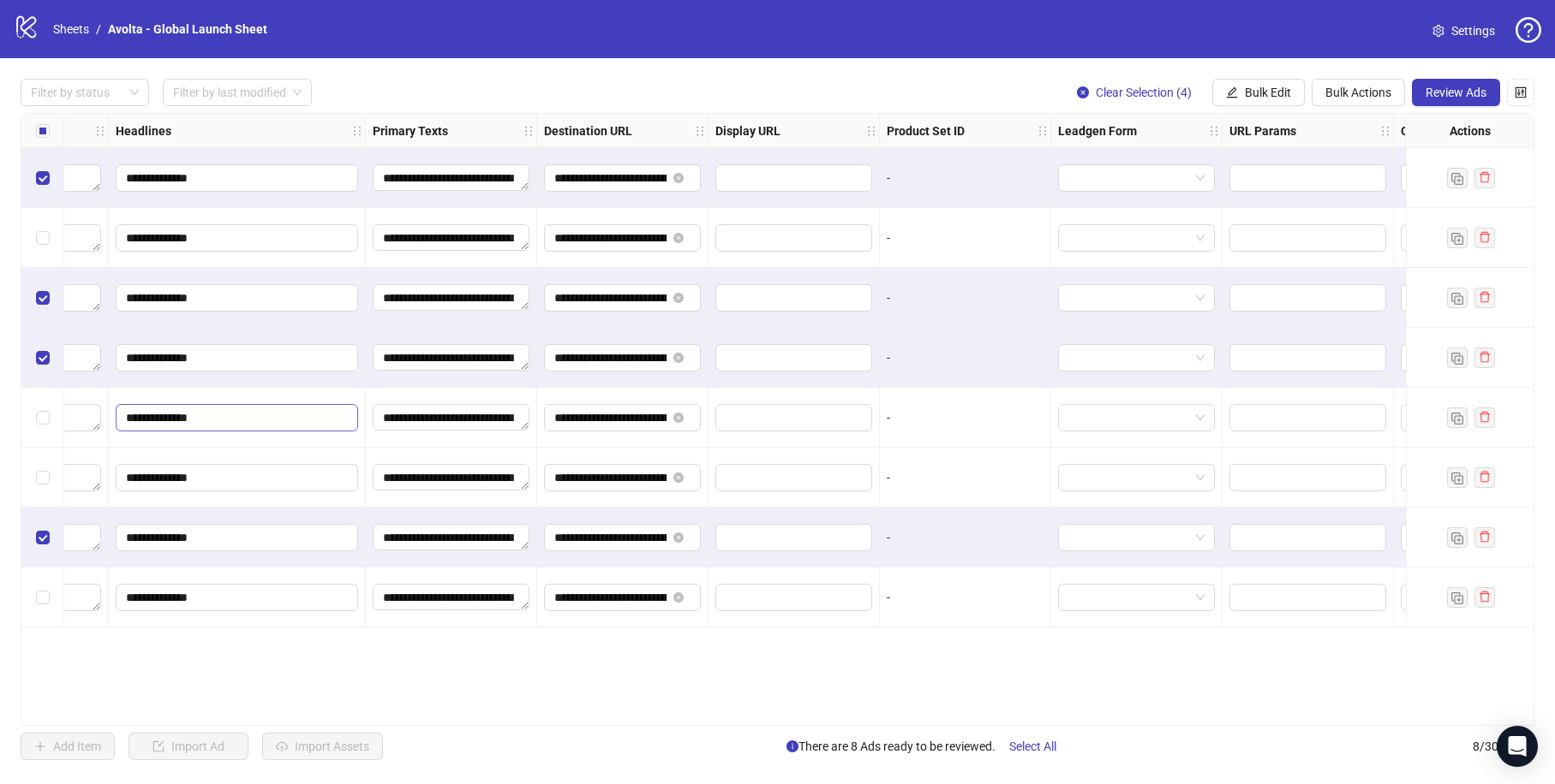
scroll to position [0, 1460]
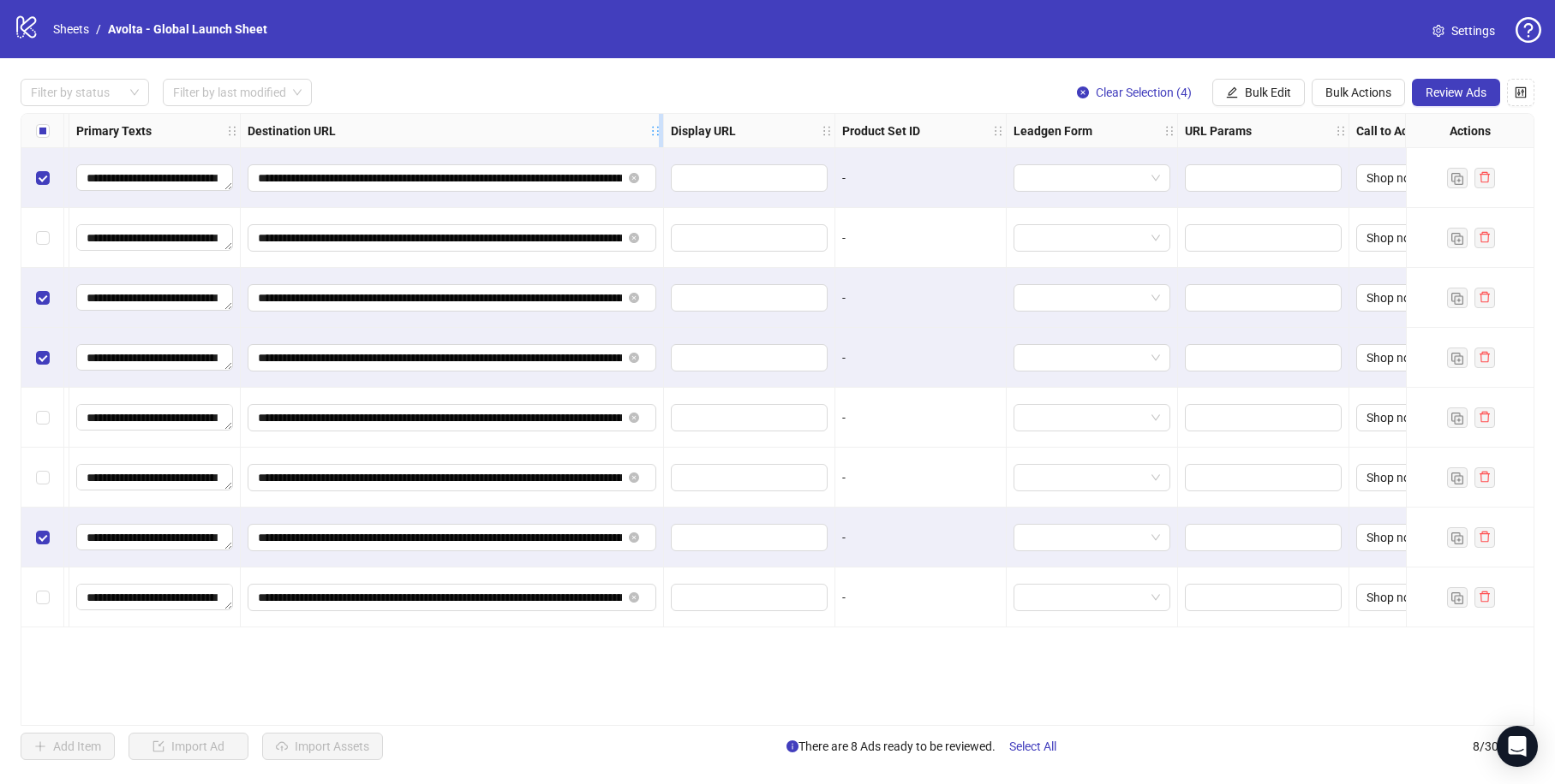
drag, startPoint x: 406, startPoint y: 132, endPoint x: 657, endPoint y: 144, distance: 251.3
click at [659, 144] on div "Resize Destination URL column" at bounding box center [660, 130] width 5 height 33
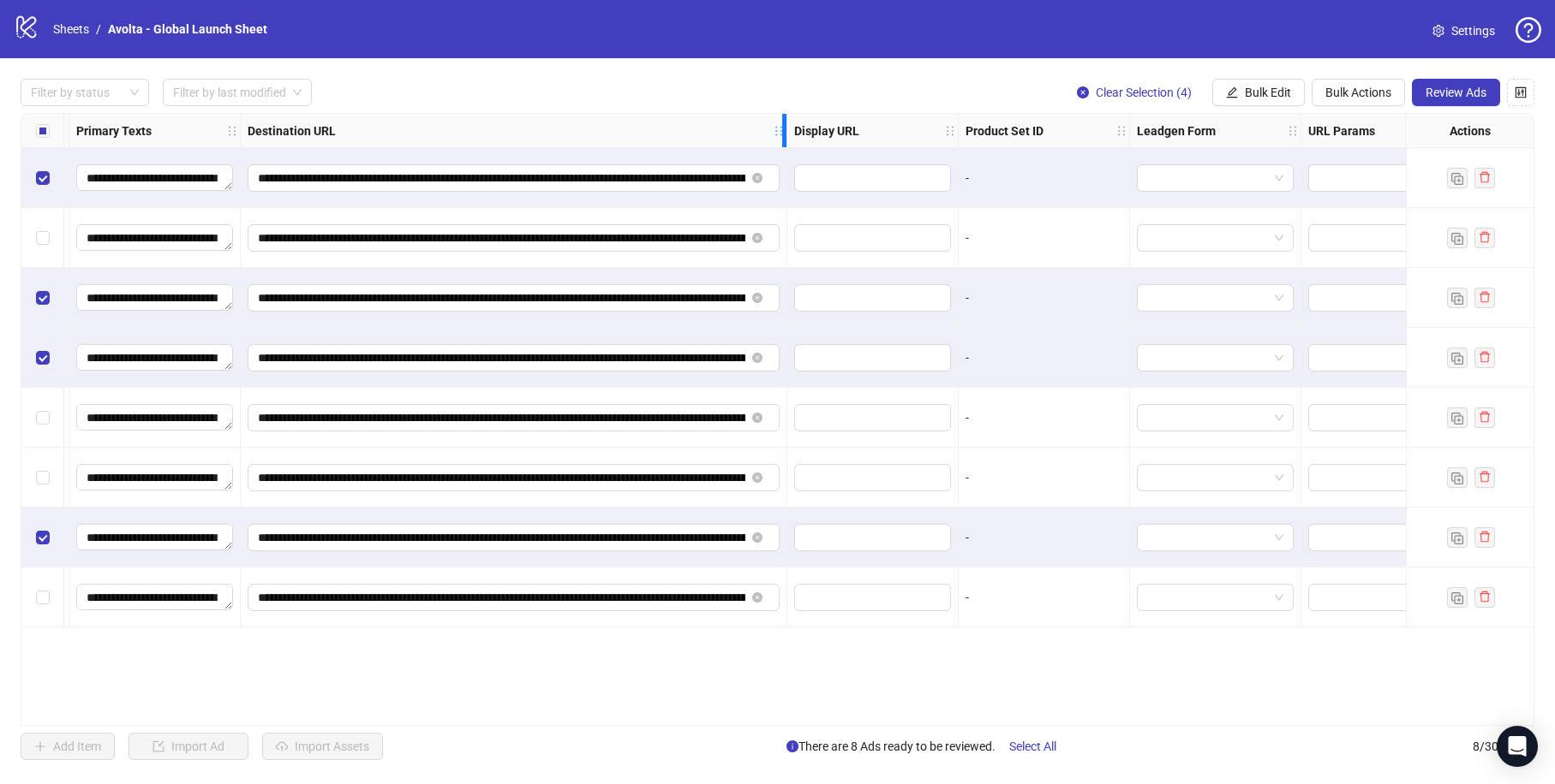
drag, startPoint x: 657, startPoint y: 144, endPoint x: 780, endPoint y: 153, distance: 123.3
click at [780, 153] on div "**********" at bounding box center [192, 371] width 3262 height 514
click at [1470, 95] on span "Review Ads" at bounding box center [1456, 92] width 61 height 14
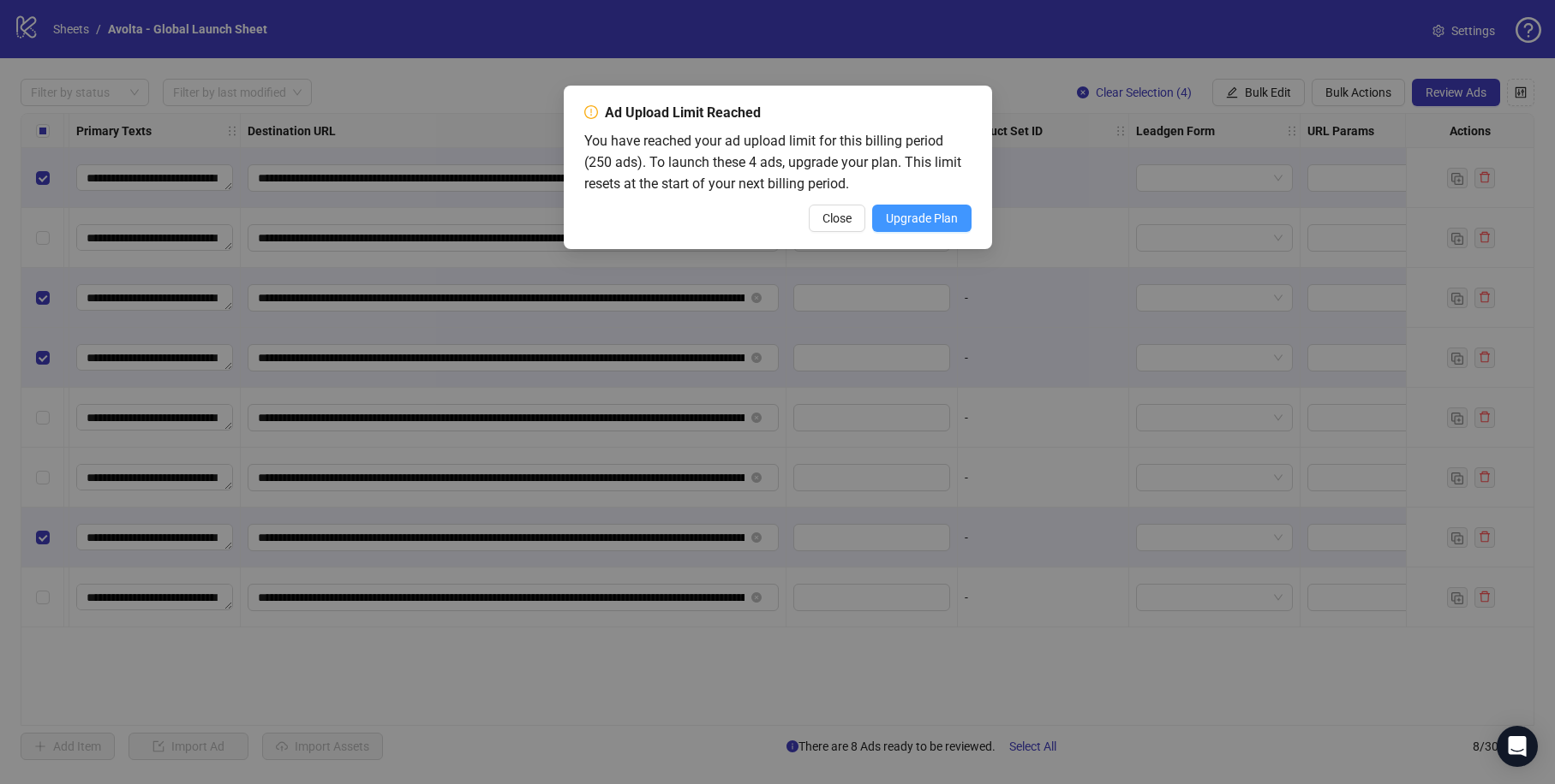
click at [907, 214] on span "Upgrade Plan" at bounding box center [921, 218] width 72 height 14
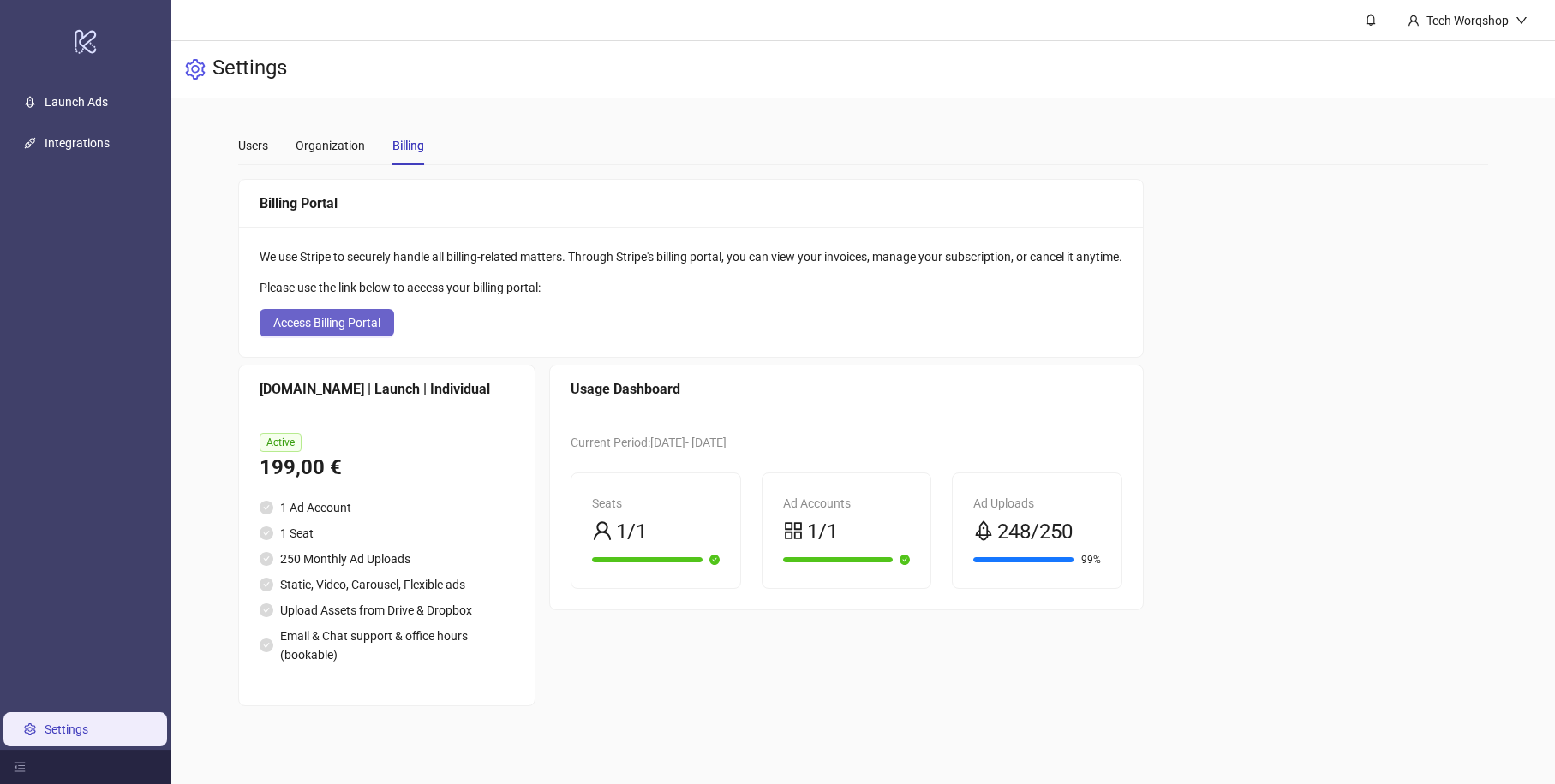
click at [378, 325] on span "Access Billing Portal" at bounding box center [327, 323] width 107 height 14
